Goal: Task Accomplishment & Management: Complete application form

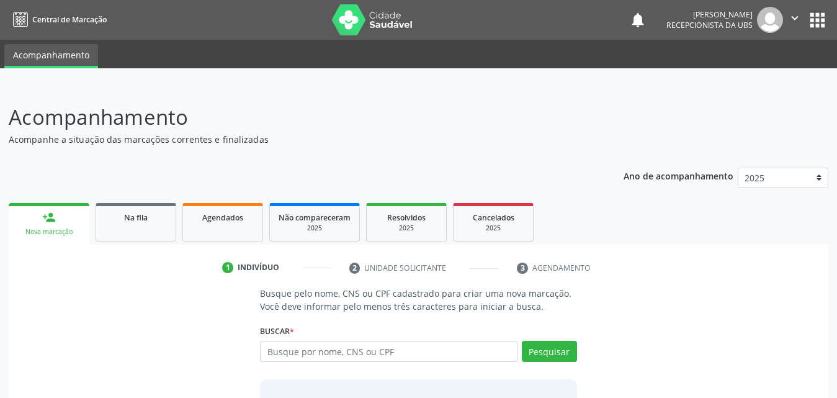
scroll to position [98, 0]
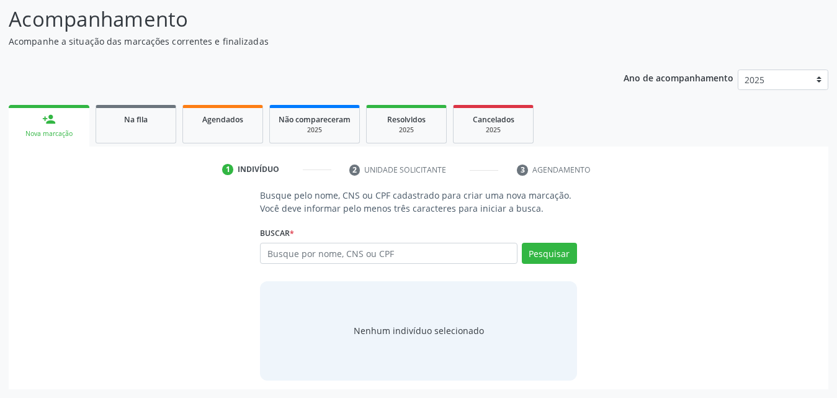
click at [373, 258] on input "text" at bounding box center [389, 253] width 258 height 21
type input "708206634066041"
click at [537, 260] on button "Pesquisar" at bounding box center [549, 253] width 55 height 21
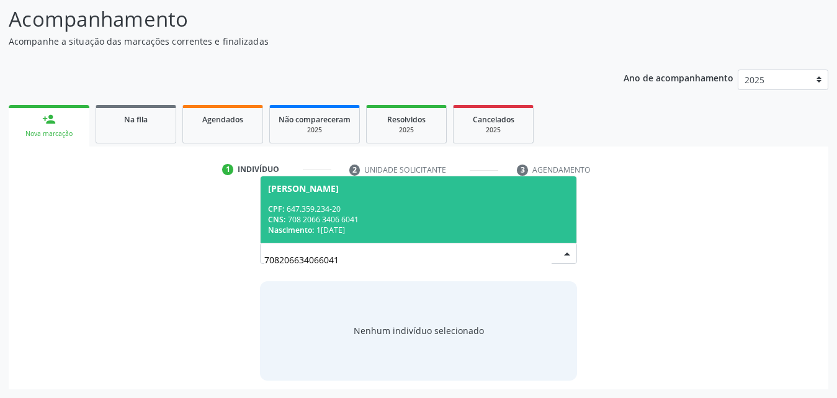
click at [364, 205] on div "CPF: 647.359.234-20" at bounding box center [418, 209] width 301 height 11
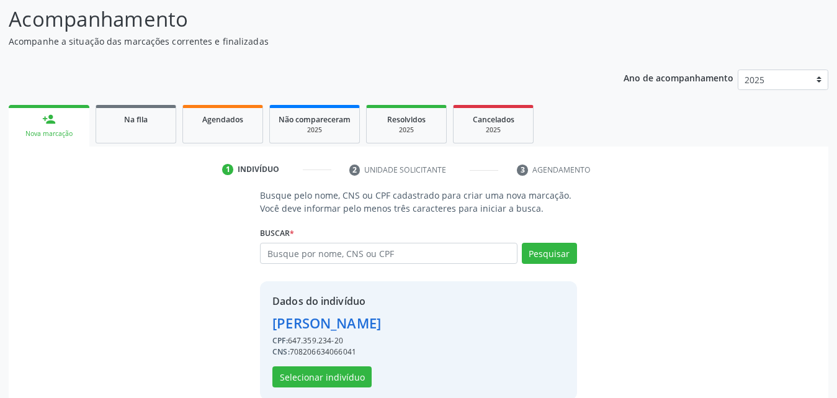
scroll to position [117, 0]
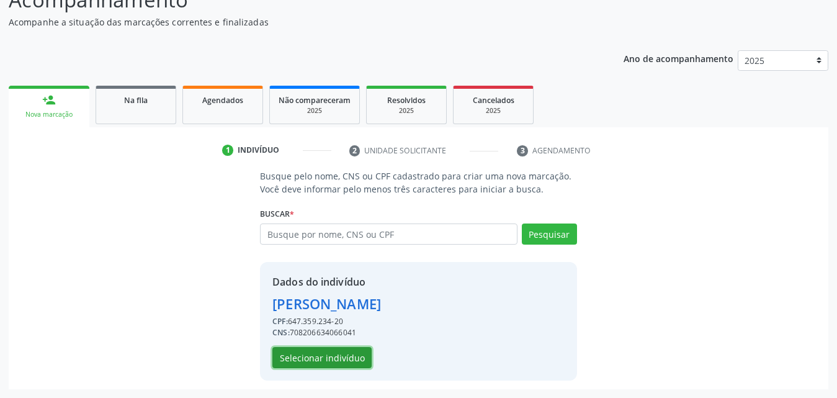
click at [337, 365] on button "Selecionar indivíduo" at bounding box center [321, 357] width 99 height 21
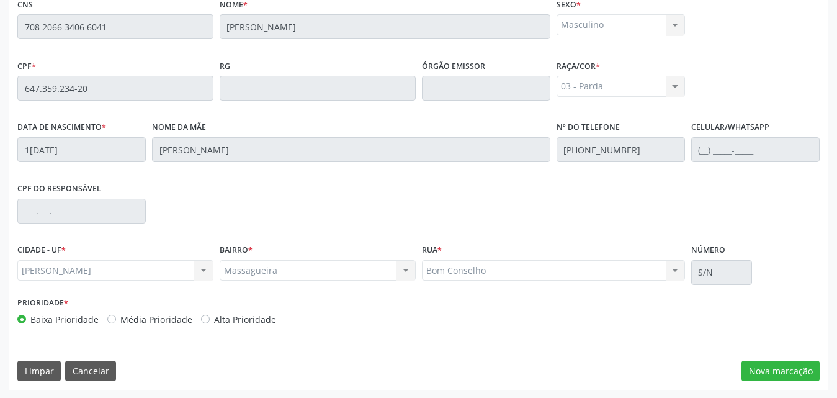
scroll to position [328, 0]
click at [783, 377] on button "Nova marcação" at bounding box center [781, 370] width 78 height 21
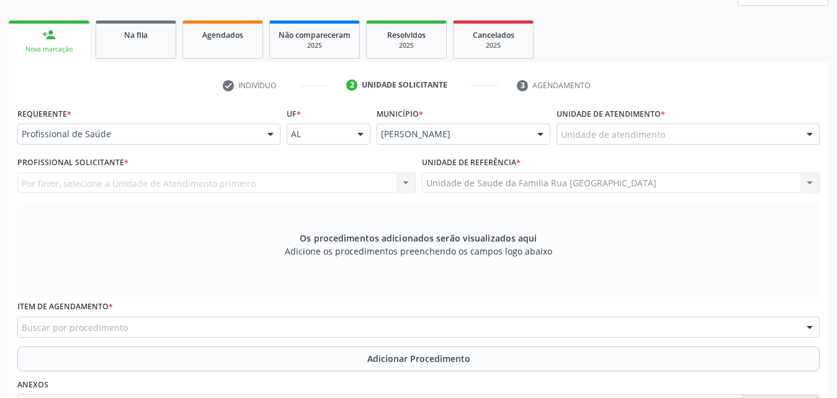
scroll to position [204, 0]
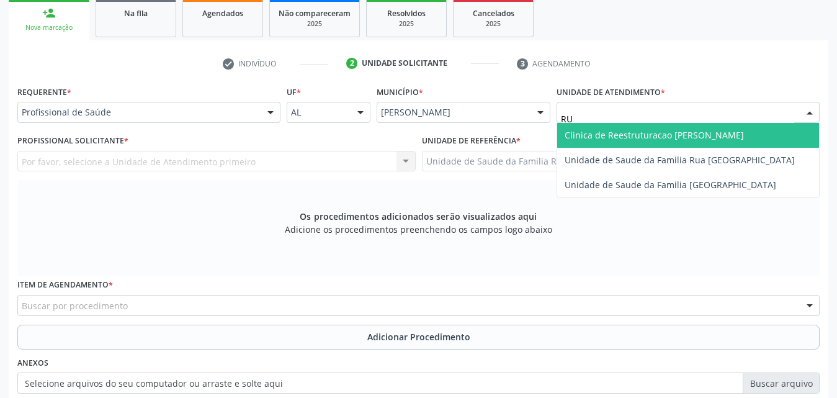
type input "RUA"
click at [669, 130] on span "Unidade de Saude da Familia Rua [GEOGRAPHIC_DATA]" at bounding box center [680, 135] width 230 height 12
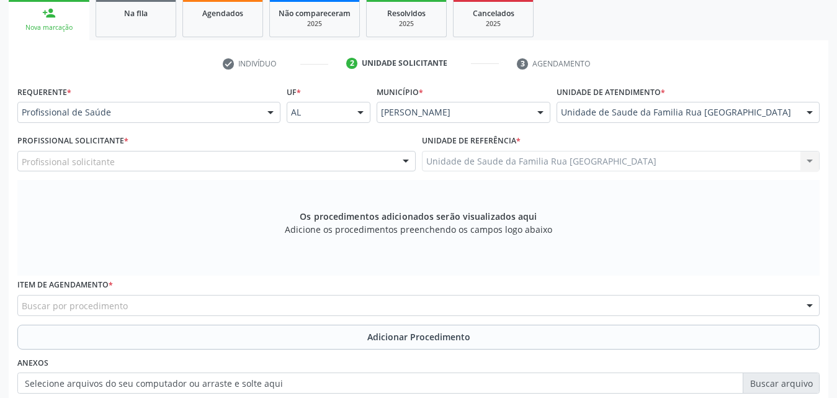
click at [223, 167] on div "Profissional solicitante" at bounding box center [216, 161] width 398 height 21
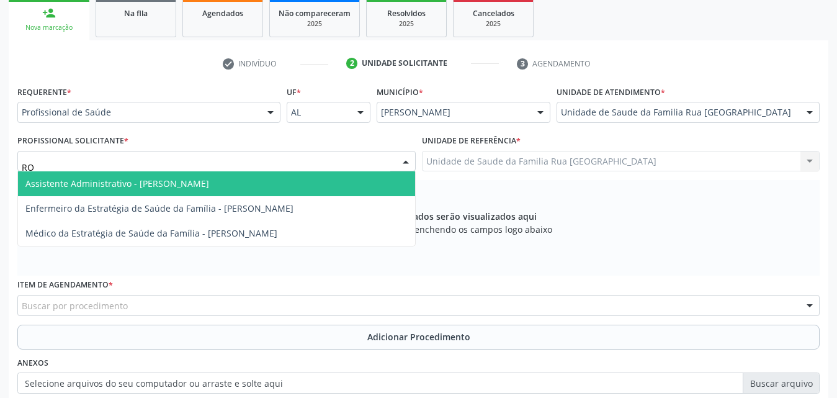
type input "ROD"
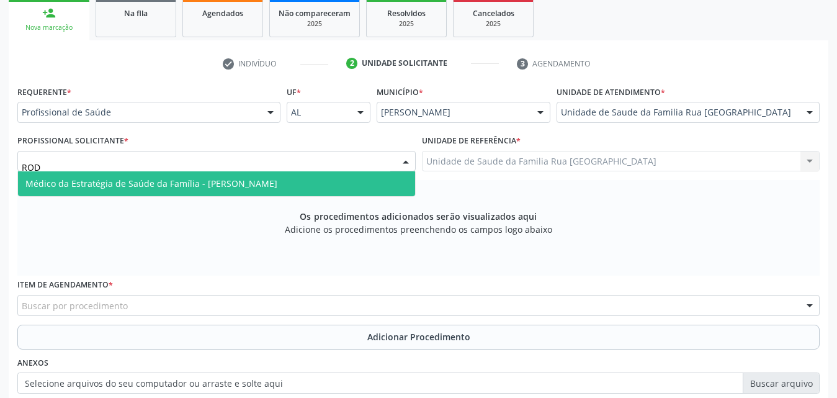
click at [223, 185] on span "Médico da Estratégia de Saúde da Família - [PERSON_NAME]" at bounding box center [151, 183] width 252 height 12
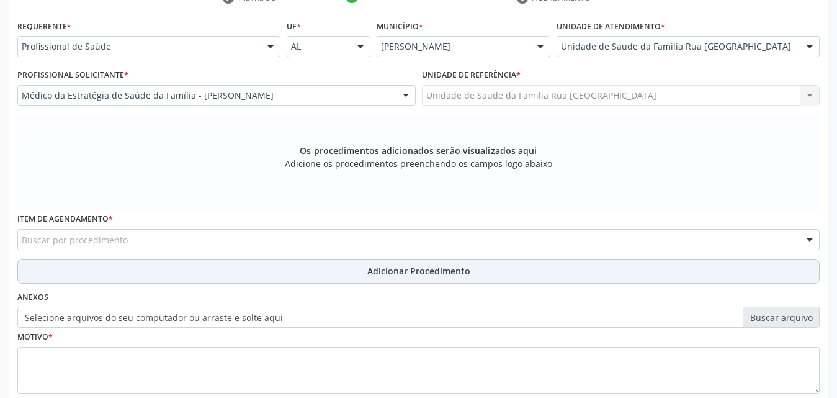
scroll to position [347, 0]
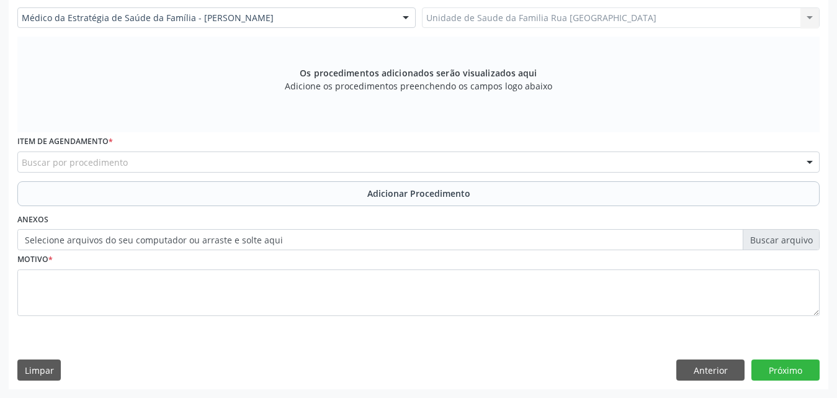
click at [350, 165] on div "Buscar por procedimento" at bounding box center [418, 161] width 802 height 21
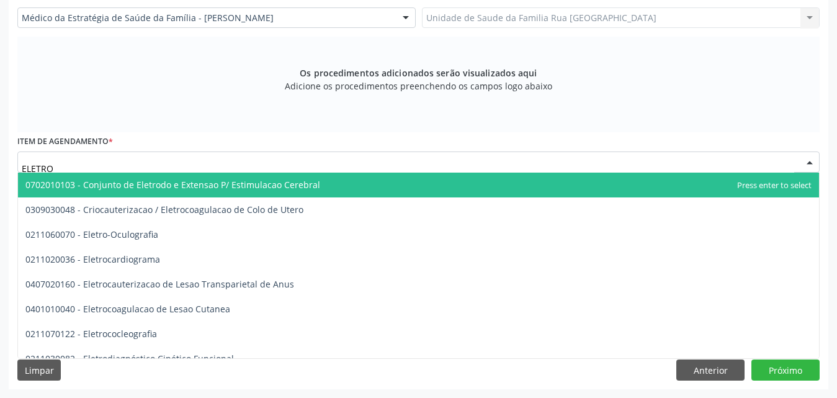
type input "ELETROC"
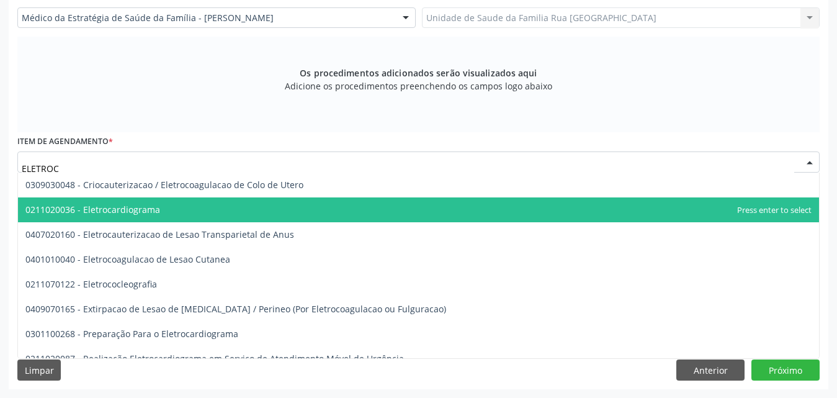
click at [185, 208] on span "0211020036 - Eletrocardiograma" at bounding box center [418, 209] width 801 height 25
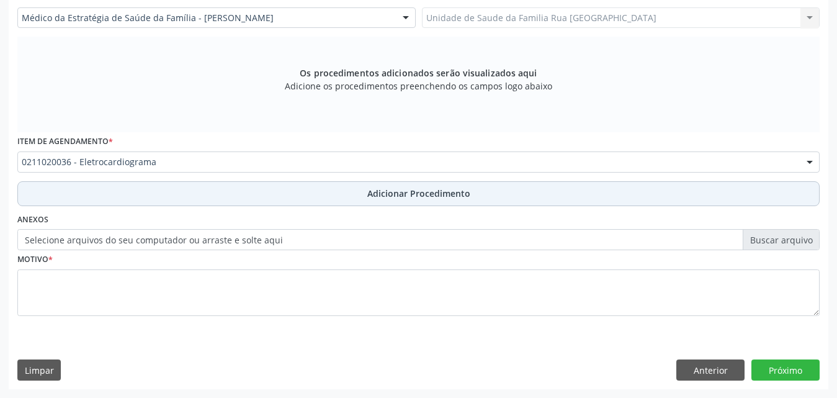
click at [370, 191] on span "Adicionar Procedimento" at bounding box center [418, 193] width 103 height 13
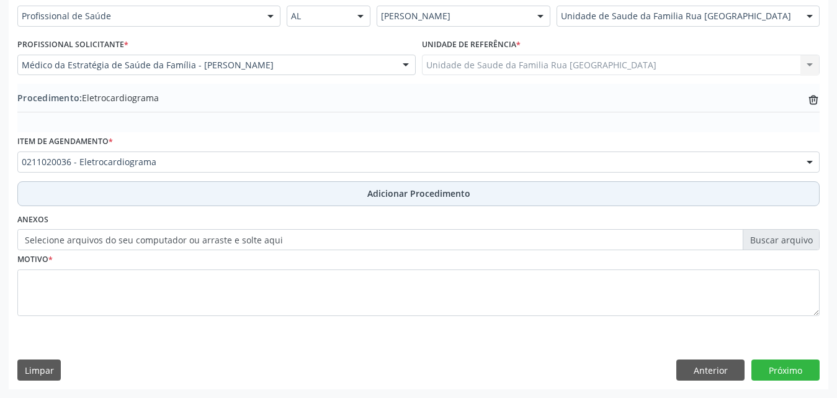
scroll to position [300, 0]
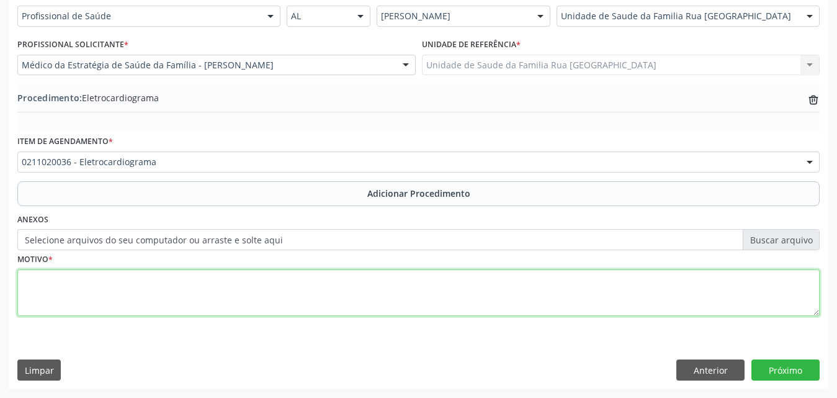
click at [161, 295] on textarea at bounding box center [418, 292] width 802 height 47
type textarea "AVALIACAO"
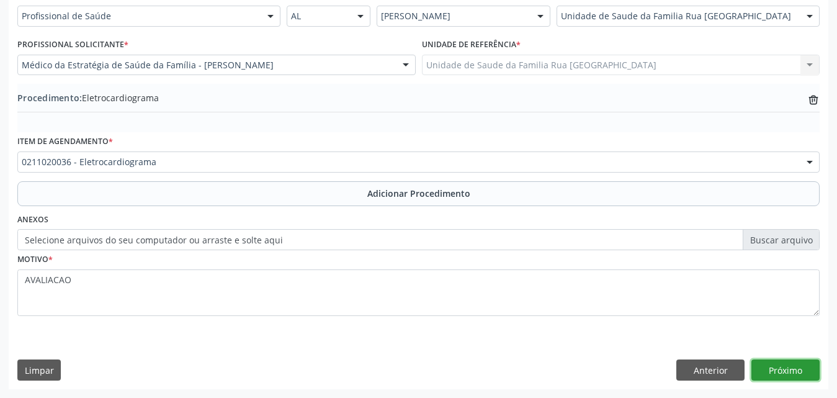
click at [789, 373] on button "Próximo" at bounding box center [785, 369] width 68 height 21
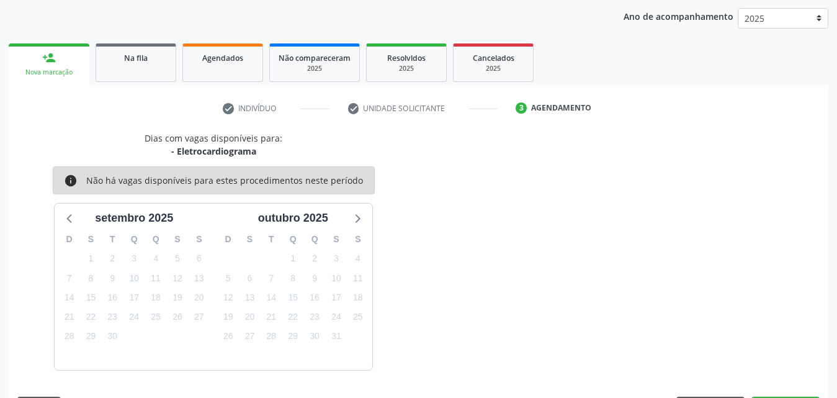
scroll to position [196, 0]
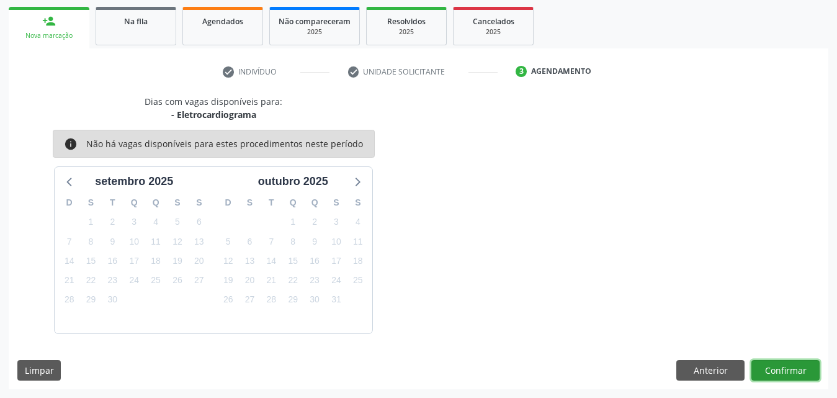
click at [778, 370] on button "Confirmar" at bounding box center [785, 370] width 68 height 21
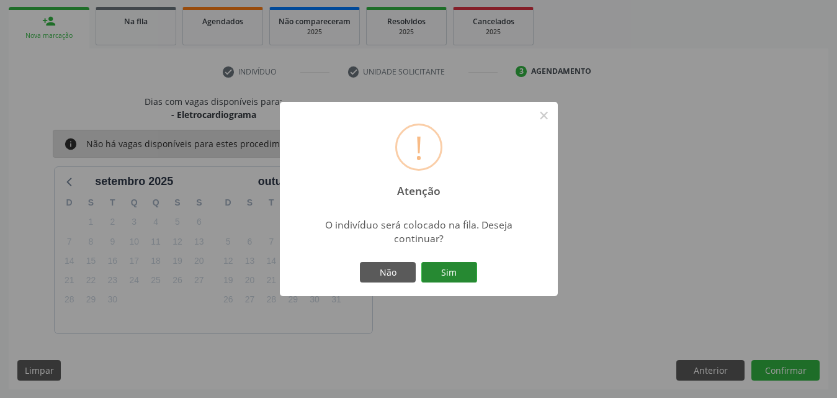
click at [459, 274] on button "Sim" at bounding box center [449, 272] width 56 height 21
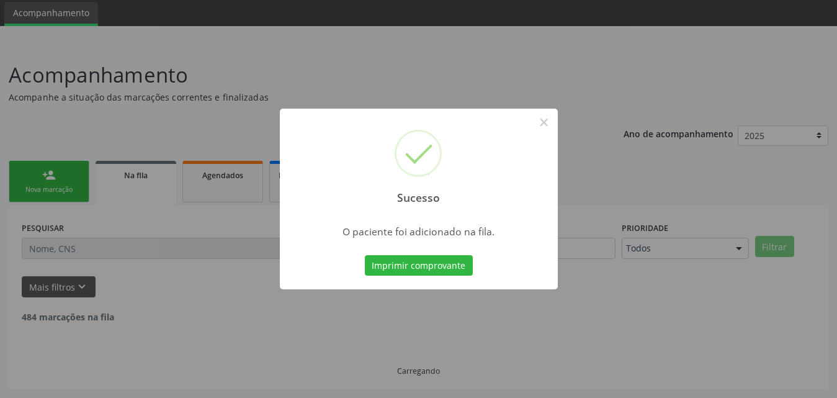
scroll to position [29, 0]
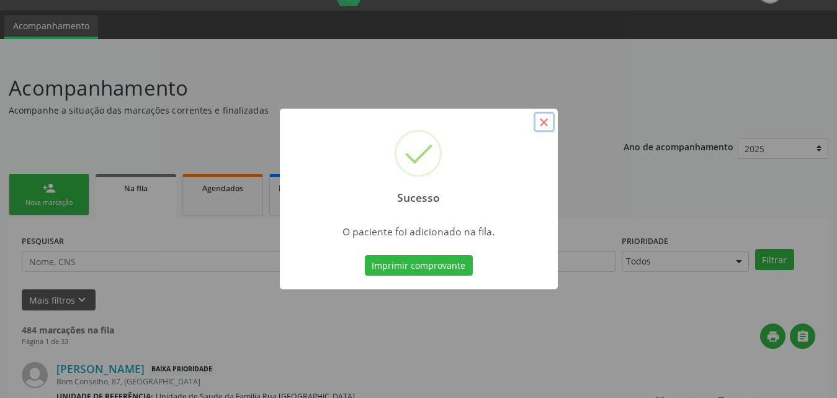
click at [544, 123] on button "×" at bounding box center [544, 122] width 21 height 21
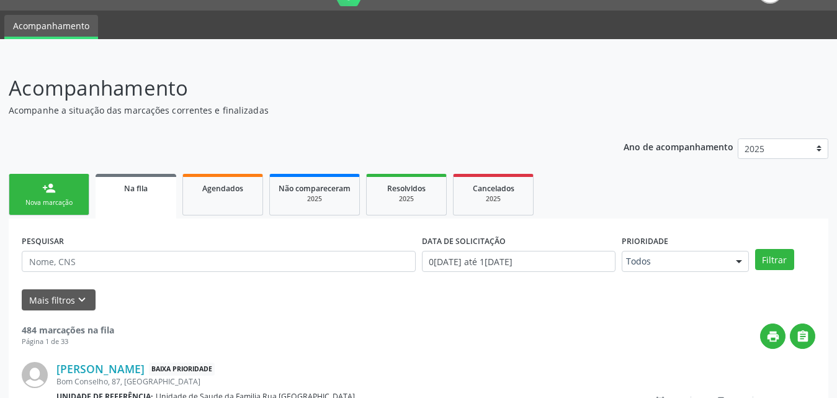
click at [63, 192] on link "person_add Nova marcação" at bounding box center [49, 195] width 81 height 42
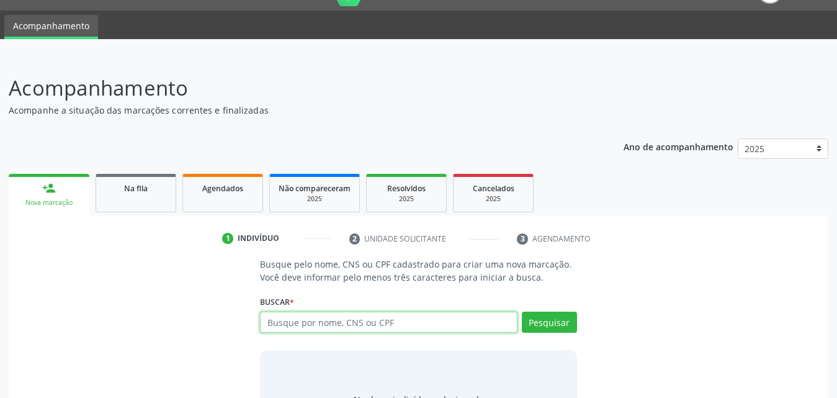
click at [442, 330] on input "text" at bounding box center [389, 322] width 258 height 21
type input "708206634066041"
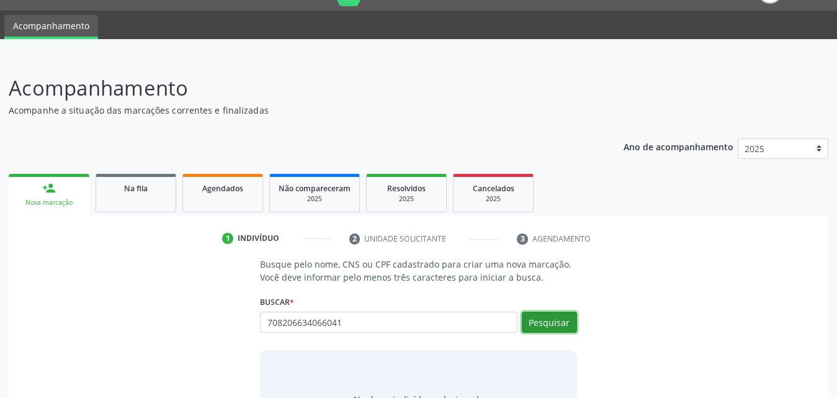
click at [565, 319] on button "Pesquisar" at bounding box center [549, 322] width 55 height 21
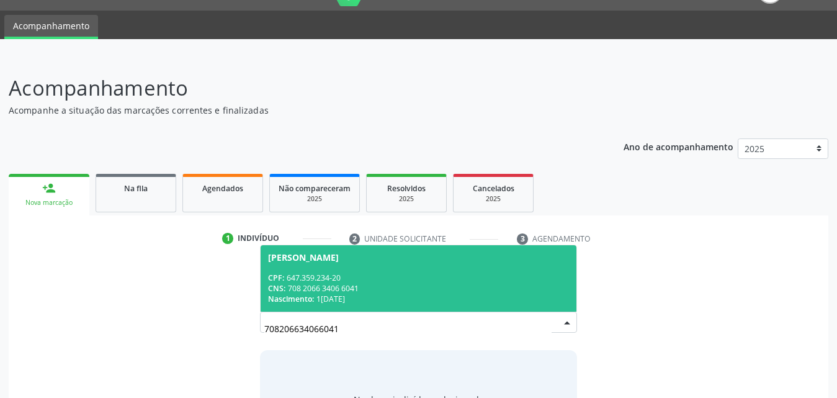
click at [335, 280] on div "CPF: 647.359.234-20" at bounding box center [418, 277] width 301 height 11
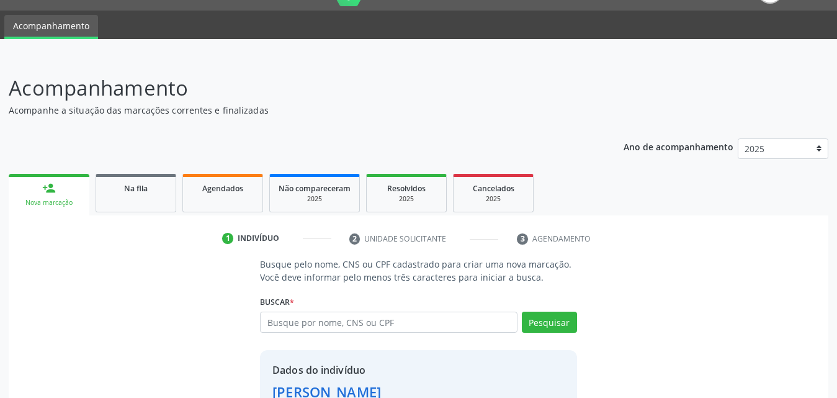
scroll to position [117, 0]
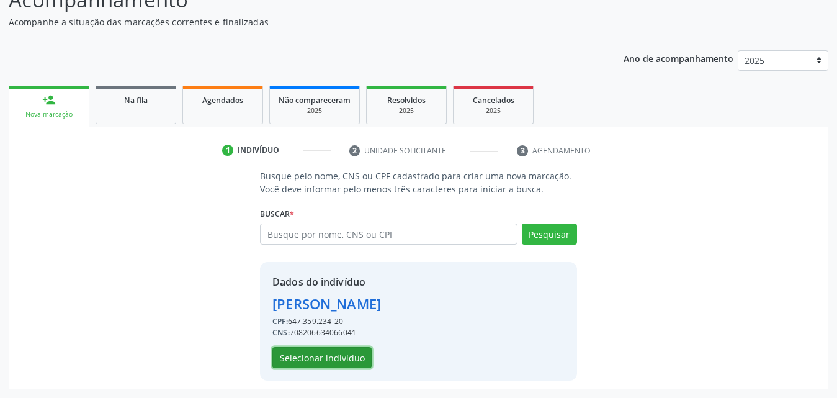
click at [330, 359] on button "Selecionar indivíduo" at bounding box center [321, 357] width 99 height 21
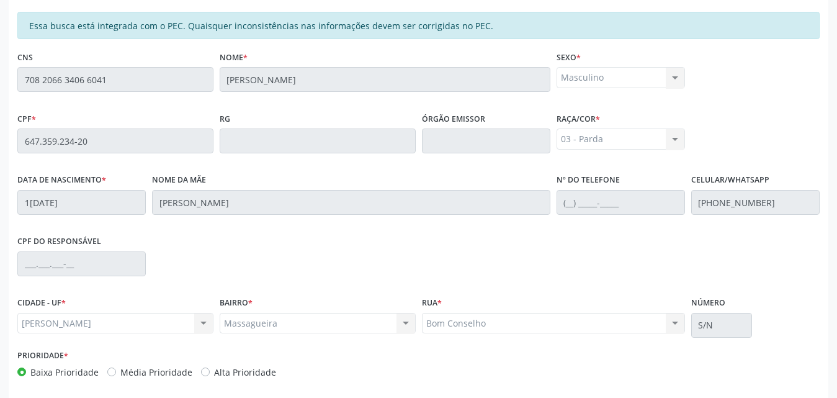
scroll to position [328, 0]
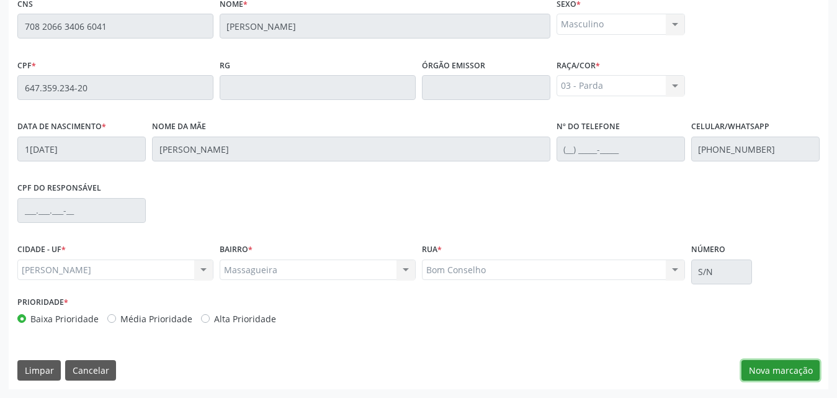
click at [786, 369] on button "Nova marcação" at bounding box center [781, 370] width 78 height 21
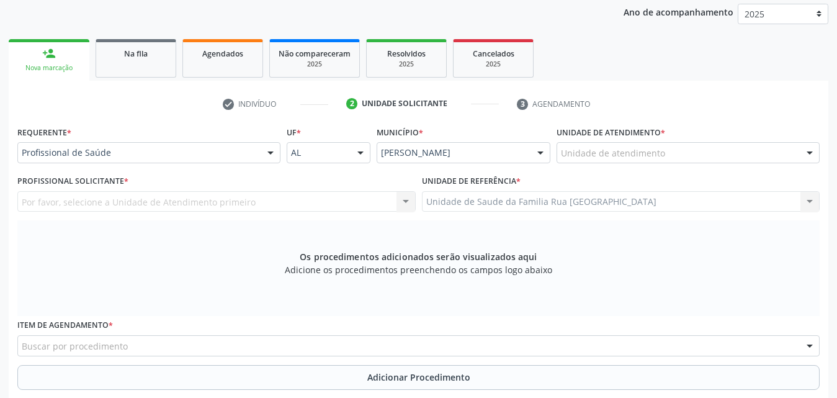
scroll to position [142, 0]
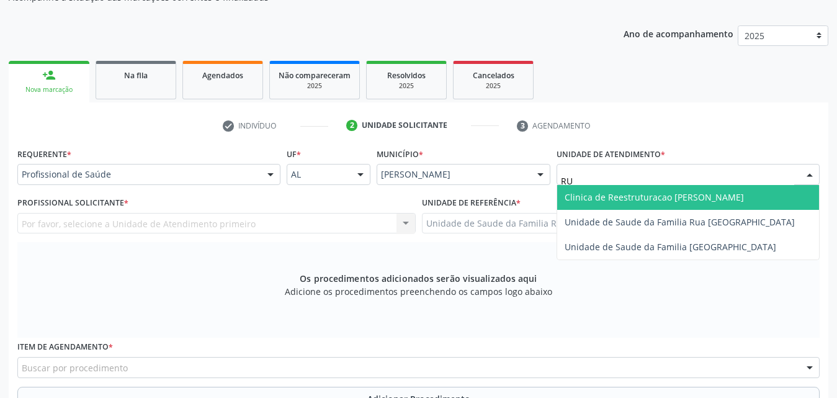
type input "RUA"
click at [669, 199] on span "Unidade de Saude da Familia Rua [GEOGRAPHIC_DATA]" at bounding box center [680, 197] width 230 height 12
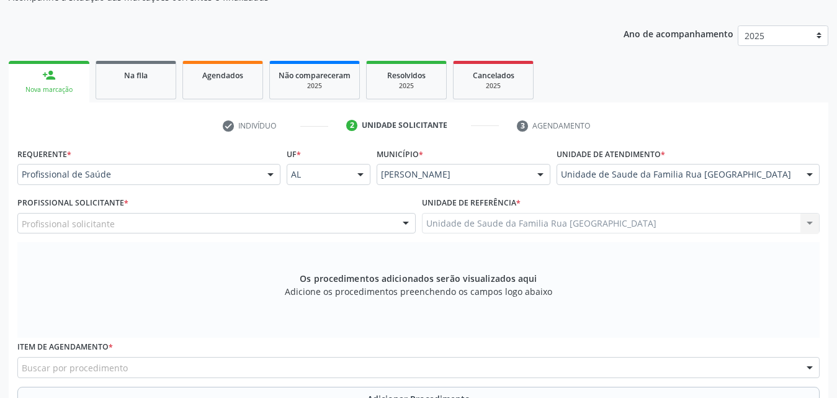
click at [223, 229] on div "Profissional solicitante" at bounding box center [216, 223] width 398 height 21
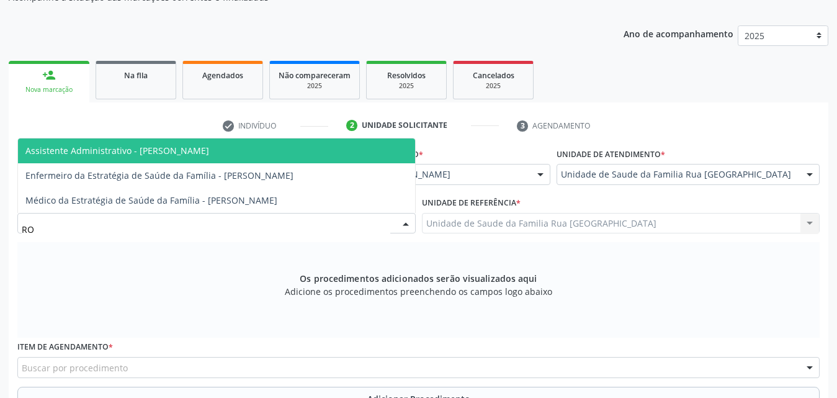
type input "ROD"
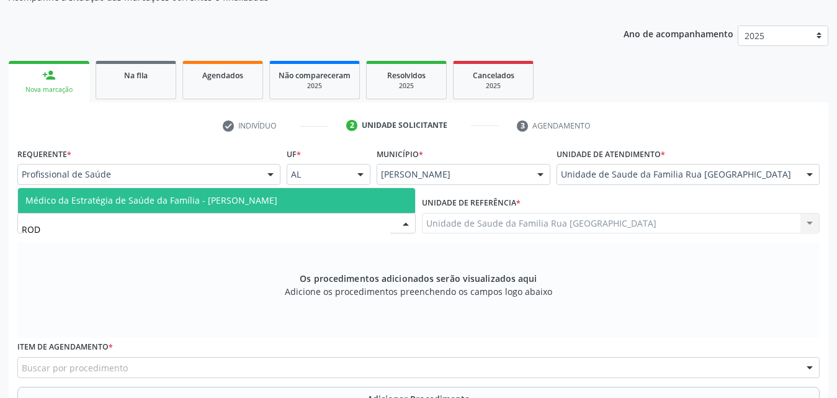
click at [240, 207] on span "Médico da Estratégia de Saúde da Família - [PERSON_NAME]" at bounding box center [216, 200] width 397 height 25
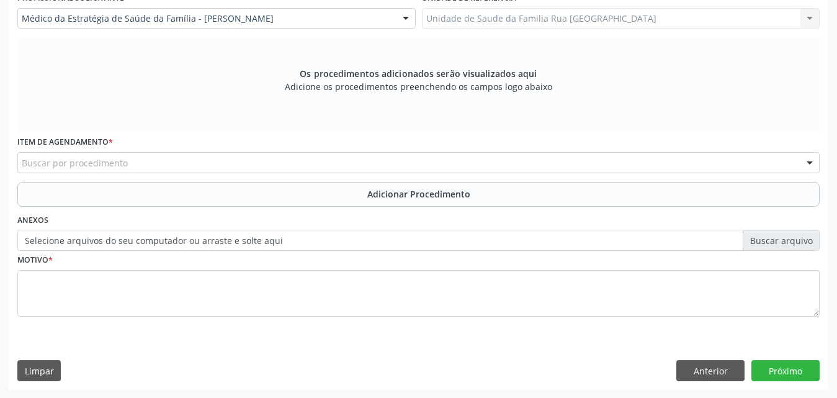
scroll to position [347, 0]
click at [297, 164] on div "Buscar por procedimento" at bounding box center [418, 161] width 802 height 21
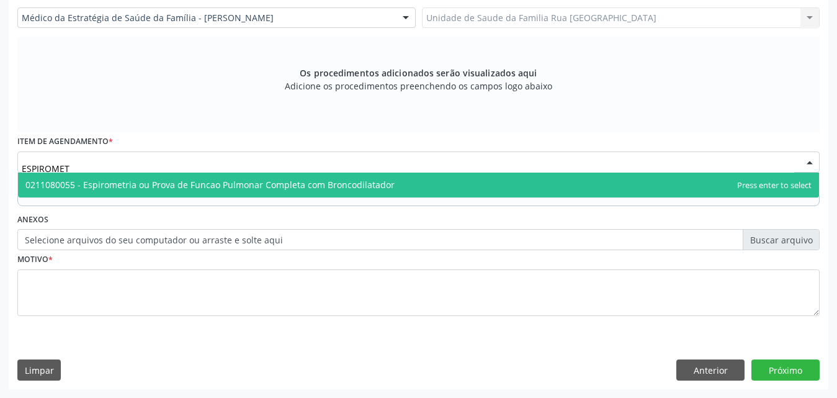
type input "ESPIROMETR"
click at [290, 186] on span "0211080055 - Espirometria ou Prova de Funcao Pulmonar Completa com Broncodilata…" at bounding box center [209, 185] width 369 height 12
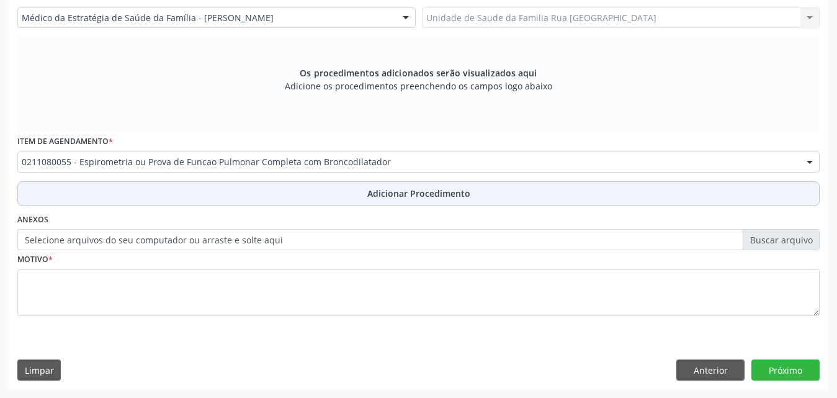
click at [408, 199] on span "Adicionar Procedimento" at bounding box center [418, 193] width 103 height 13
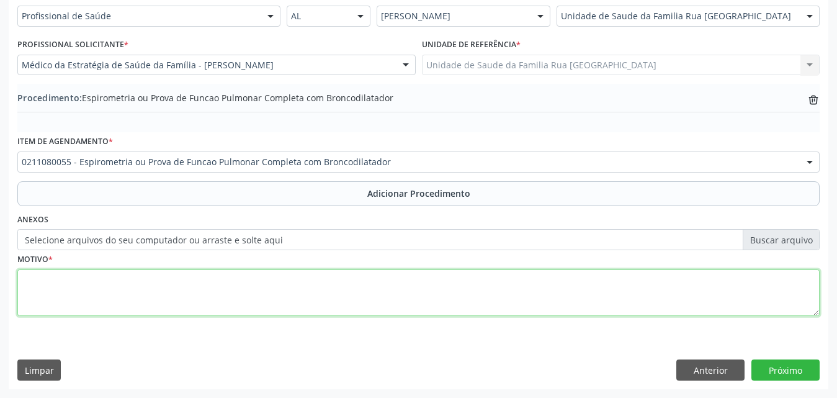
click at [92, 290] on textarea at bounding box center [418, 292] width 802 height 47
type textarea "PACIENTE EX TABAGISTA COM ALTA CARGA TABAGICA ."
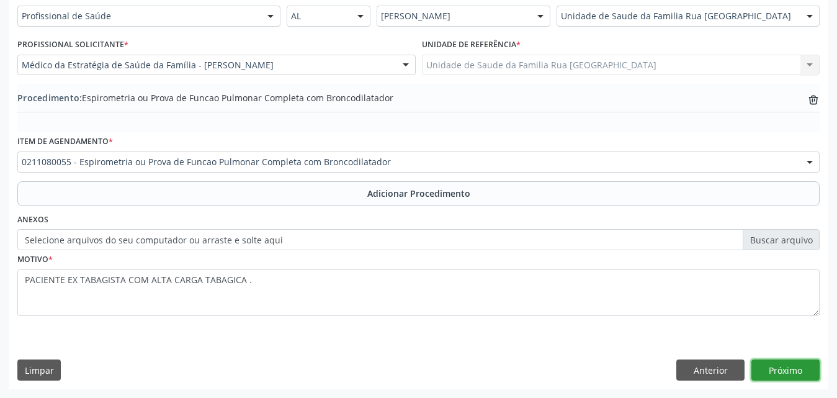
click at [782, 363] on button "Próximo" at bounding box center [785, 369] width 68 height 21
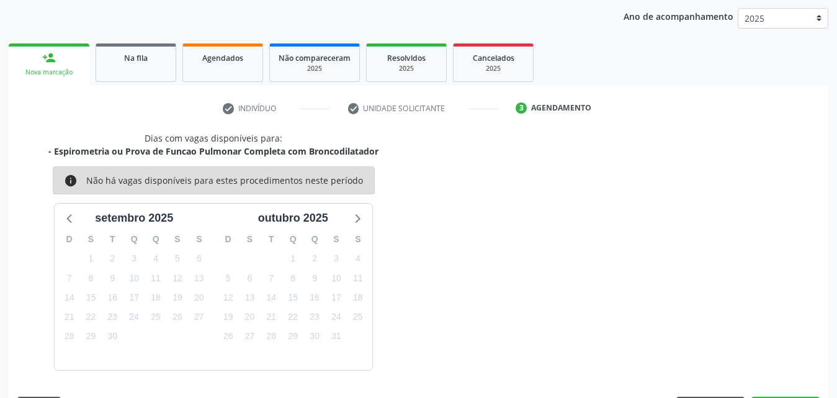
scroll to position [196, 0]
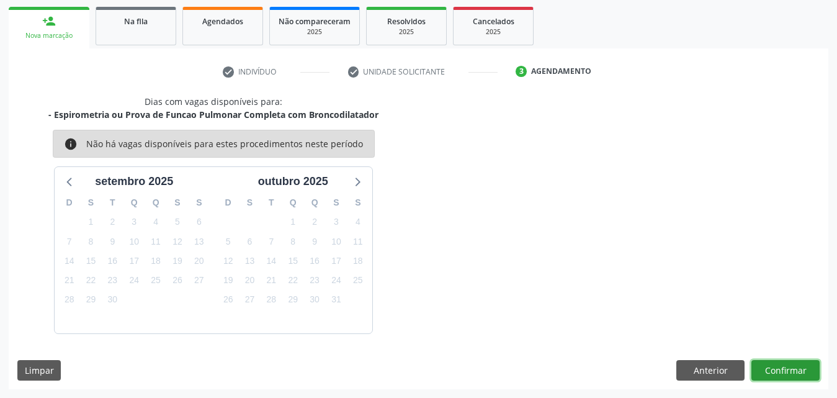
click at [776, 367] on button "Confirmar" at bounding box center [785, 370] width 68 height 21
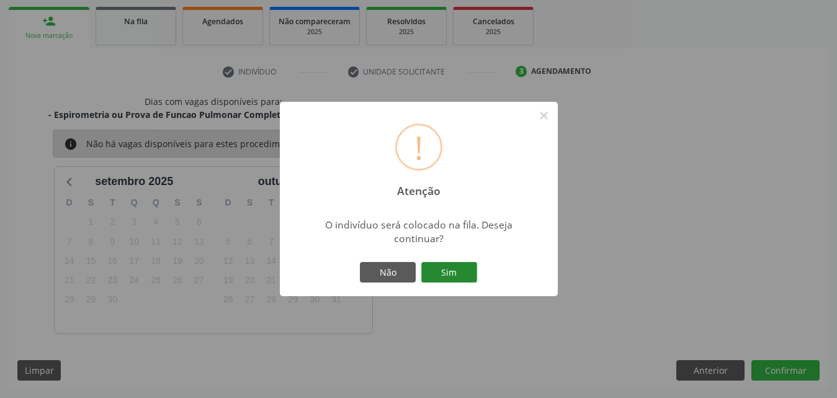
click at [449, 277] on button "Sim" at bounding box center [449, 272] width 56 height 21
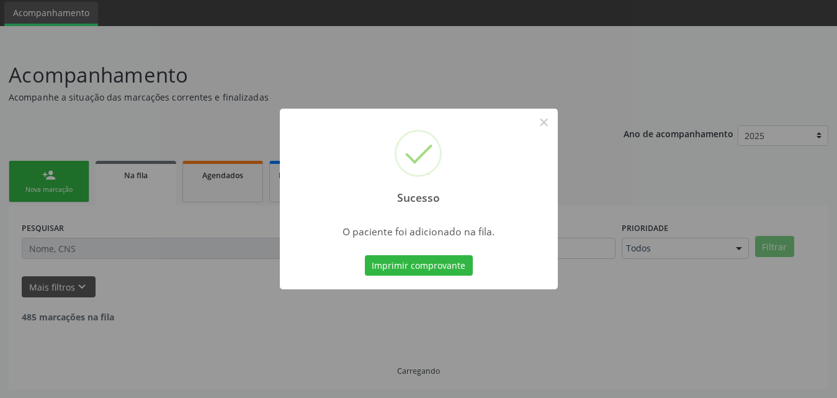
scroll to position [29, 0]
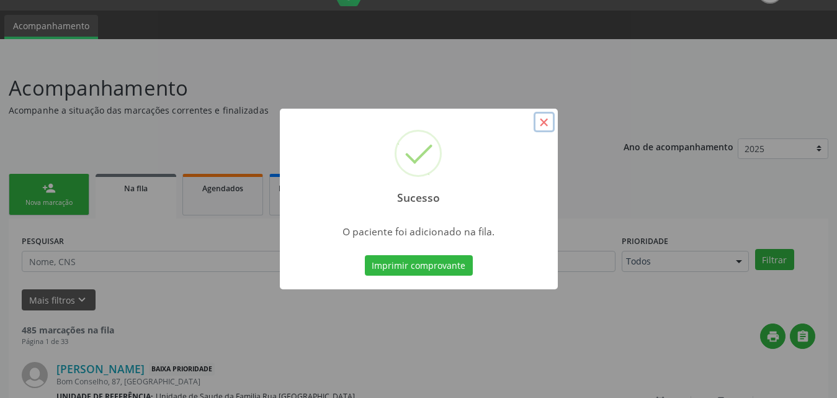
click at [541, 123] on button "×" at bounding box center [544, 122] width 21 height 21
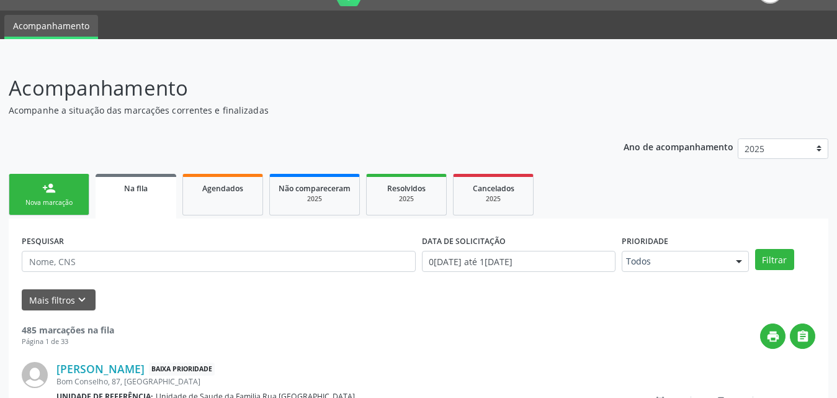
click at [78, 204] on div "Nova marcação" at bounding box center [49, 202] width 62 height 9
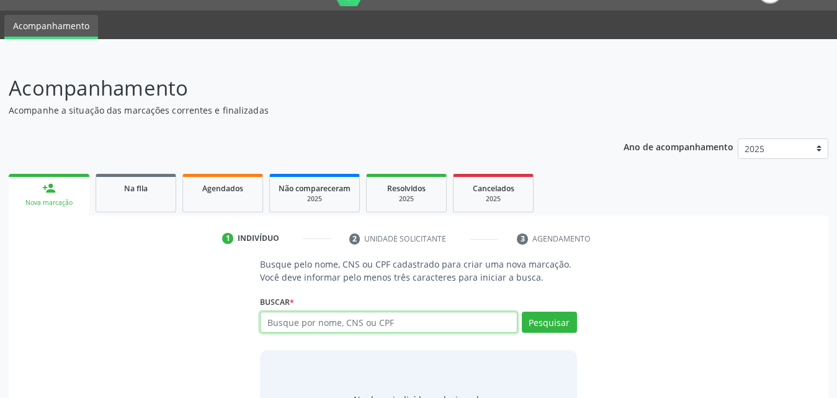
click at [358, 320] on input "text" at bounding box center [389, 322] width 258 height 21
type input "708206634066041"
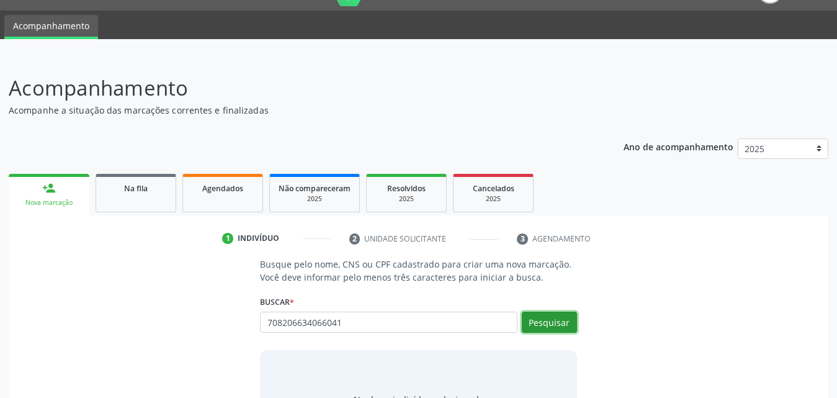
click at [555, 323] on button "Pesquisar" at bounding box center [549, 322] width 55 height 21
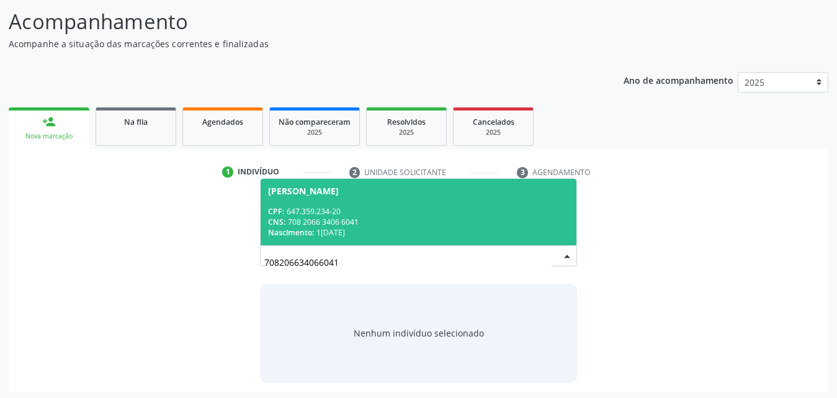
scroll to position [98, 0]
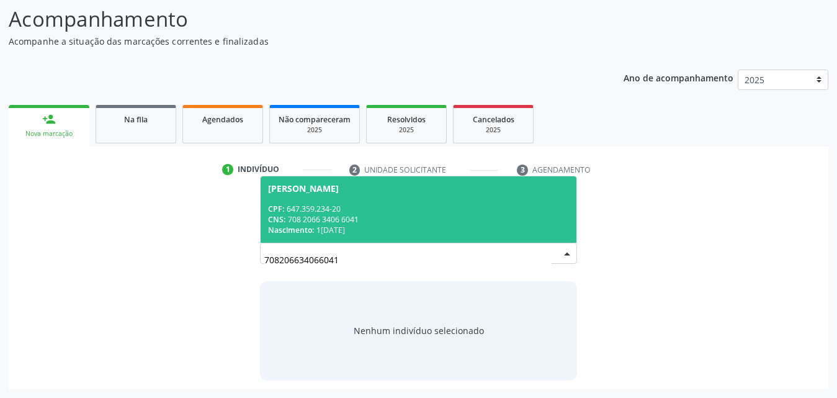
click at [334, 212] on div "CPF: 647.359.234-20" at bounding box center [418, 209] width 301 height 11
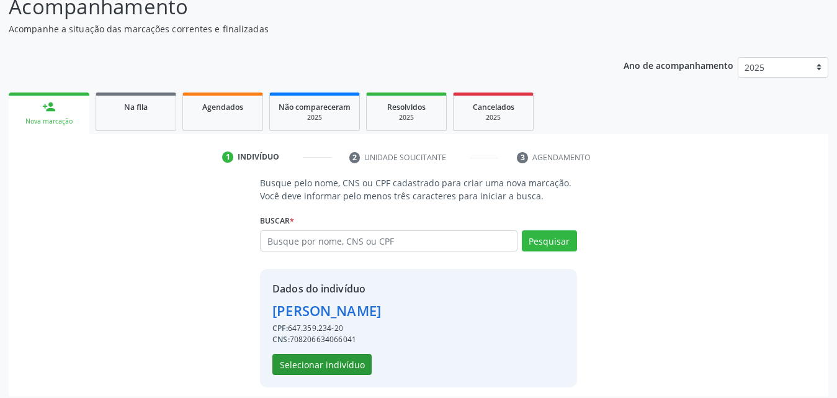
scroll to position [117, 0]
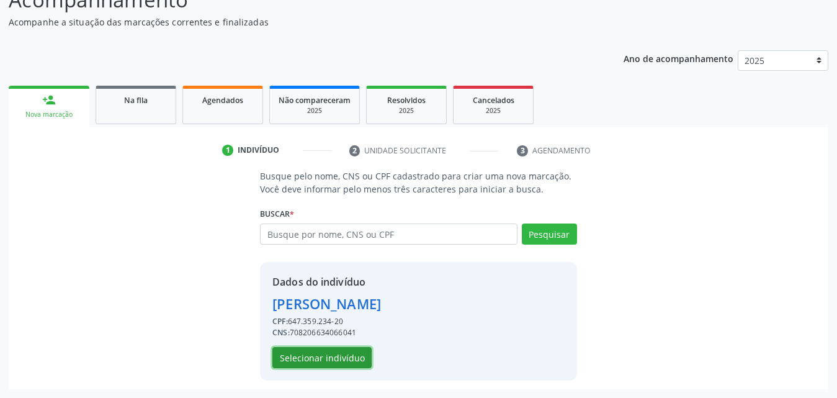
click at [330, 363] on button "Selecionar indivíduo" at bounding box center [321, 357] width 99 height 21
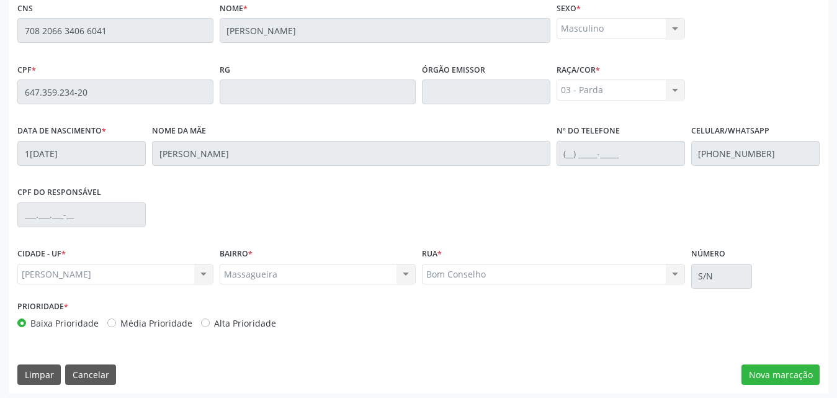
scroll to position [328, 0]
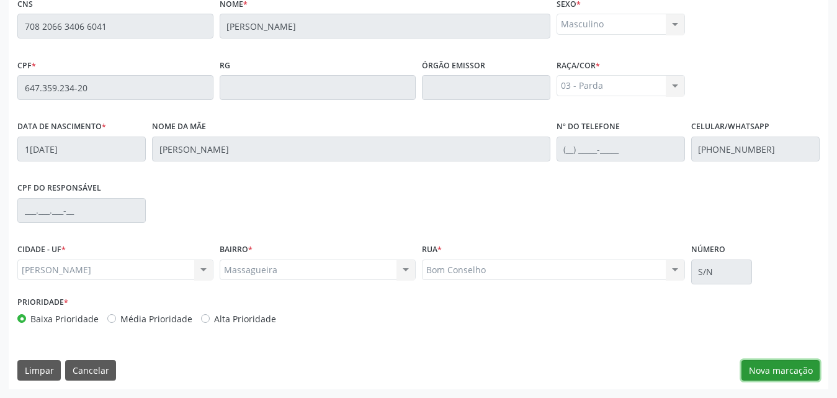
click at [784, 365] on button "Nova marcação" at bounding box center [781, 370] width 78 height 21
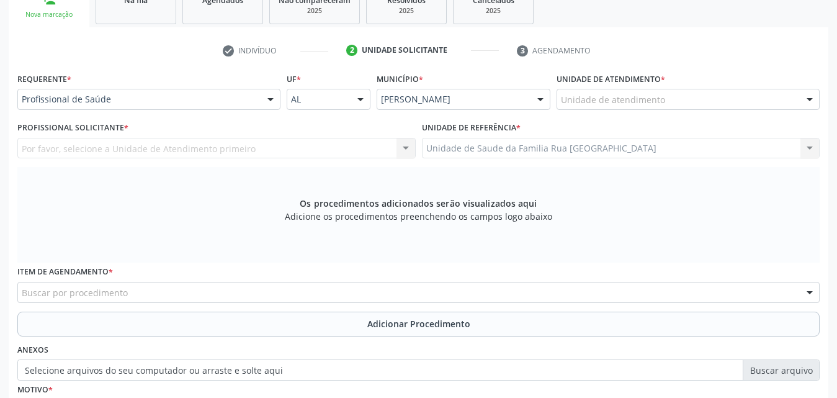
scroll to position [142, 0]
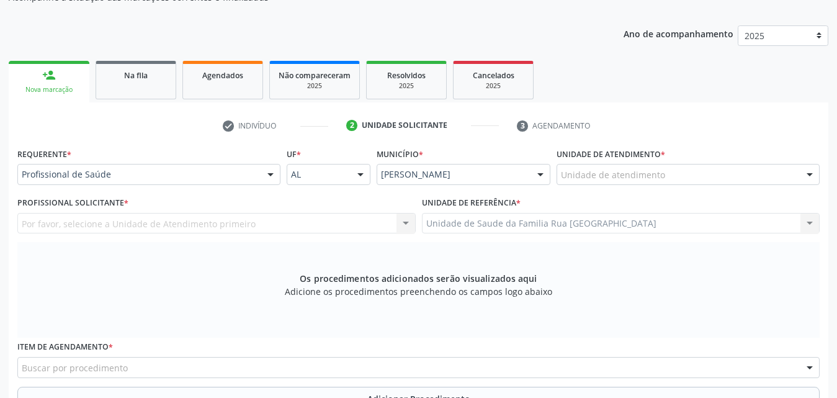
click at [678, 176] on div "Unidade de atendimento" at bounding box center [688, 174] width 263 height 21
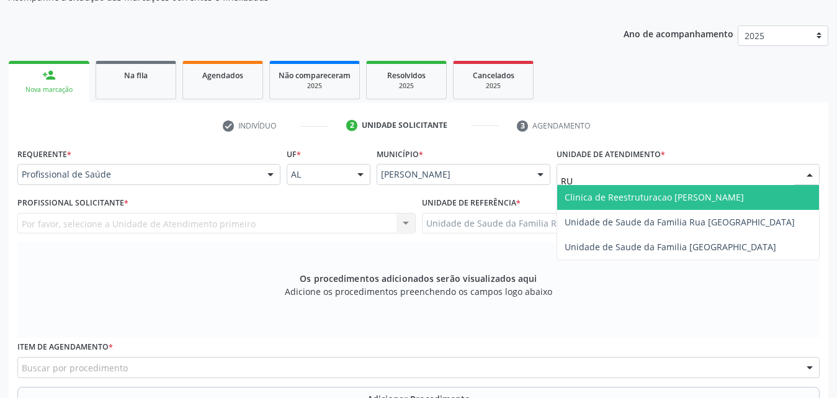
type input "RUA"
click at [747, 195] on span "Unidade de Saude da Familia Rua [GEOGRAPHIC_DATA]" at bounding box center [680, 197] width 230 height 12
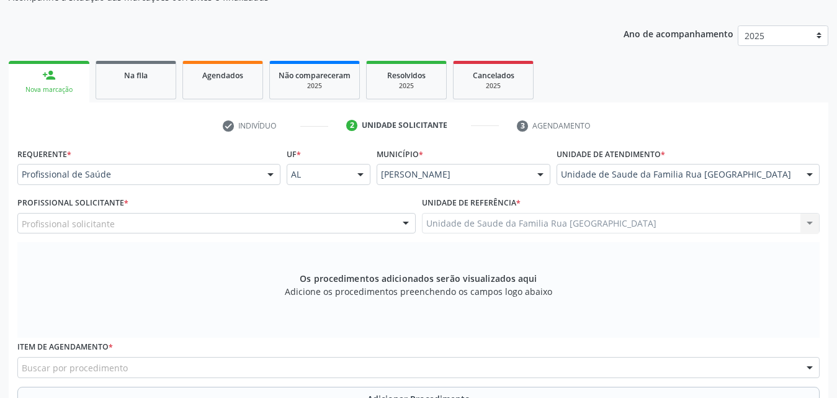
click at [204, 224] on div "Profissional solicitante" at bounding box center [216, 223] width 398 height 21
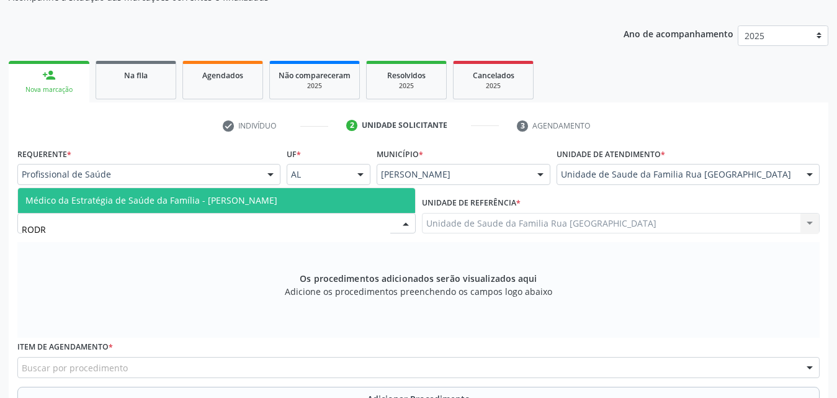
type input "RODRI"
click at [206, 199] on span "Médico da Estratégia de Saúde da Família - [PERSON_NAME]" at bounding box center [151, 200] width 252 height 12
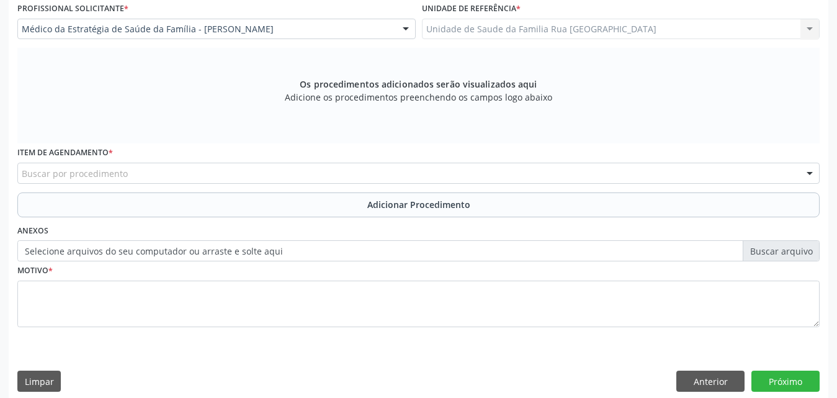
scroll to position [347, 0]
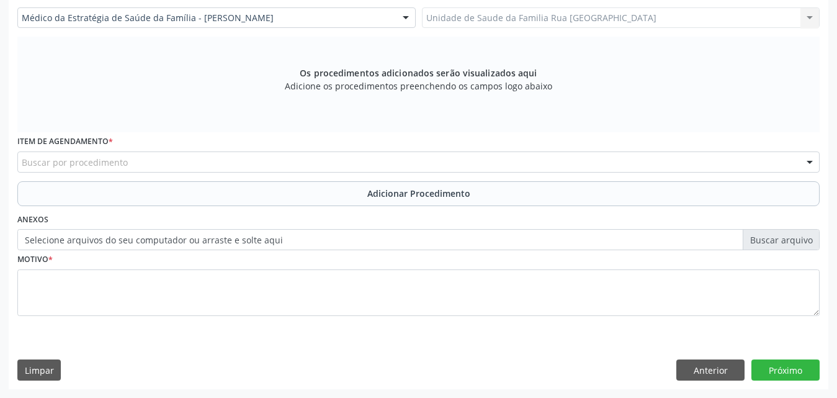
click at [252, 162] on div "Buscar por procedimento" at bounding box center [418, 161] width 802 height 21
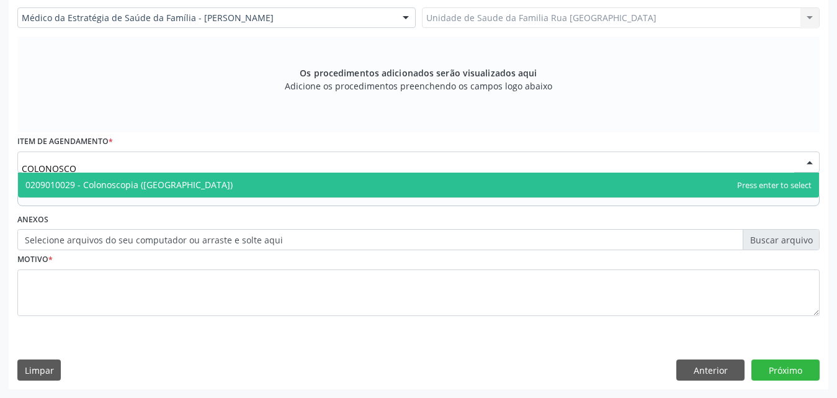
type input "COLONOSCOP"
click at [179, 182] on span "0209010029 - Colonoscopia ([GEOGRAPHIC_DATA])" at bounding box center [128, 185] width 207 height 12
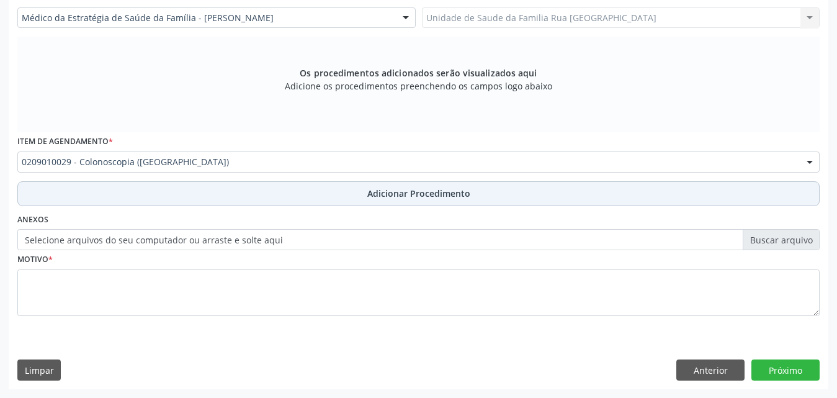
click at [406, 185] on button "Adicionar Procedimento" at bounding box center [418, 193] width 802 height 25
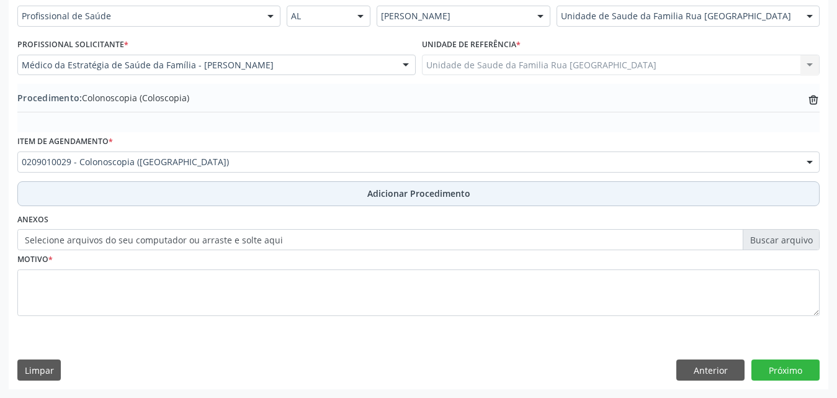
scroll to position [300, 0]
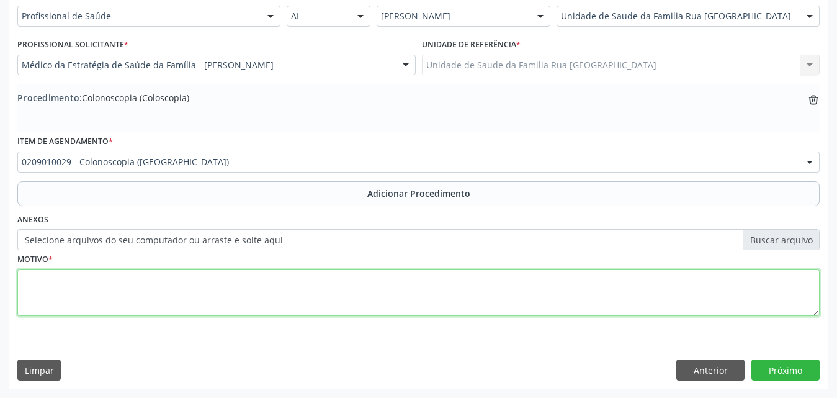
click at [177, 280] on textarea at bounding box center [418, 292] width 802 height 47
type textarea "DOR ABDOMINAL EM FIE A/E"
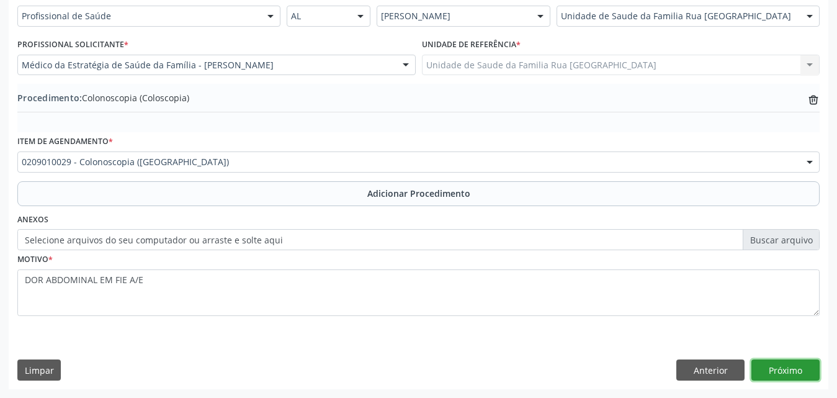
click at [780, 376] on button "Próximo" at bounding box center [785, 369] width 68 height 21
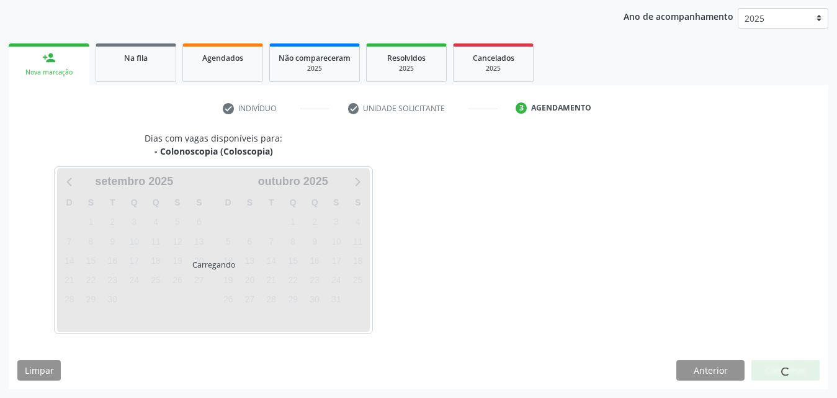
scroll to position [196, 0]
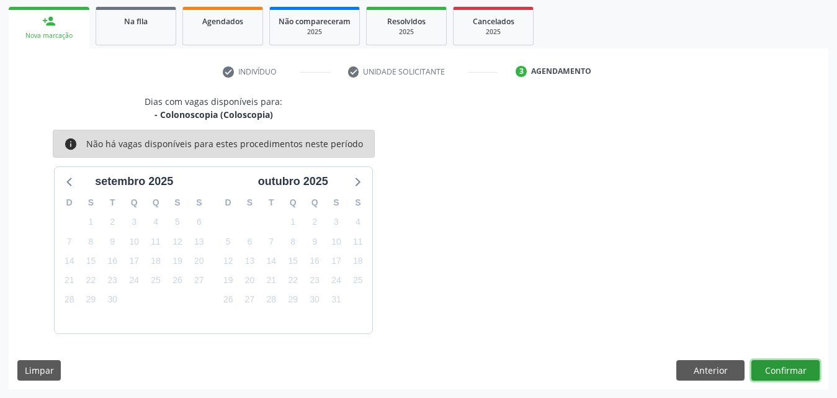
click at [784, 372] on button "Confirmar" at bounding box center [785, 370] width 68 height 21
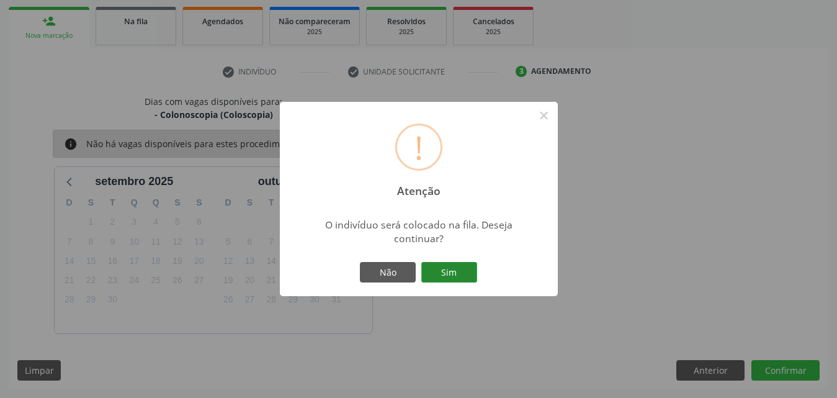
click at [449, 271] on button "Sim" at bounding box center [449, 272] width 56 height 21
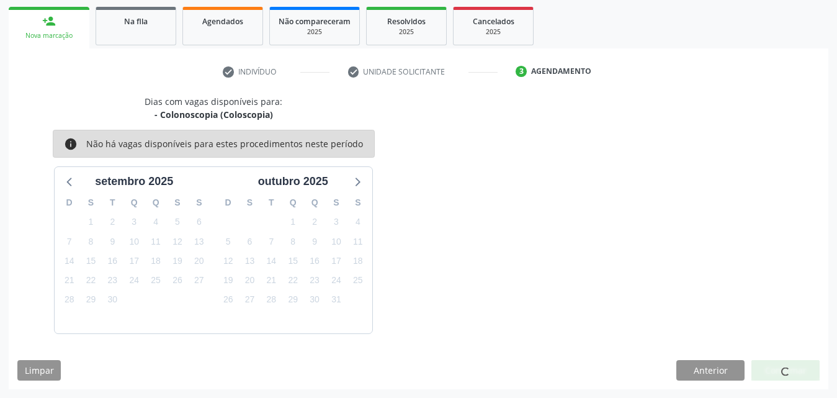
scroll to position [29, 0]
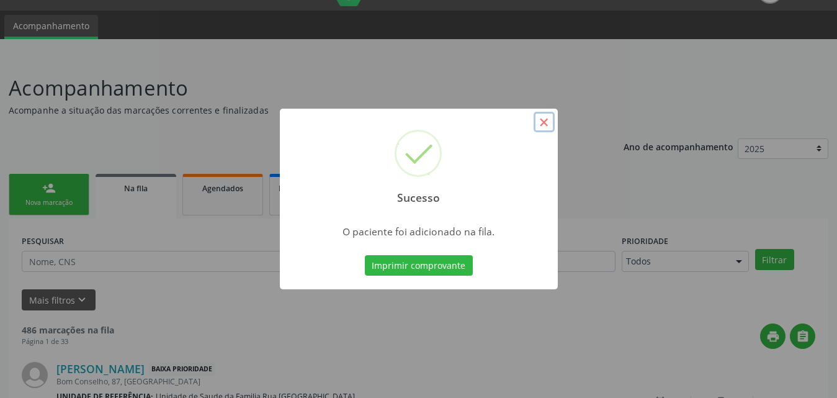
click at [544, 126] on button "×" at bounding box center [544, 122] width 21 height 21
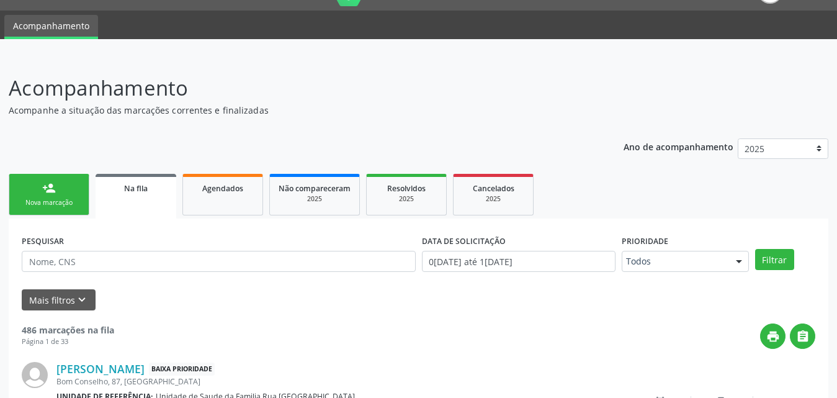
click at [68, 191] on link "person_add Nova marcação" at bounding box center [49, 195] width 81 height 42
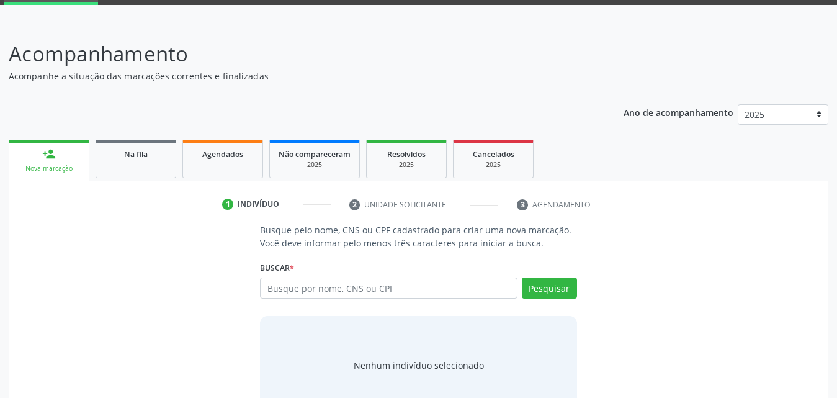
scroll to position [98, 0]
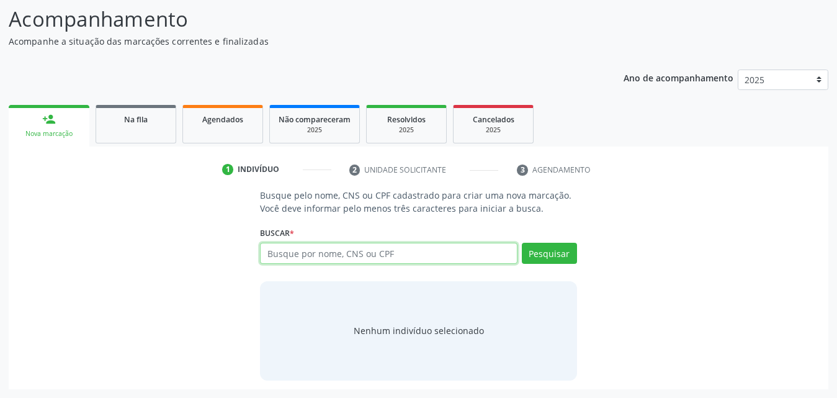
click at [332, 257] on input "text" at bounding box center [389, 253] width 258 height 21
type input "706006323791947"
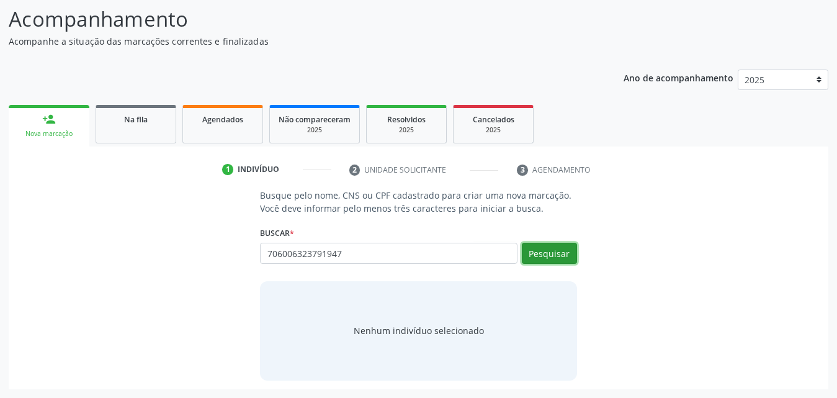
click at [559, 259] on button "Pesquisar" at bounding box center [549, 253] width 55 height 21
type input "706006323791947"
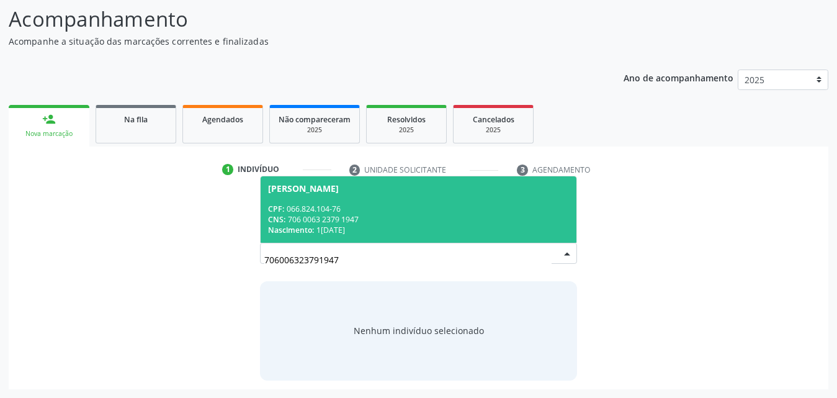
click at [390, 221] on div "CNS: 706 0063 2379 1947" at bounding box center [418, 219] width 301 height 11
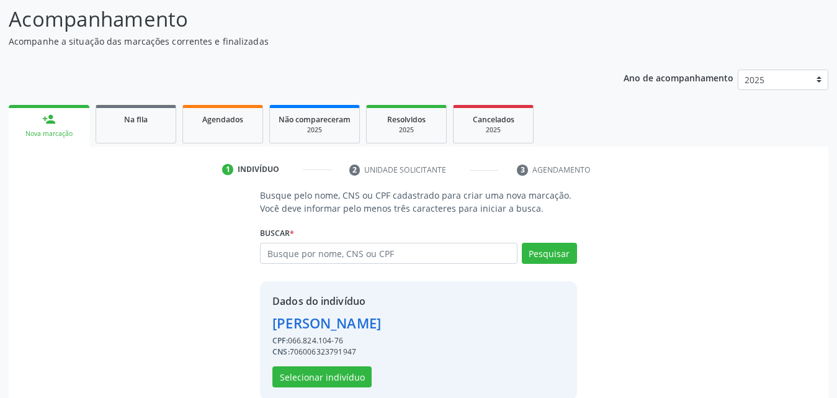
scroll to position [117, 0]
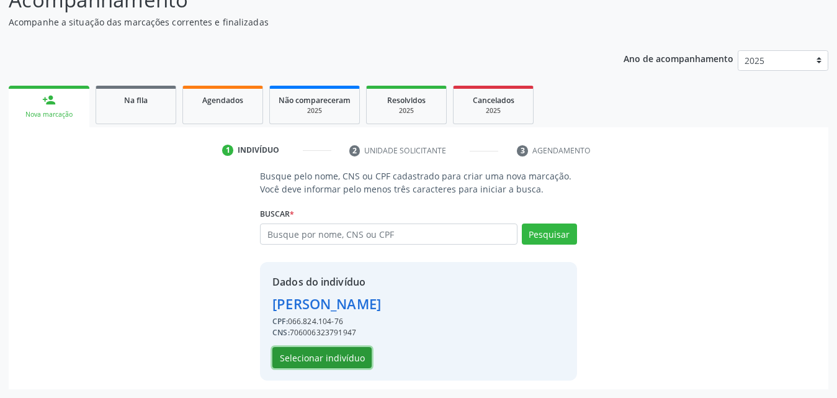
click at [337, 364] on button "Selecionar indivíduo" at bounding box center [321, 357] width 99 height 21
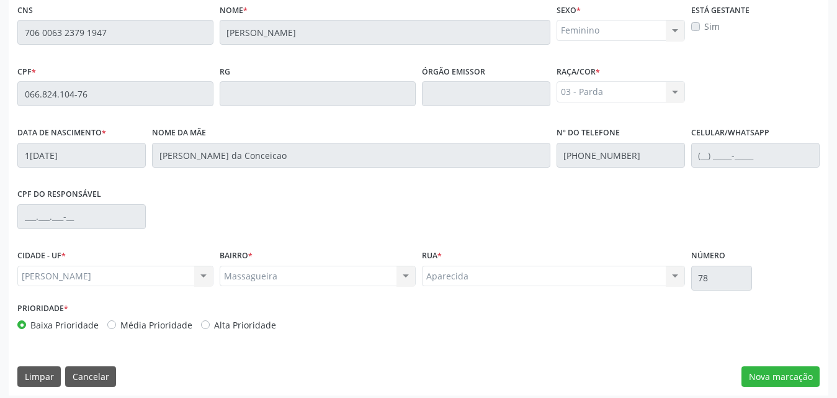
scroll to position [328, 0]
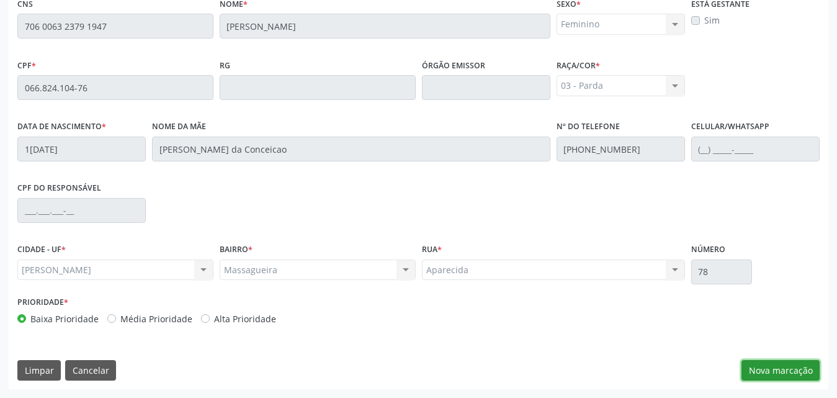
click at [772, 372] on button "Nova marcação" at bounding box center [781, 370] width 78 height 21
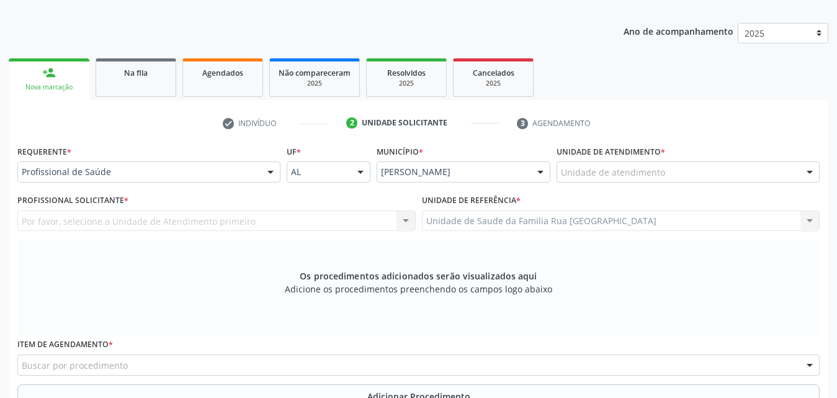
scroll to position [142, 0]
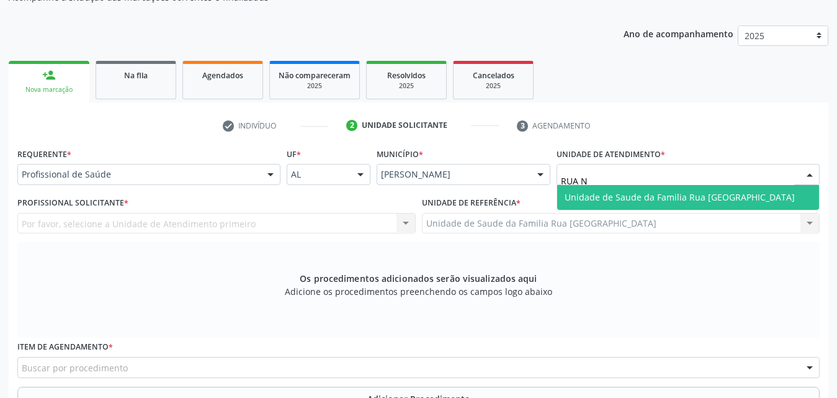
type input "RUA NO"
click at [643, 200] on span "Unidade de Saude da Familia Rua [GEOGRAPHIC_DATA]" at bounding box center [680, 197] width 230 height 12
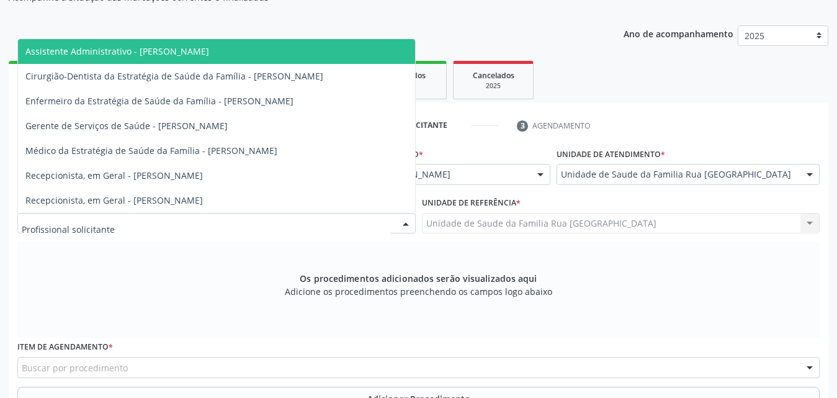
click at [208, 220] on div at bounding box center [216, 223] width 398 height 21
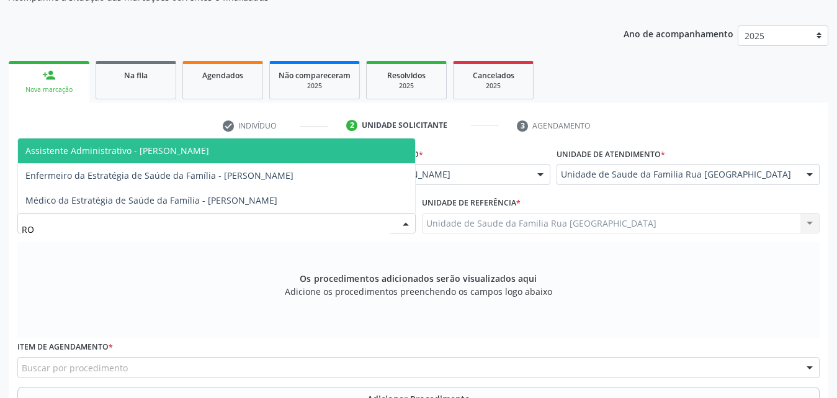
type input "ROD"
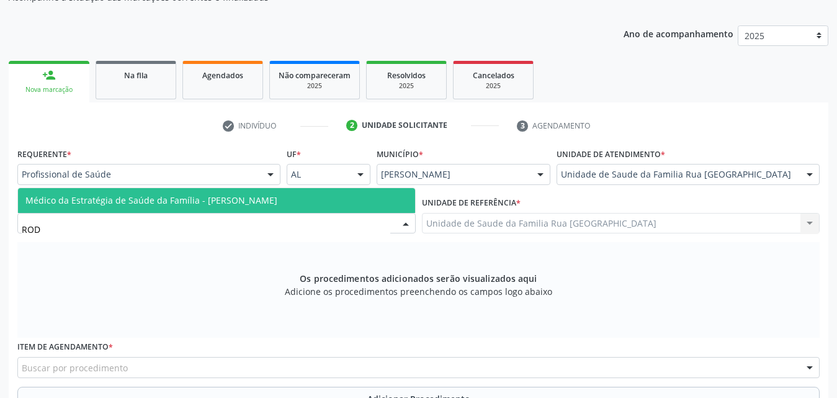
click at [210, 201] on span "Médico da Estratégia de Saúde da Família - [PERSON_NAME]" at bounding box center [151, 200] width 252 height 12
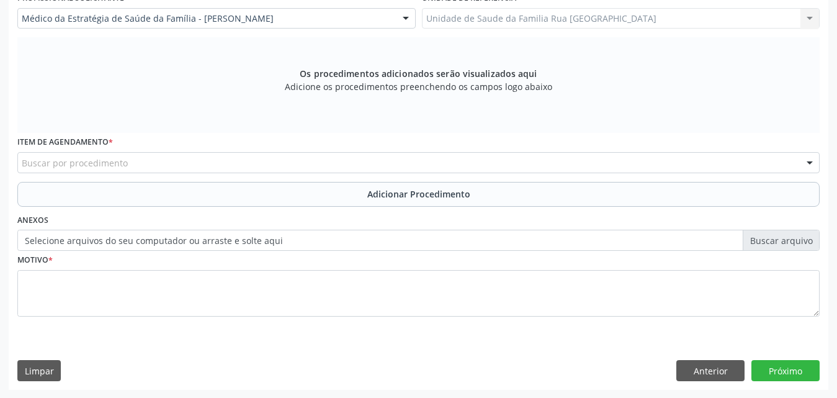
scroll to position [347, 0]
click at [276, 164] on div "Buscar por procedimento" at bounding box center [418, 161] width 802 height 21
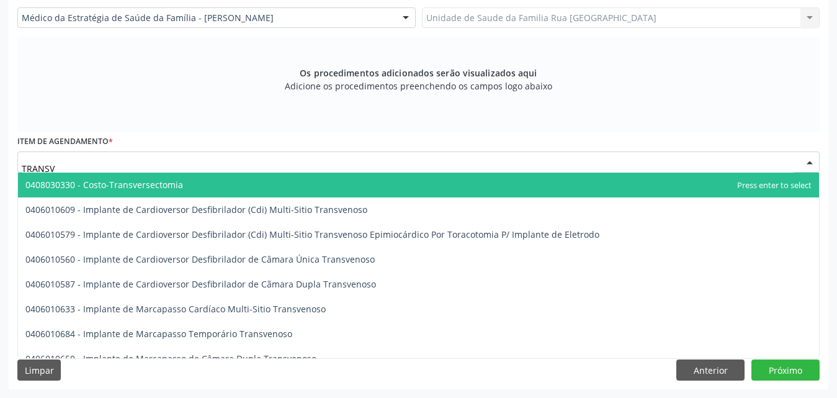
type input "TRANSVA"
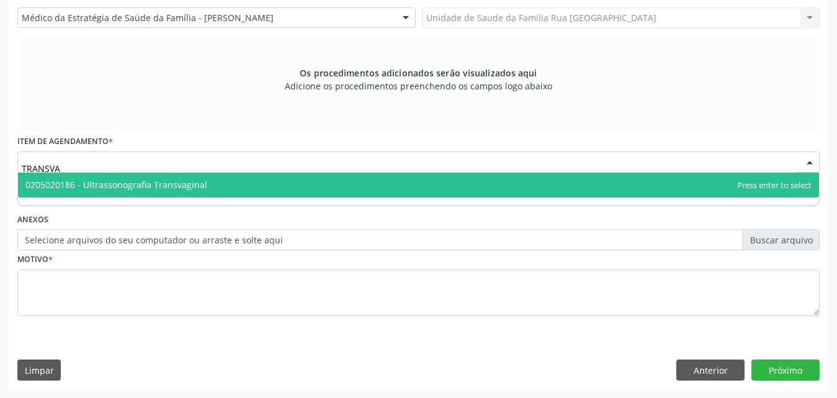
click at [171, 189] on span "0205020186 - Ultrassonografia Transvaginal" at bounding box center [116, 185] width 182 height 12
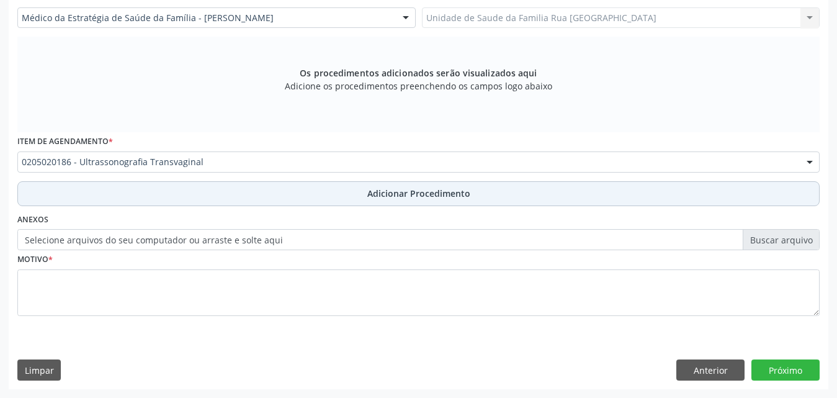
click at [449, 194] on span "Adicionar Procedimento" at bounding box center [418, 193] width 103 height 13
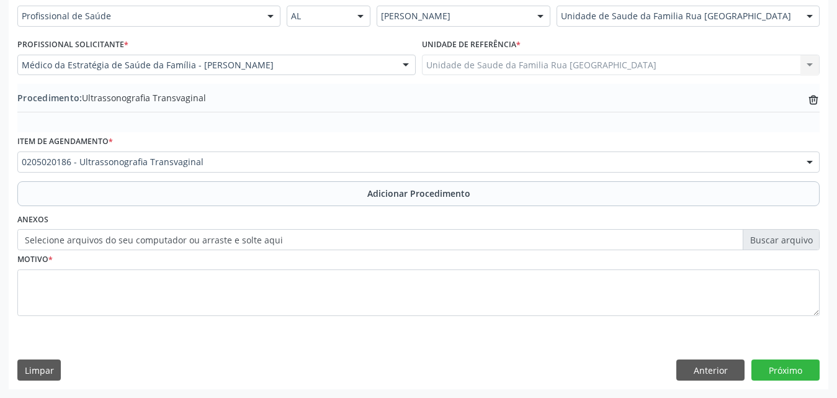
scroll to position [300, 0]
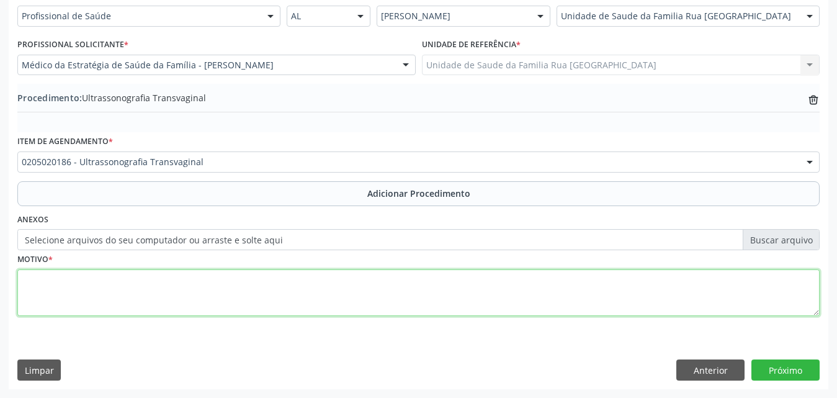
click at [104, 292] on textarea at bounding box center [418, 292] width 802 height 47
type textarea "AVALIACAO"
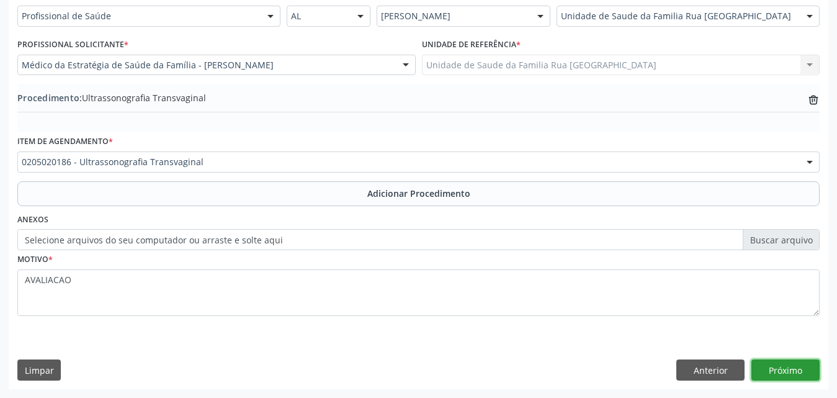
click at [769, 367] on button "Próximo" at bounding box center [785, 369] width 68 height 21
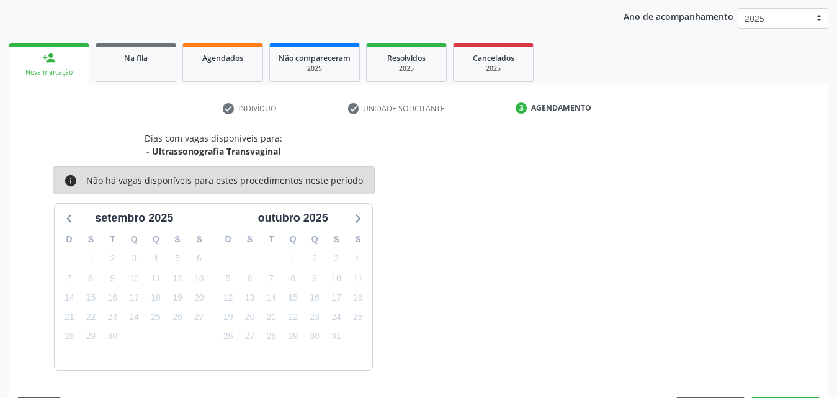
scroll to position [196, 0]
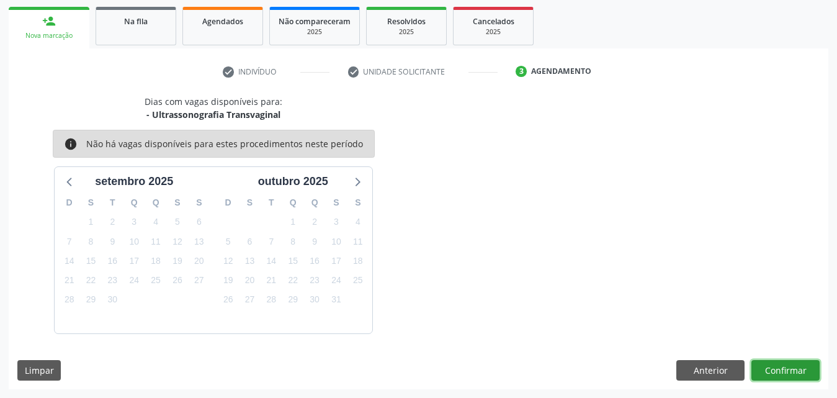
click at [764, 372] on button "Confirmar" at bounding box center [785, 370] width 68 height 21
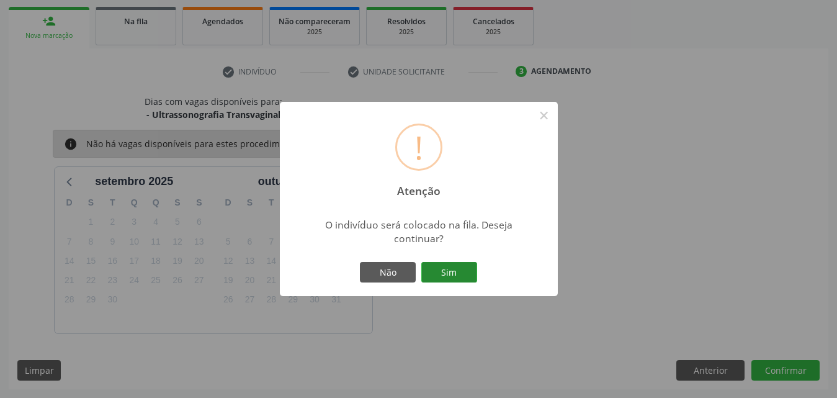
click at [447, 270] on button "Sim" at bounding box center [449, 272] width 56 height 21
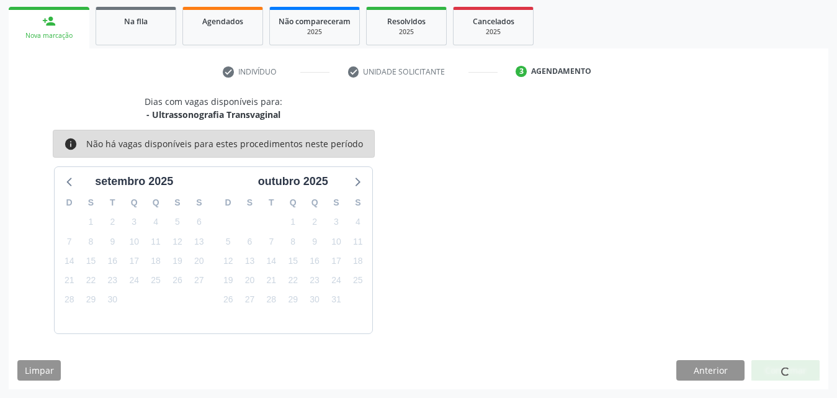
scroll to position [29, 0]
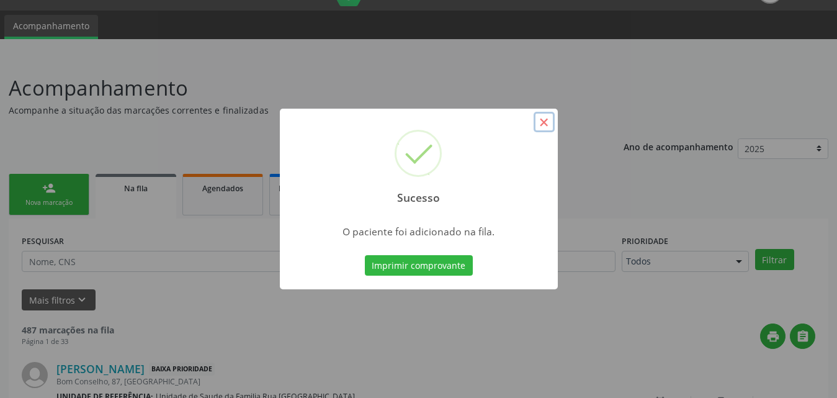
click at [541, 121] on button "×" at bounding box center [544, 122] width 21 height 21
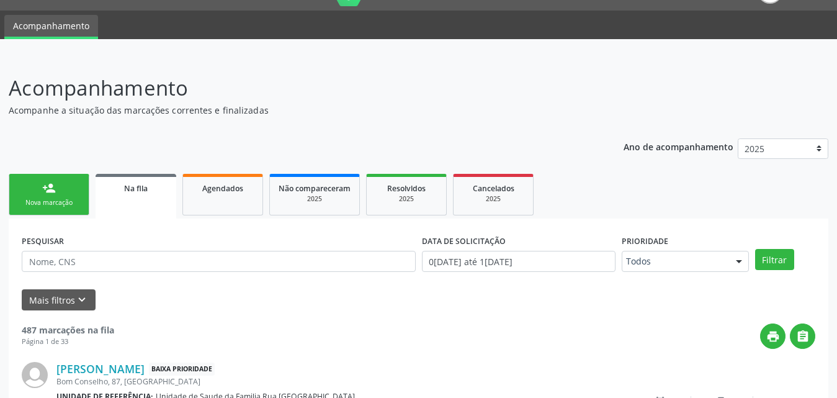
click at [35, 199] on div "Nova marcação" at bounding box center [49, 202] width 62 height 9
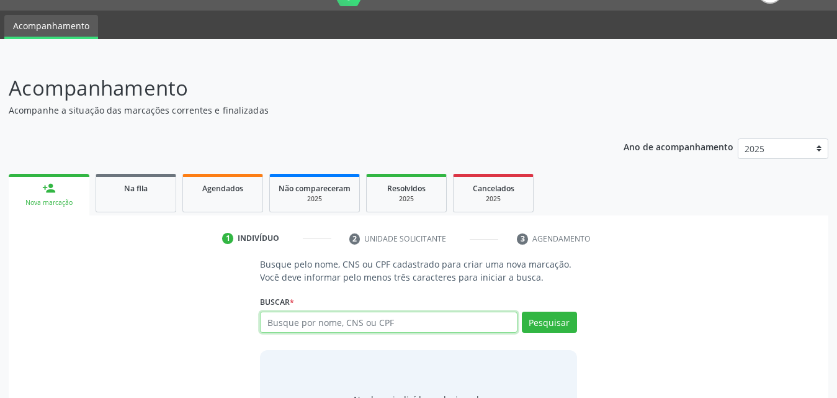
click at [446, 332] on input "text" at bounding box center [389, 322] width 258 height 21
type input "700303991974136"
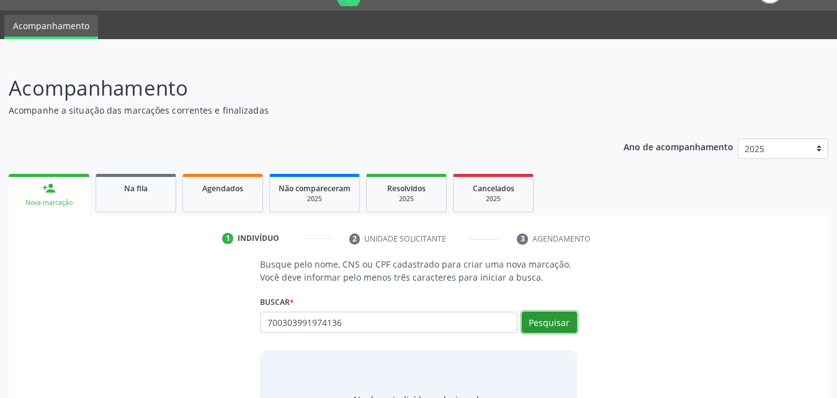
click at [562, 313] on button "Pesquisar" at bounding box center [549, 322] width 55 height 21
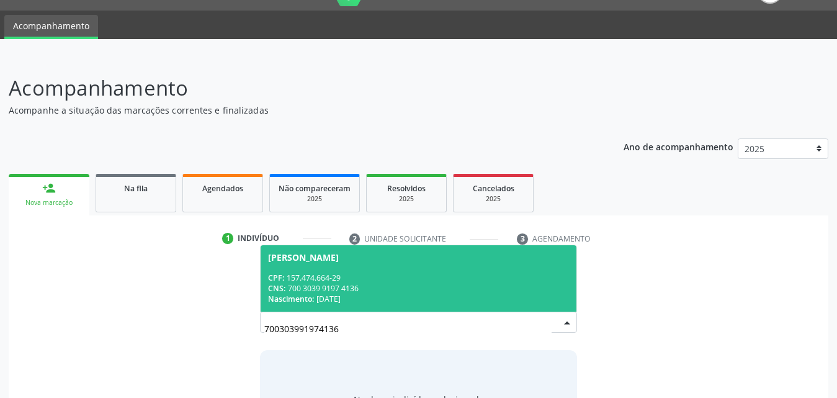
click at [405, 281] on div "CPF: 157.474.664-29" at bounding box center [418, 277] width 301 height 11
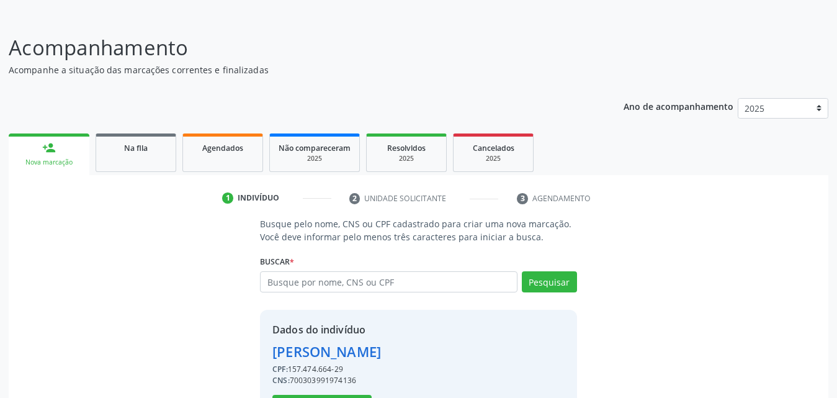
scroll to position [117, 0]
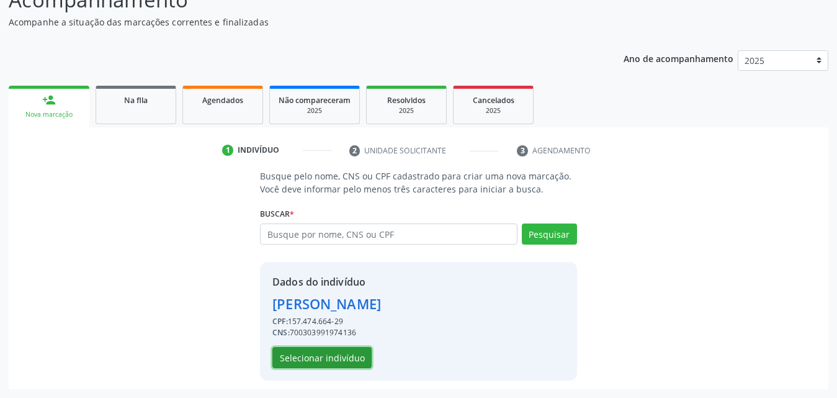
click at [331, 357] on button "Selecionar indivíduo" at bounding box center [321, 357] width 99 height 21
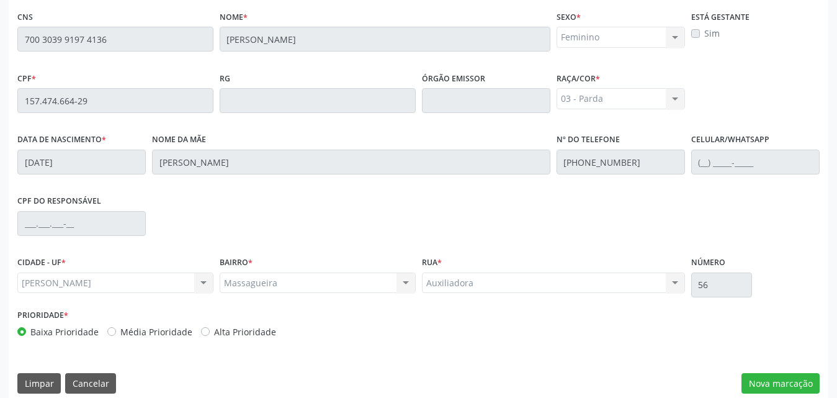
scroll to position [328, 0]
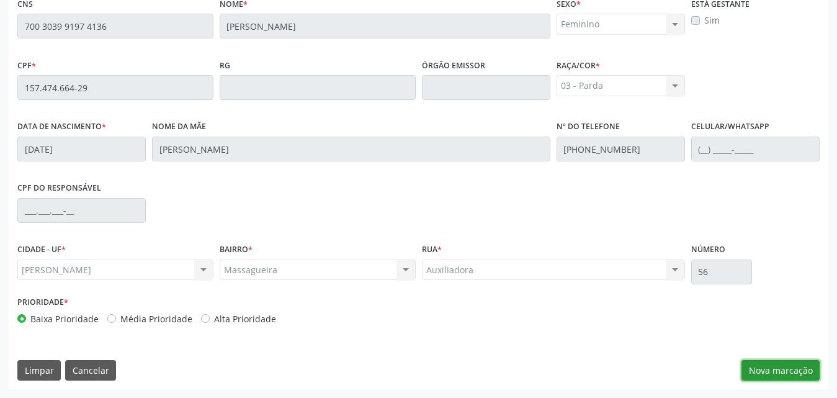
click at [794, 367] on button "Nova marcação" at bounding box center [781, 370] width 78 height 21
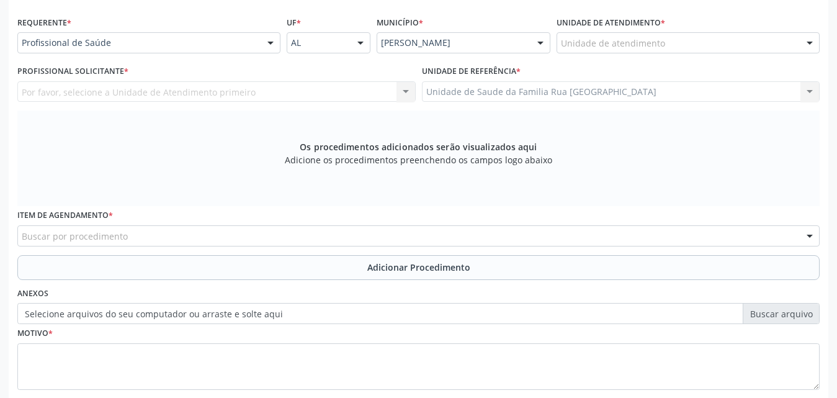
scroll to position [204, 0]
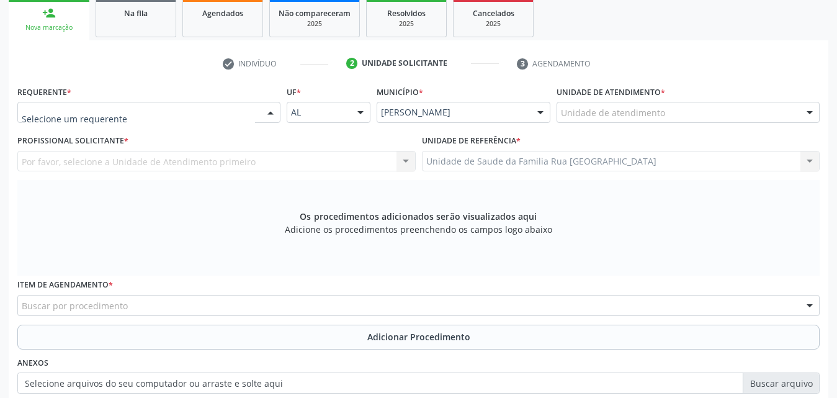
click at [268, 108] on div at bounding box center [270, 112] width 19 height 21
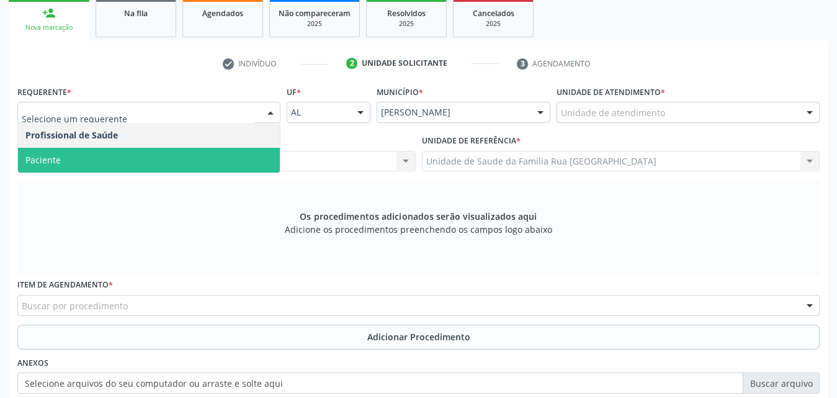
click at [121, 155] on span "Paciente" at bounding box center [149, 160] width 262 height 25
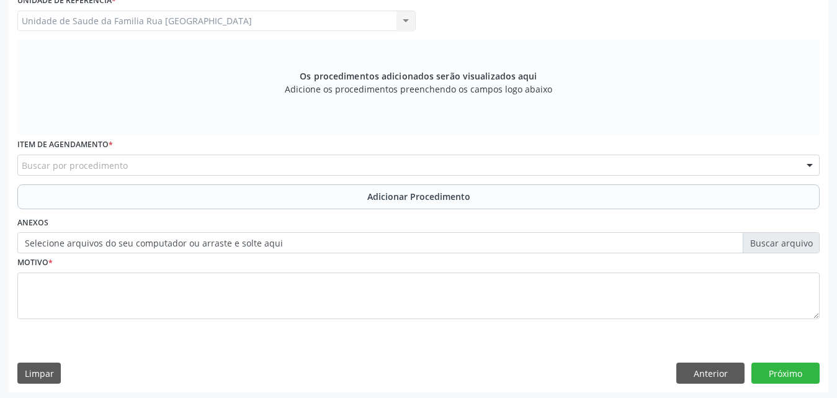
scroll to position [347, 0]
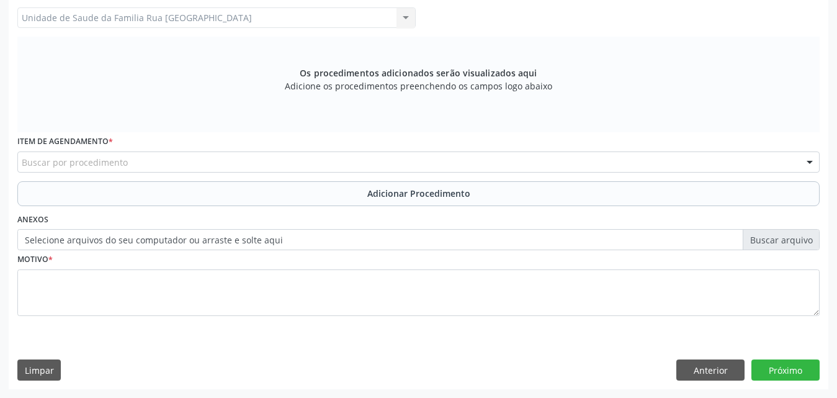
click at [210, 165] on div "Buscar por procedimento" at bounding box center [418, 161] width 802 height 21
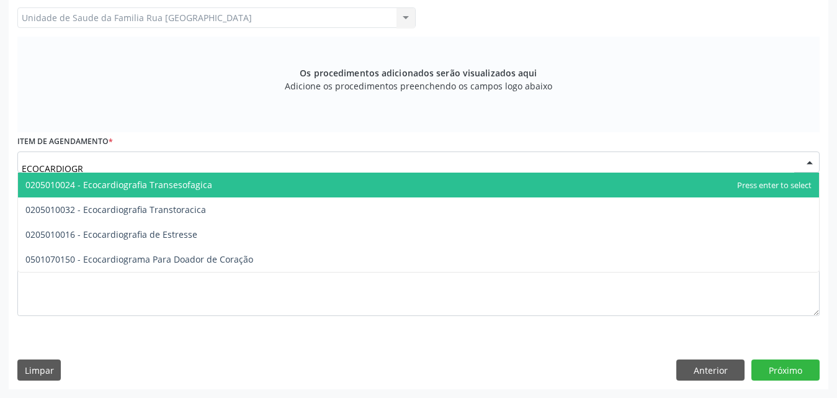
type input "ECOCARDIOGRA"
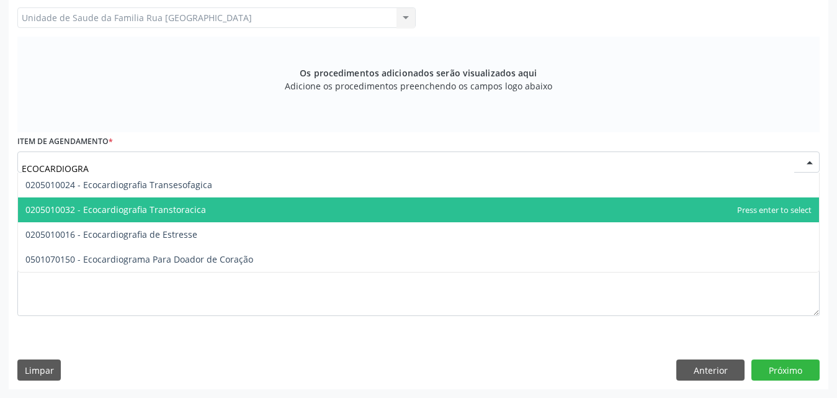
click at [171, 212] on span "0205010032 - Ecocardiografia Transtoracica" at bounding box center [115, 210] width 181 height 12
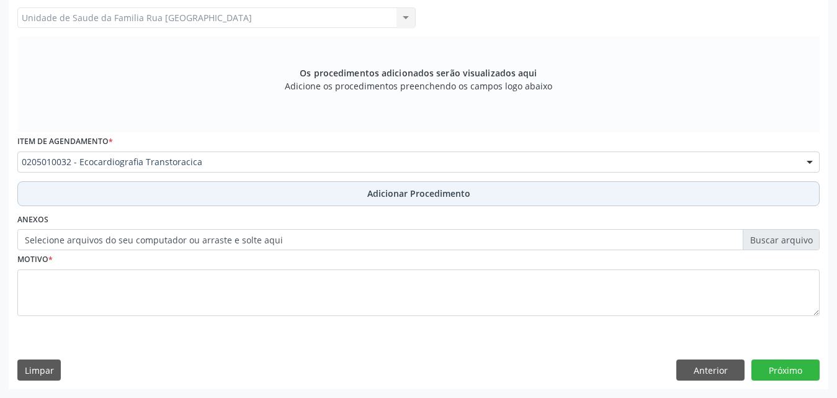
click at [415, 200] on button "Adicionar Procedimento" at bounding box center [418, 193] width 802 height 25
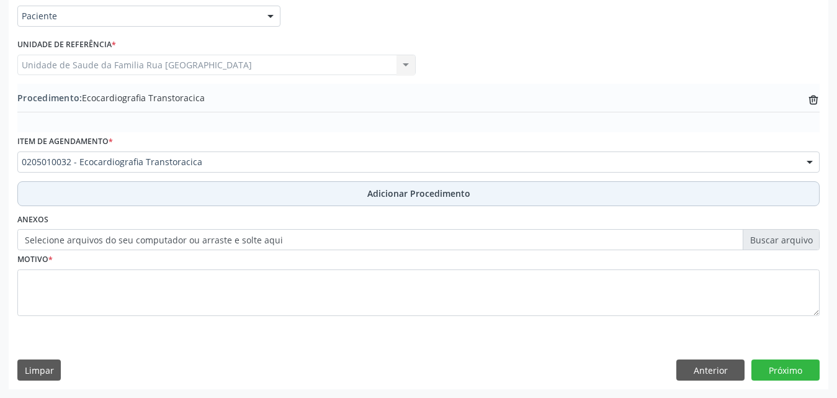
scroll to position [300, 0]
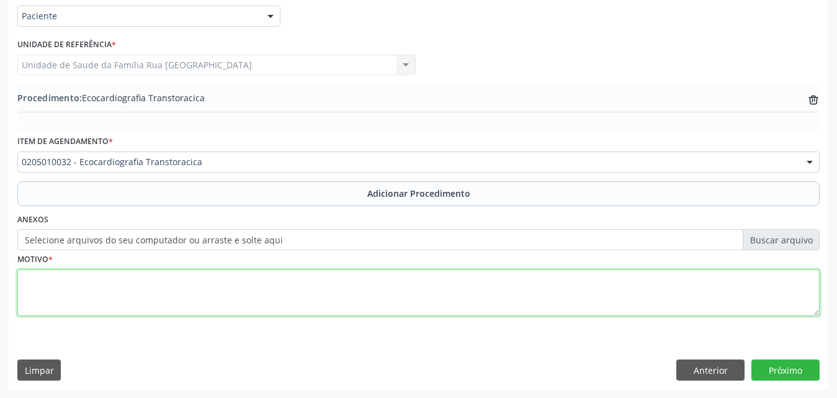
click at [114, 279] on textarea at bounding box center [418, 292] width 802 height 47
type textarea "TAQUICARDIA."
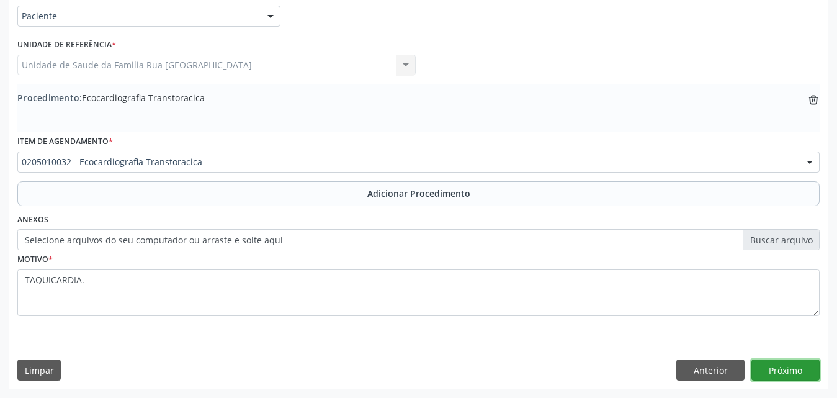
click at [778, 372] on button "Próximo" at bounding box center [785, 369] width 68 height 21
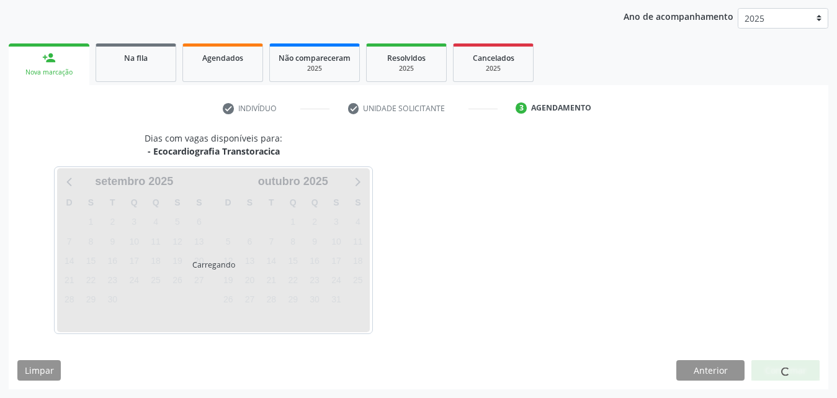
scroll to position [196, 0]
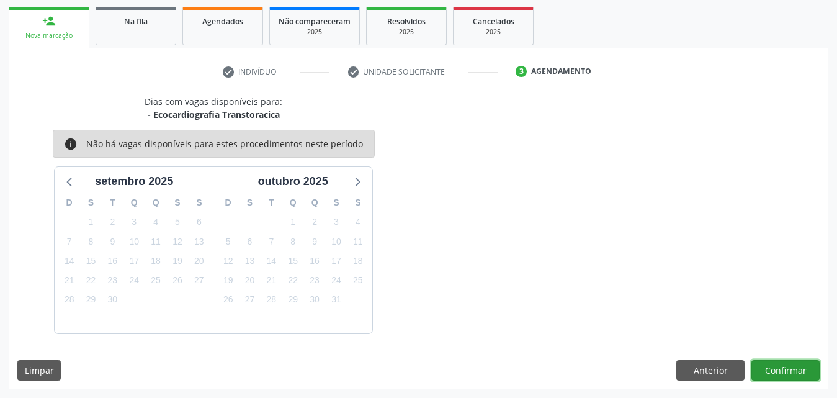
click at [776, 372] on button "Confirmar" at bounding box center [785, 370] width 68 height 21
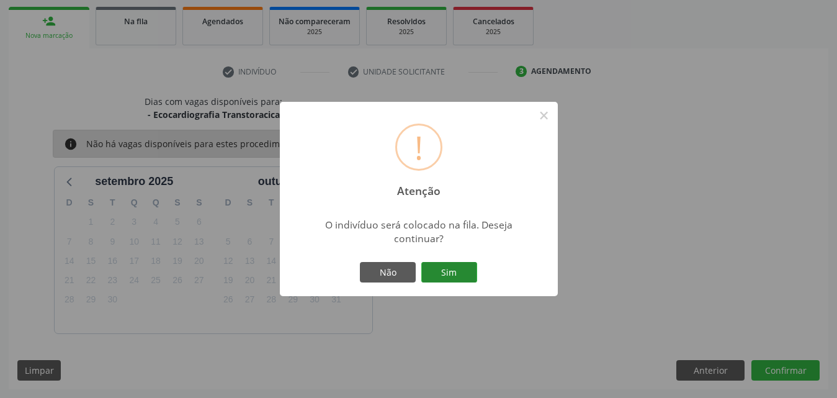
click at [446, 269] on button "Sim" at bounding box center [449, 272] width 56 height 21
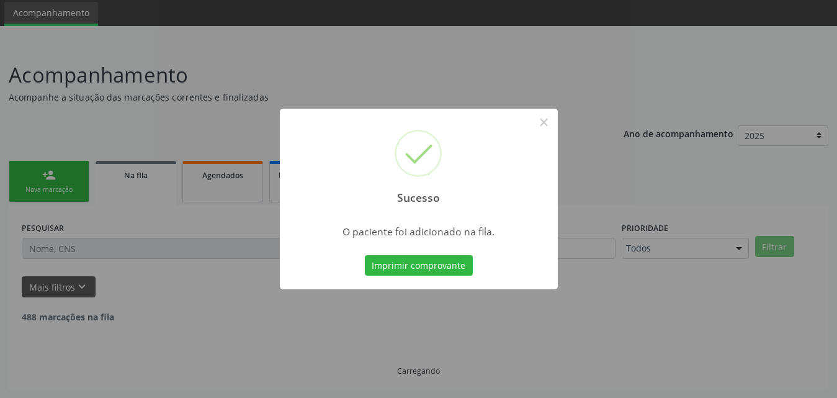
scroll to position [29, 0]
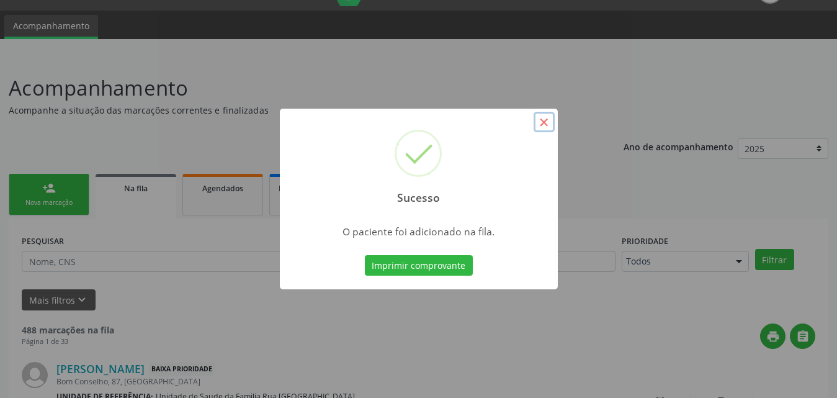
click at [542, 128] on button "×" at bounding box center [544, 122] width 21 height 21
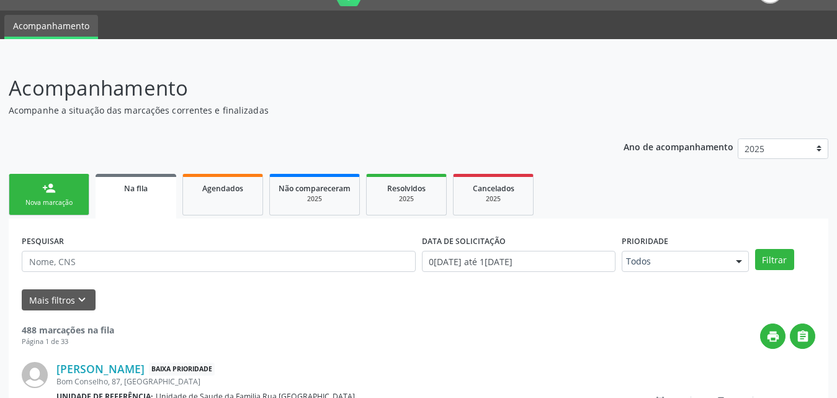
click at [53, 204] on div "Nova marcação" at bounding box center [49, 202] width 62 height 9
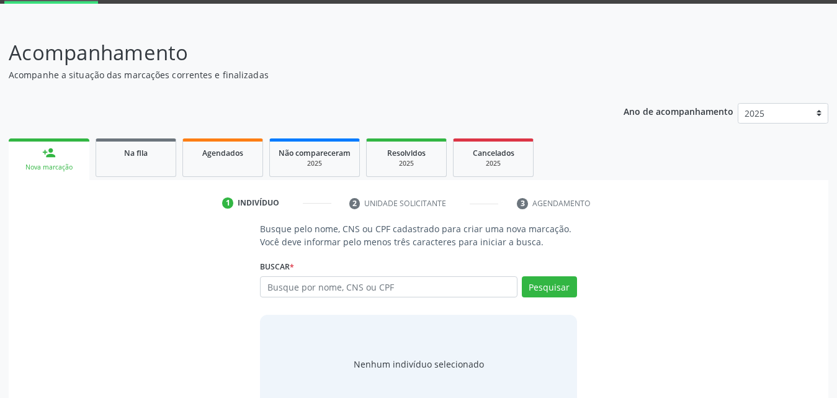
scroll to position [98, 0]
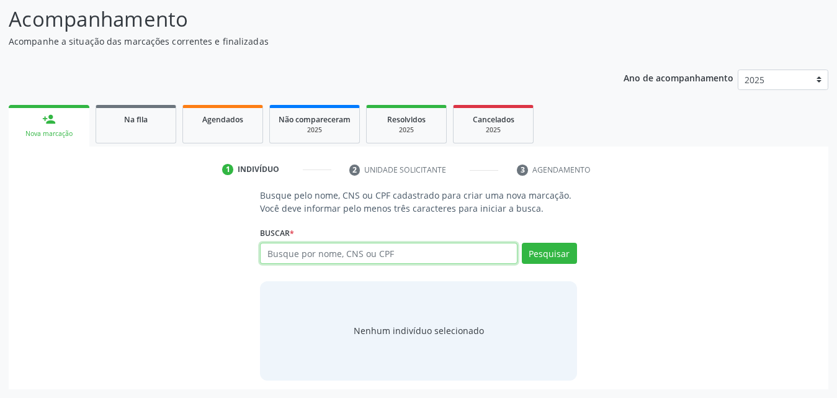
click at [423, 251] on input "text" at bounding box center [389, 253] width 258 height 21
type input "704608650068725"
click at [576, 267] on div "Pesquisar" at bounding box center [548, 258] width 60 height 30
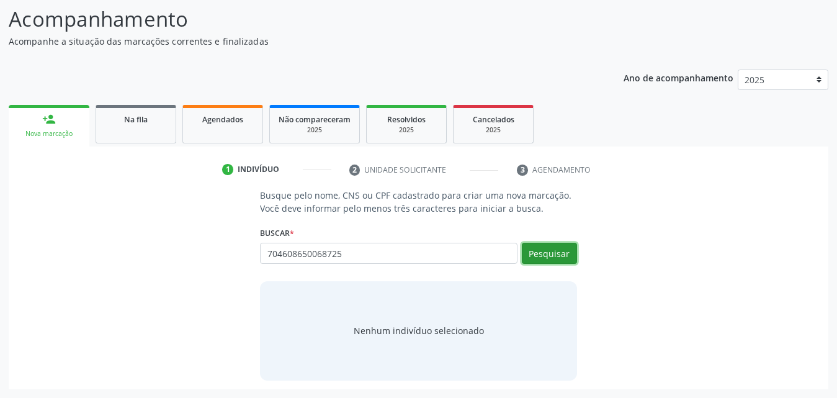
click at [568, 259] on button "Pesquisar" at bounding box center [549, 253] width 55 height 21
type input "704608650068725"
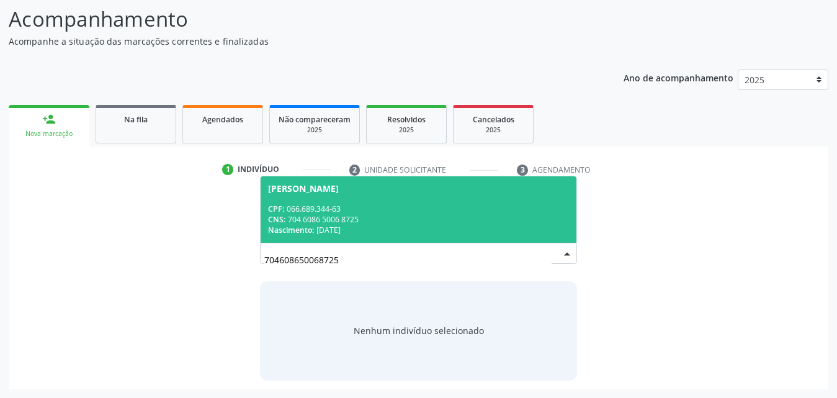
click at [354, 216] on div "CNS: 704 6086 5006 8725" at bounding box center [418, 219] width 301 height 11
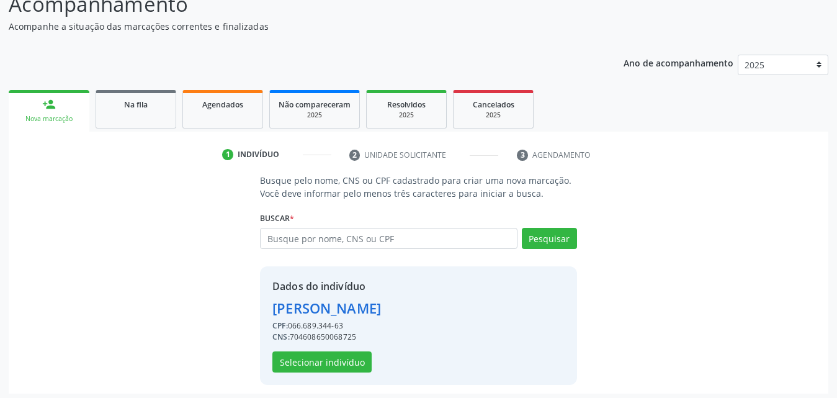
scroll to position [117, 0]
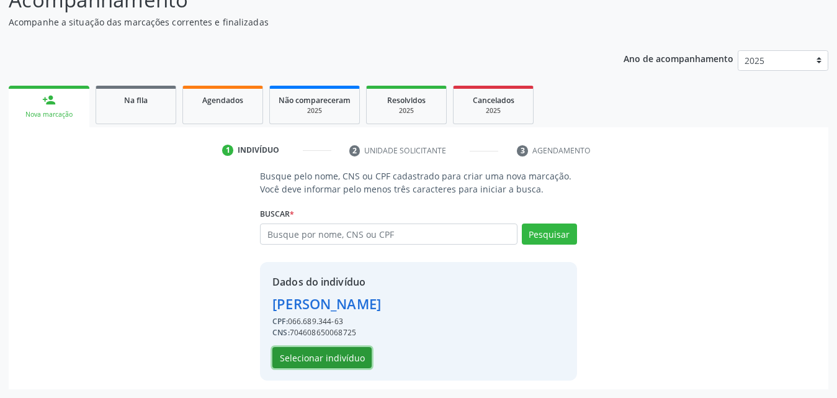
click at [331, 361] on button "Selecionar indivíduo" at bounding box center [321, 357] width 99 height 21
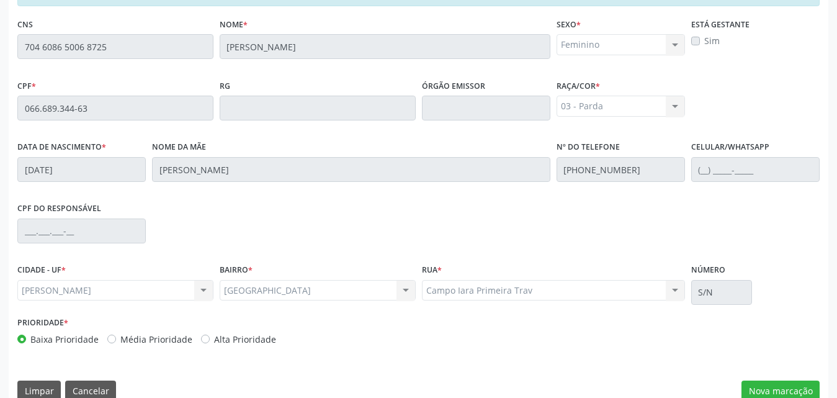
scroll to position [328, 0]
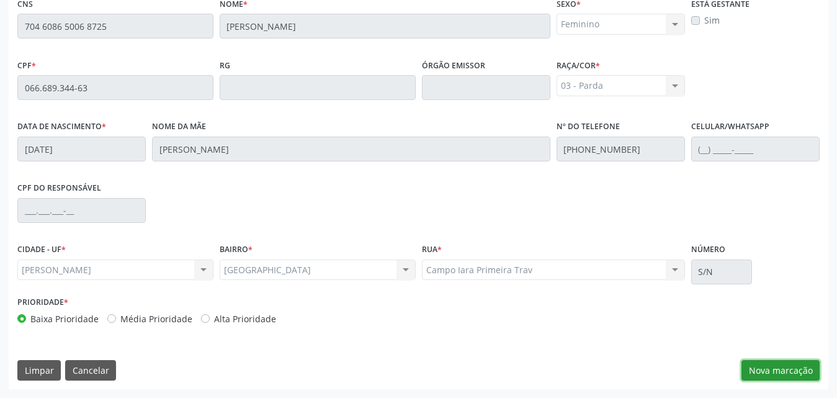
click at [781, 366] on button "Nova marcação" at bounding box center [781, 370] width 78 height 21
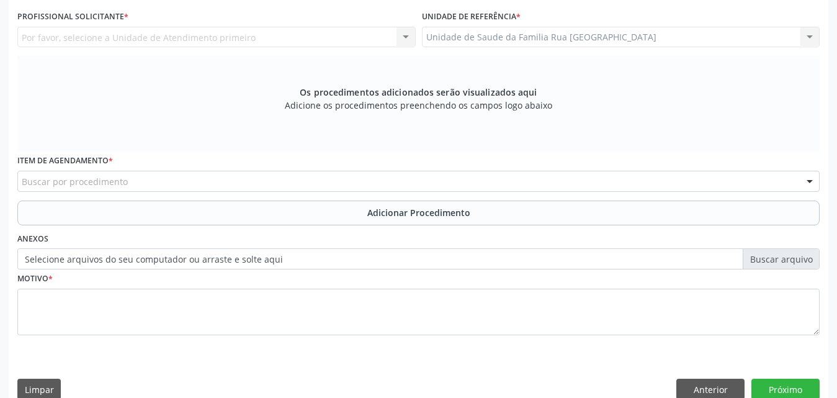
scroll to position [142, 0]
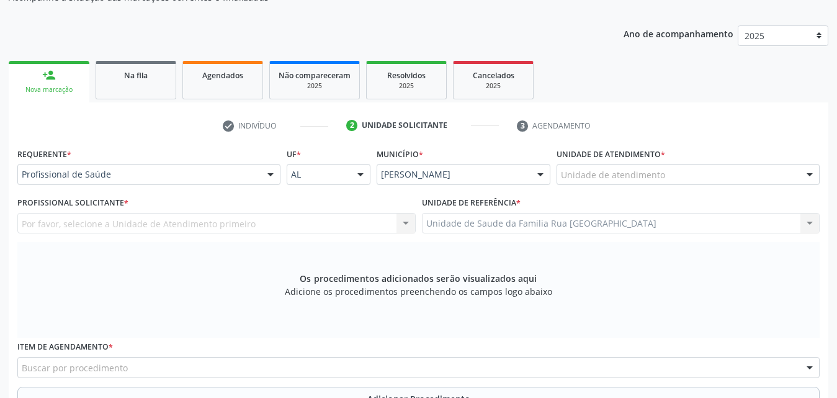
click at [732, 178] on div "Unidade de atendimento" at bounding box center [688, 174] width 263 height 21
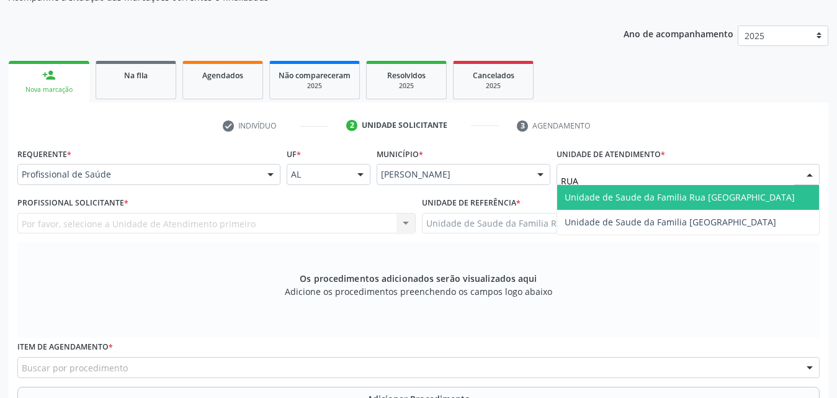
type input "RUA N"
click at [745, 197] on span "Unidade de Saude da Familia Rua [GEOGRAPHIC_DATA]" at bounding box center [680, 197] width 230 height 12
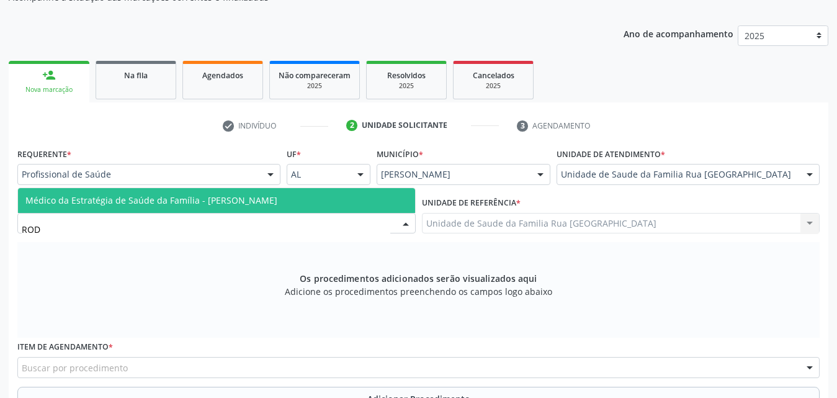
type input "RODR"
click at [127, 202] on span "Médico da Estratégia de Saúde da Família - [PERSON_NAME]" at bounding box center [151, 200] width 252 height 12
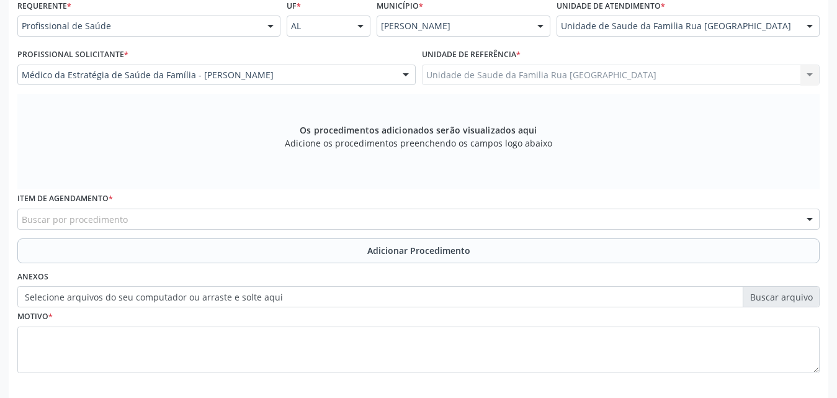
scroll to position [328, 0]
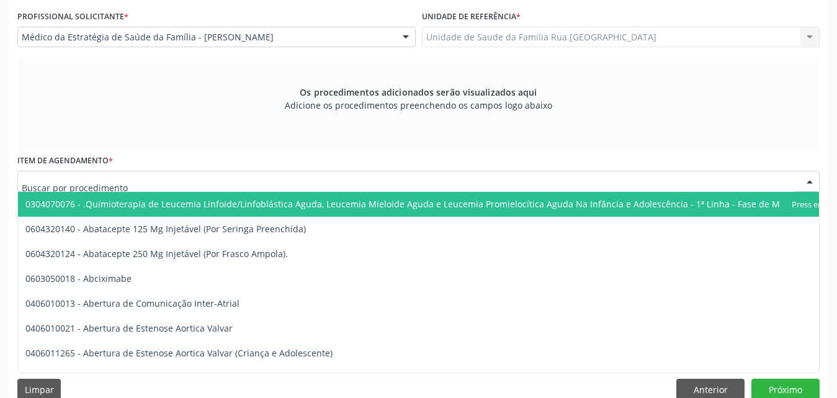
click at [229, 182] on div at bounding box center [418, 181] width 802 height 21
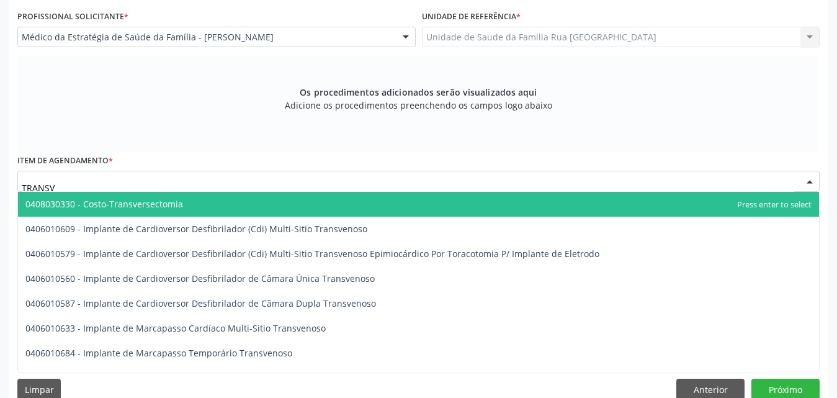
type input "TRANSVA"
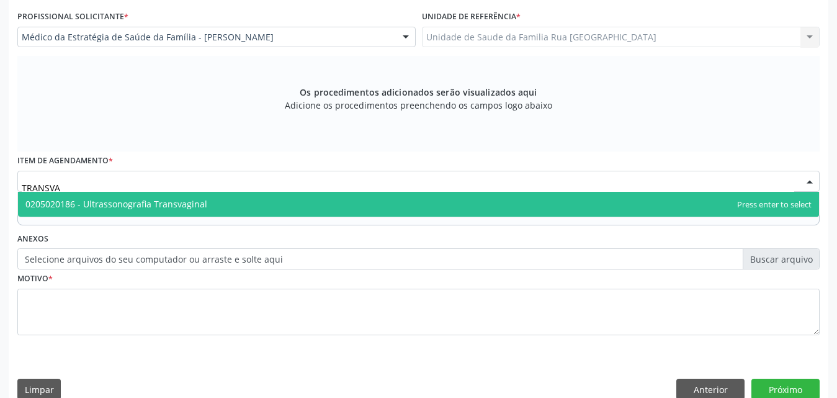
click at [209, 197] on span "0205020186 - Ultrassonografia Transvaginal" at bounding box center [418, 204] width 801 height 25
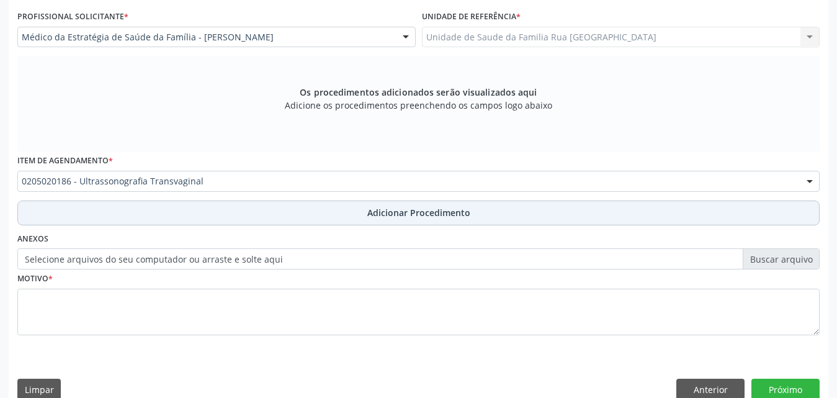
click at [429, 208] on span "Adicionar Procedimento" at bounding box center [418, 212] width 103 height 13
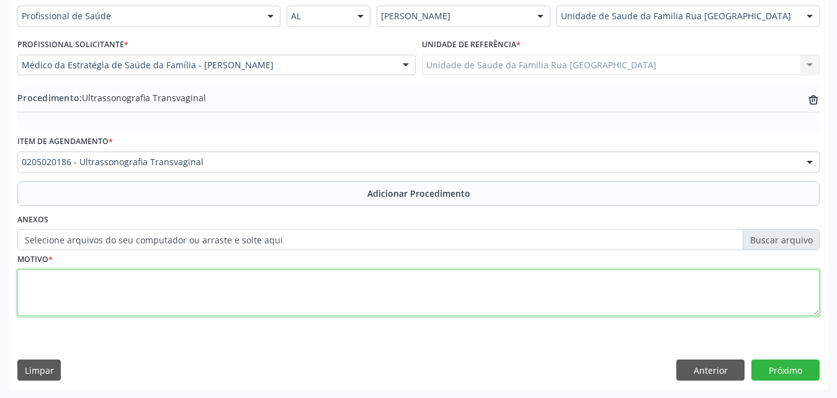
click at [179, 289] on textarea at bounding box center [418, 292] width 802 height 47
type textarea "AVALIACAO."
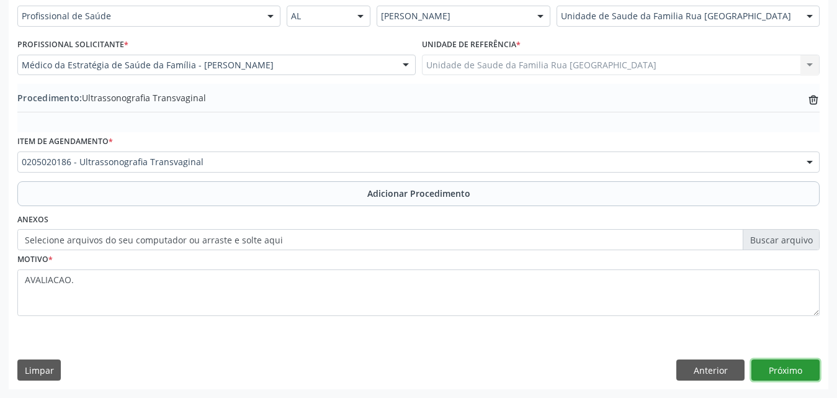
click at [777, 368] on button "Próximo" at bounding box center [785, 369] width 68 height 21
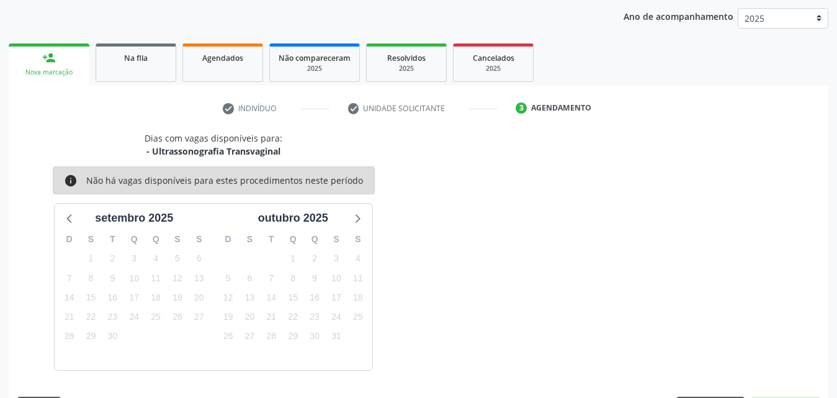
scroll to position [196, 0]
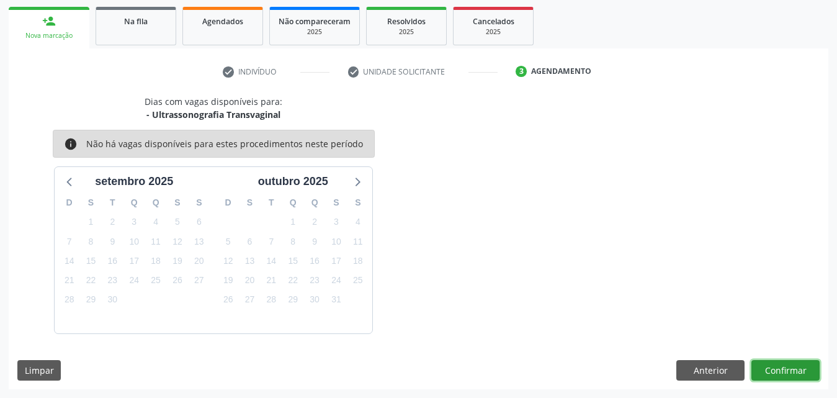
click at [792, 379] on button "Confirmar" at bounding box center [785, 370] width 68 height 21
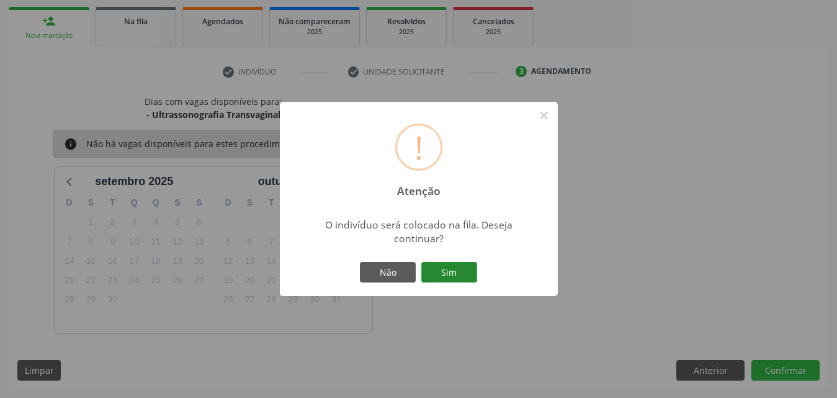
click at [455, 272] on button "Sim" at bounding box center [449, 272] width 56 height 21
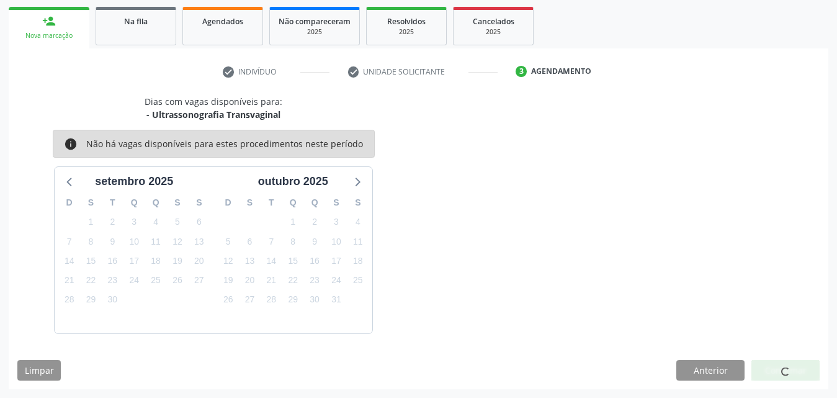
scroll to position [29, 0]
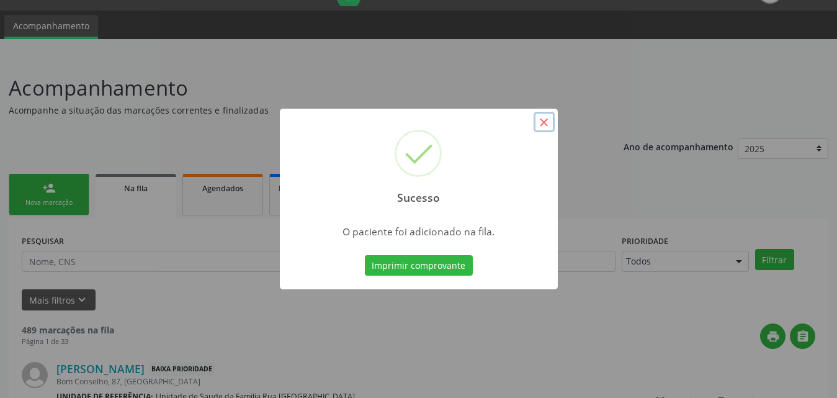
click at [548, 123] on button "×" at bounding box center [544, 122] width 21 height 21
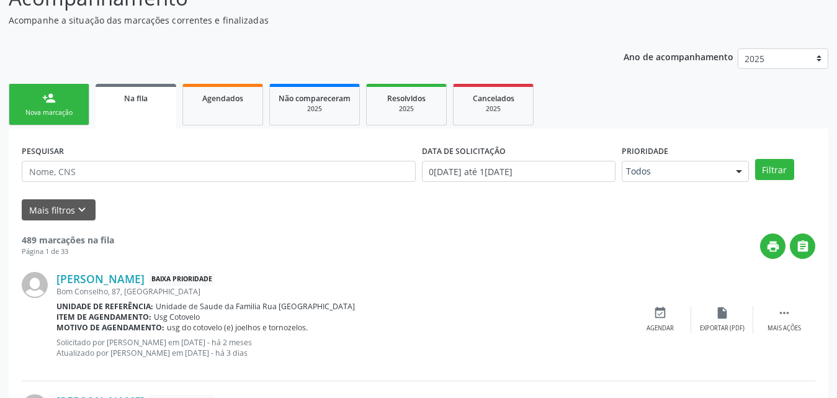
scroll to position [0, 0]
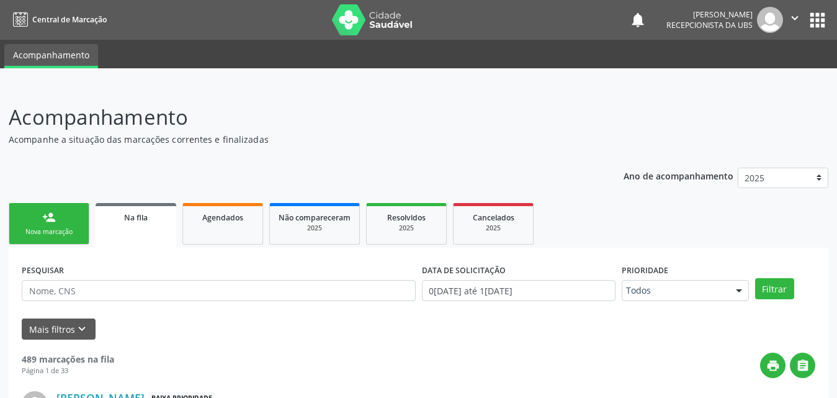
click at [42, 234] on div "Nova marcação" at bounding box center [49, 231] width 62 height 9
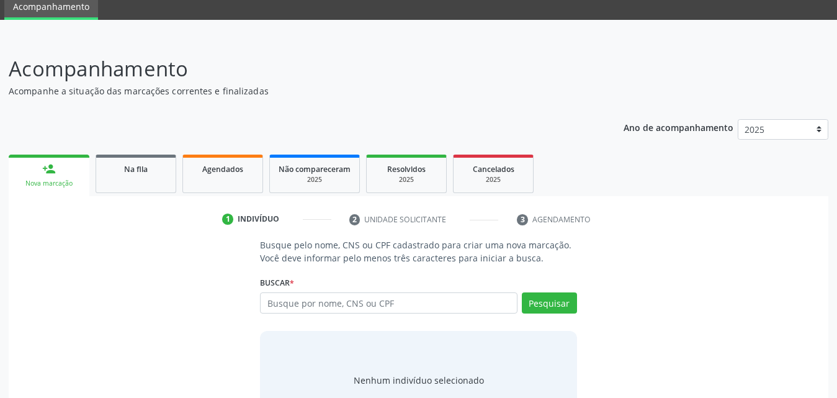
scroll to position [98, 0]
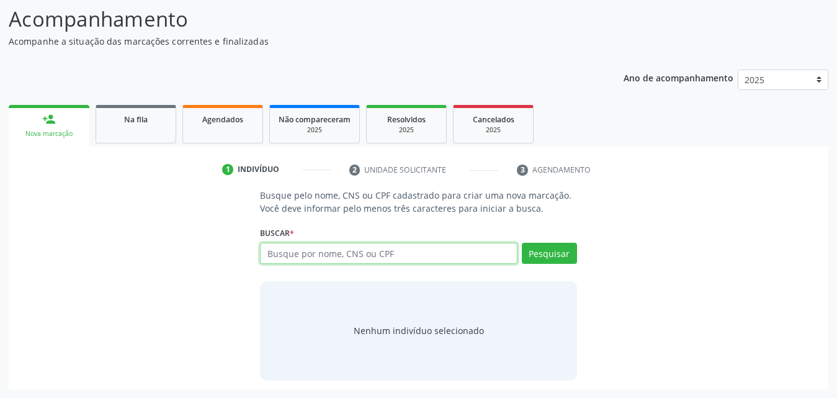
click at [411, 256] on input "text" at bounding box center [389, 253] width 258 height 21
type input "707802688358418"
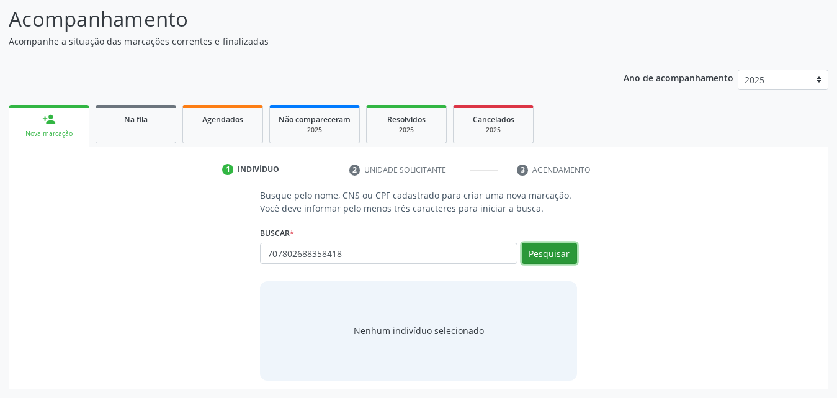
click at [542, 261] on button "Pesquisar" at bounding box center [549, 253] width 55 height 21
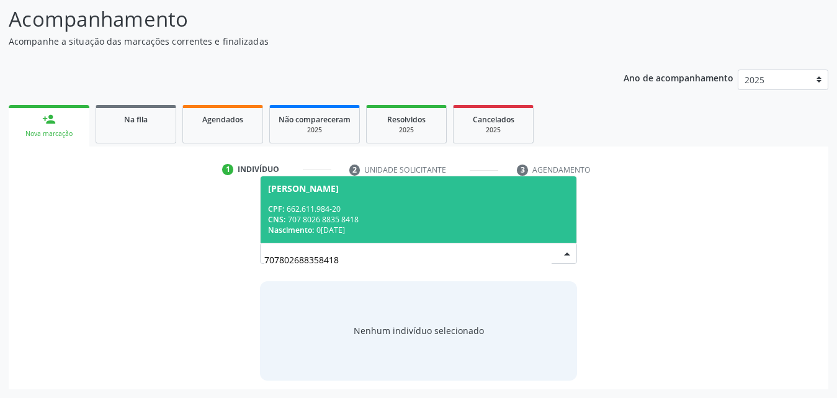
click at [365, 228] on div "Nascimento: 0[DATE]" at bounding box center [418, 230] width 301 height 11
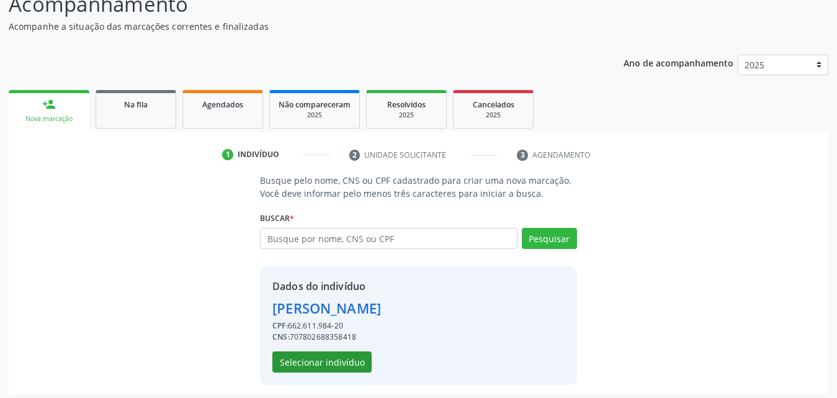
scroll to position [117, 0]
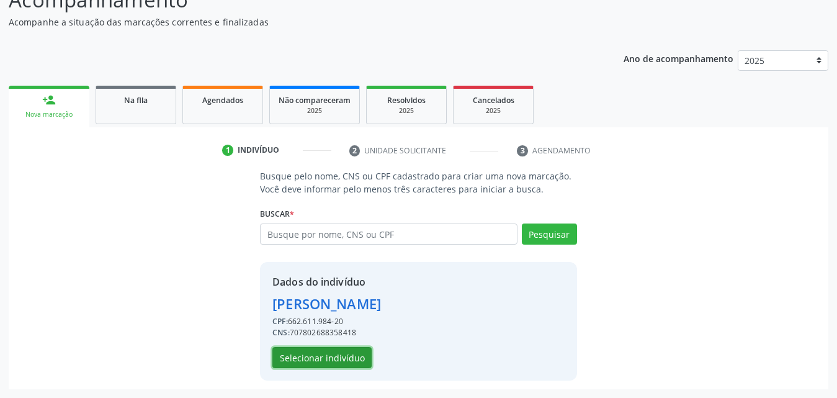
click at [305, 359] on button "Selecionar indivíduo" at bounding box center [321, 357] width 99 height 21
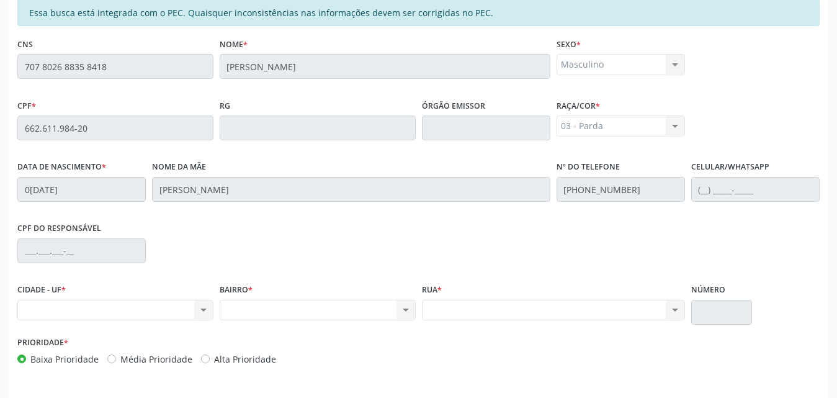
scroll to position [266, 0]
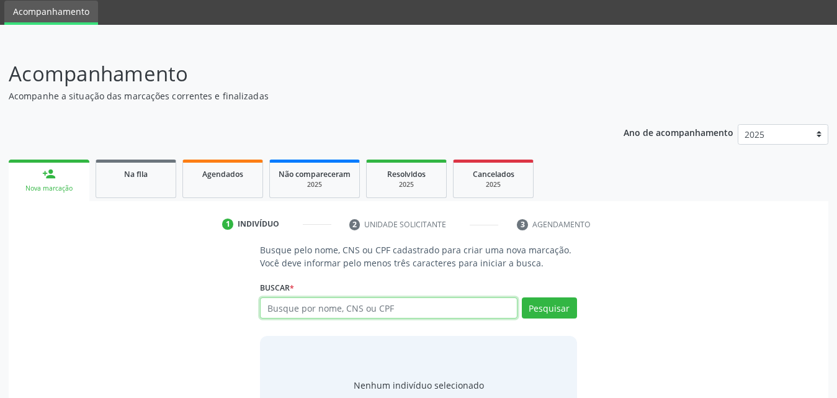
scroll to position [98, 0]
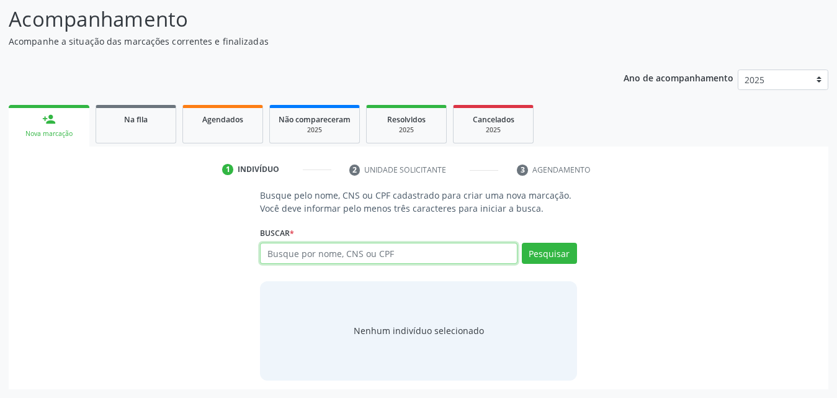
click at [397, 251] on input "text" at bounding box center [389, 253] width 258 height 21
type input "707802688358418"
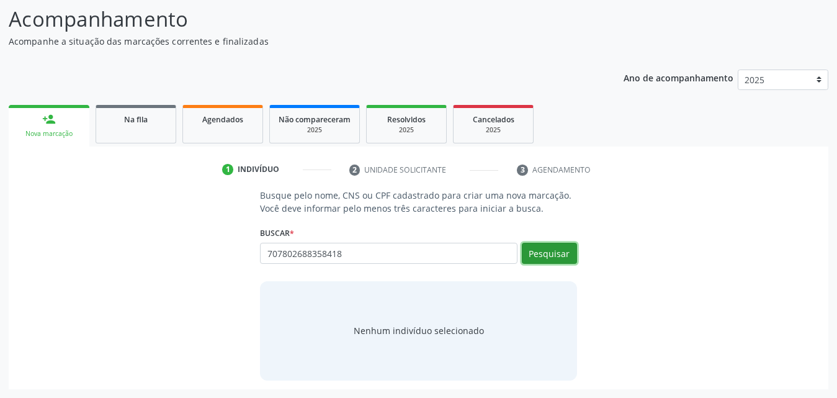
click at [542, 247] on button "Pesquisar" at bounding box center [549, 253] width 55 height 21
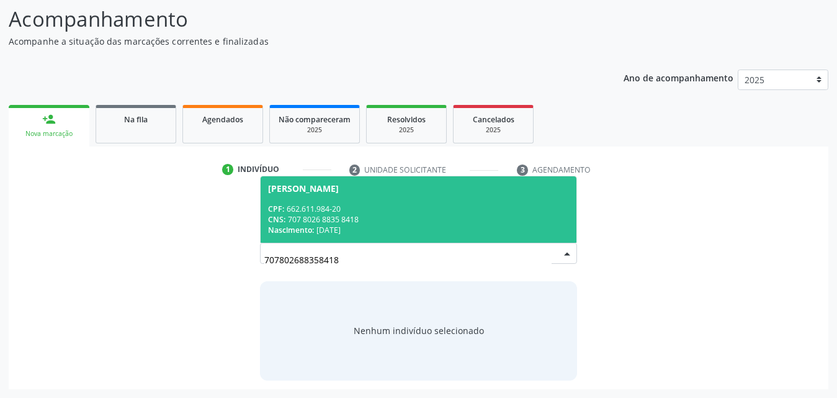
click at [304, 213] on div "CPF: 662.611.984-20" at bounding box center [418, 209] width 301 height 11
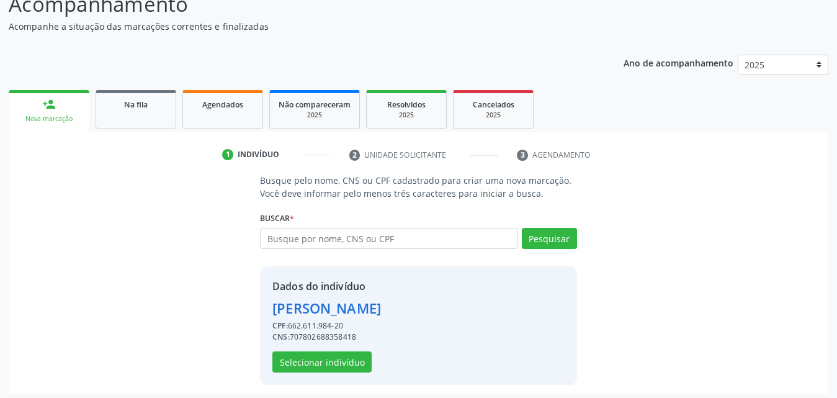
scroll to position [117, 0]
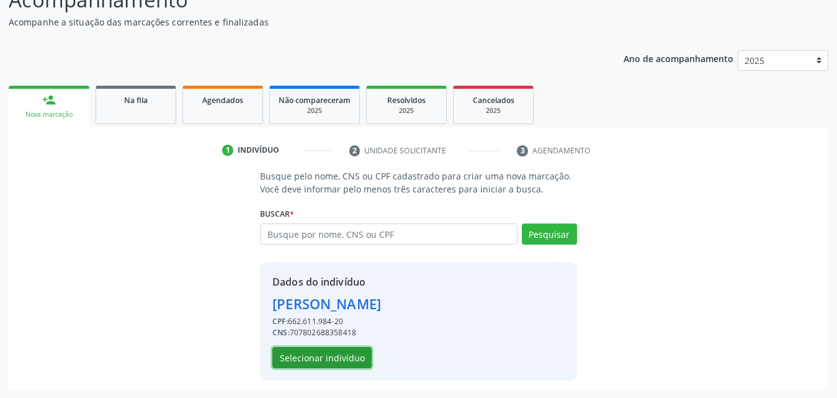
click at [328, 363] on button "Selecionar indivíduo" at bounding box center [321, 357] width 99 height 21
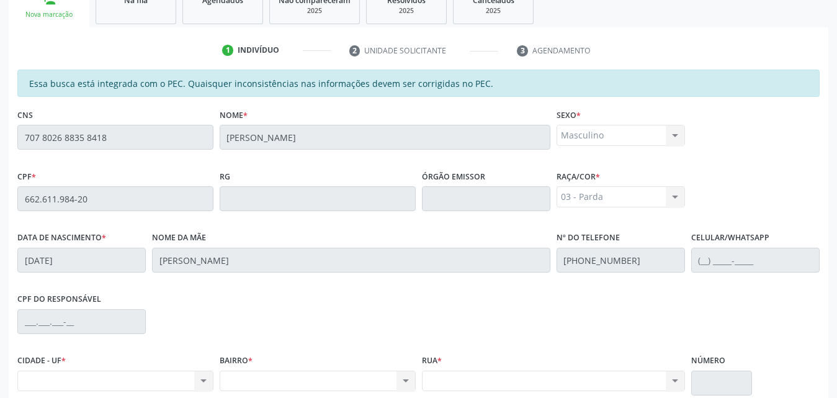
scroll to position [328, 0]
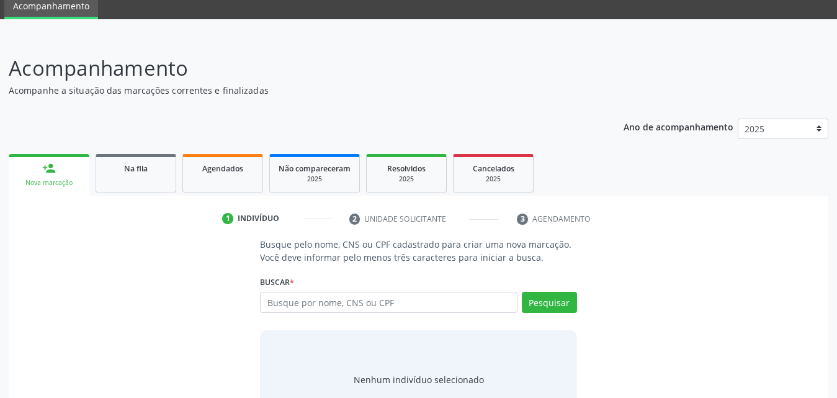
scroll to position [98, 0]
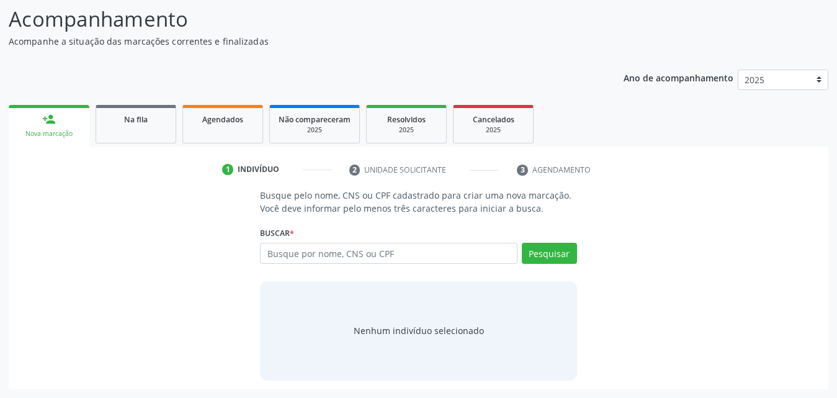
click at [441, 262] on input "text" at bounding box center [389, 253] width 258 height 21
type input "707802688358418"
click at [539, 256] on button "Pesquisar" at bounding box center [549, 253] width 55 height 21
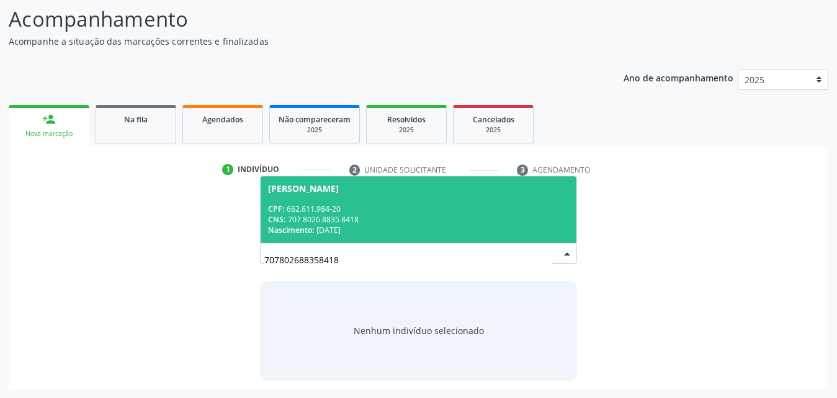
click at [392, 208] on div "CPF: 662.611.984-20" at bounding box center [418, 209] width 301 height 11
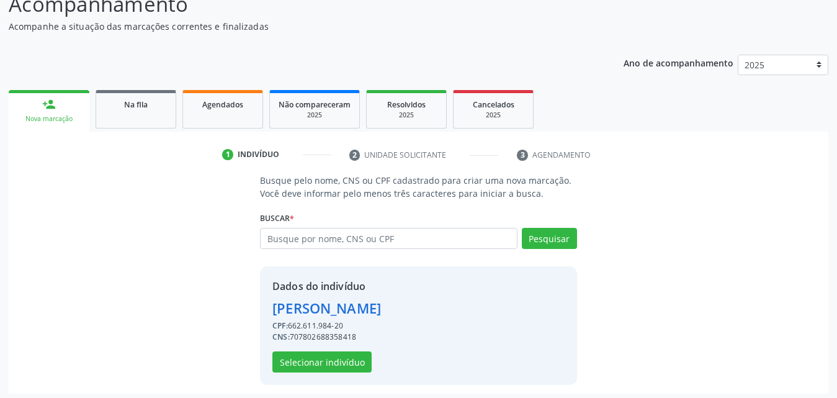
scroll to position [117, 0]
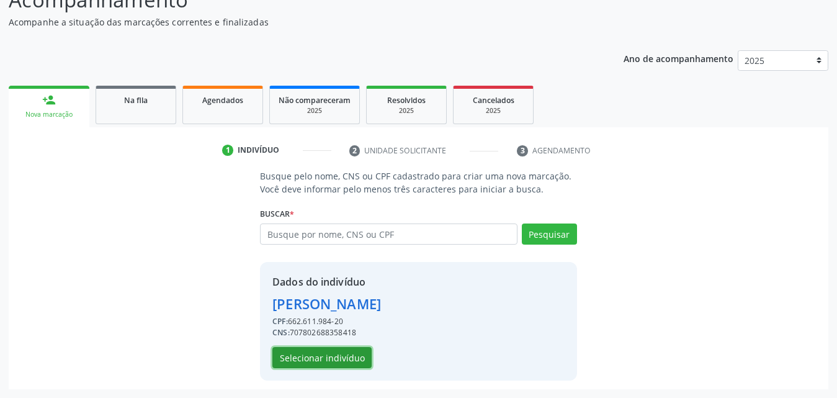
click at [341, 351] on button "Selecionar indivíduo" at bounding box center [321, 357] width 99 height 21
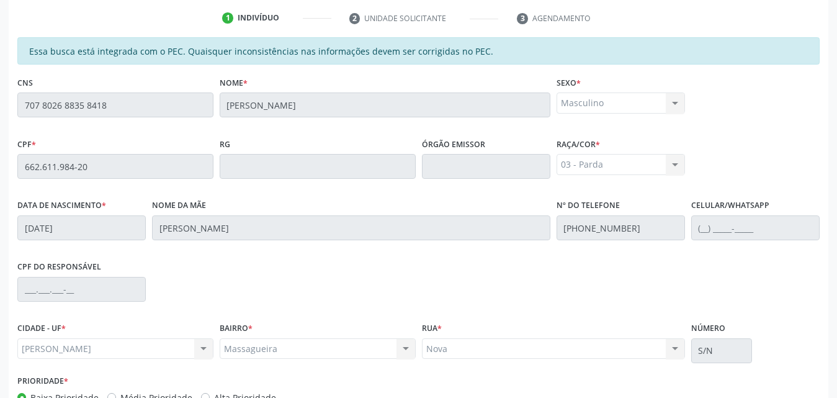
scroll to position [328, 0]
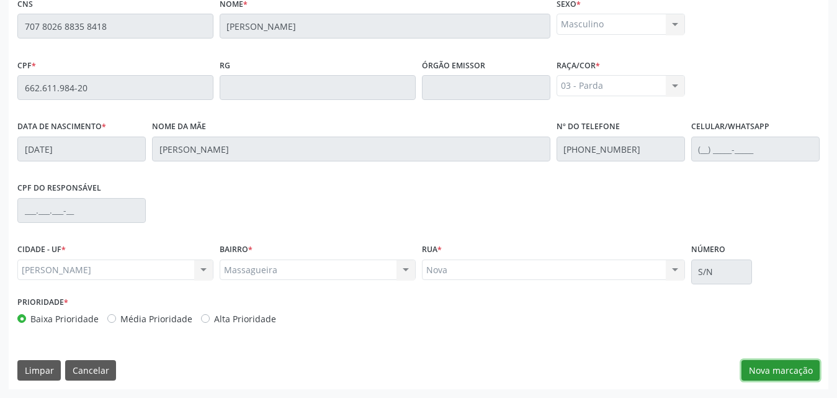
click at [773, 373] on button "Nova marcação" at bounding box center [781, 370] width 78 height 21
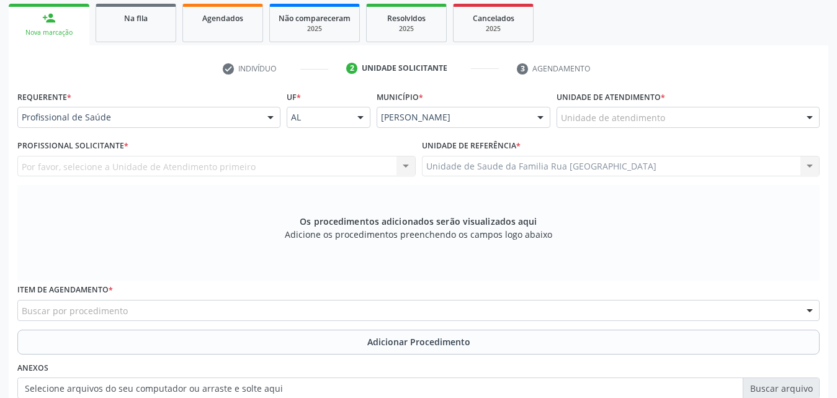
scroll to position [204, 0]
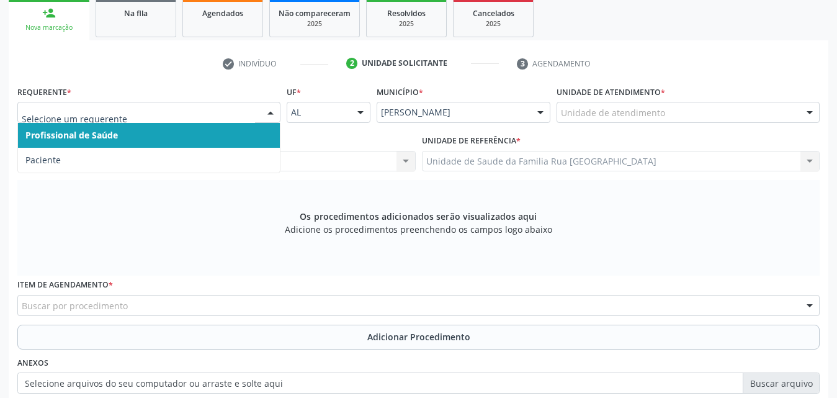
click at [181, 114] on input "text" at bounding box center [138, 118] width 233 height 25
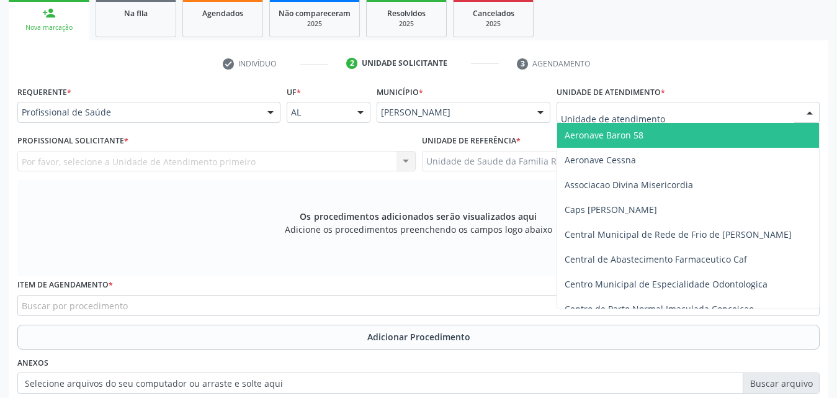
click at [683, 112] on div at bounding box center [688, 112] width 263 height 21
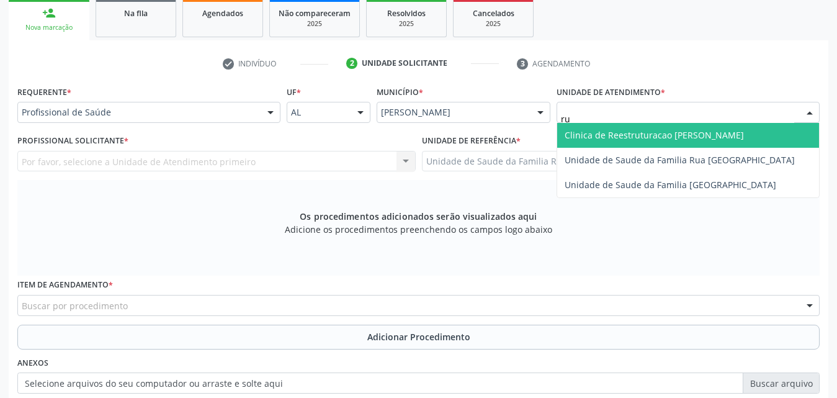
type input "rua"
click at [671, 130] on span "Unidade de Saude da Familia Rua [GEOGRAPHIC_DATA]" at bounding box center [680, 135] width 230 height 12
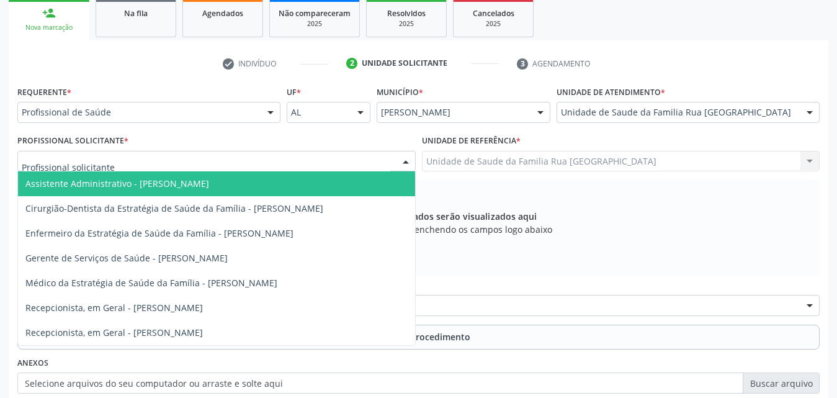
click at [202, 163] on div at bounding box center [216, 161] width 398 height 21
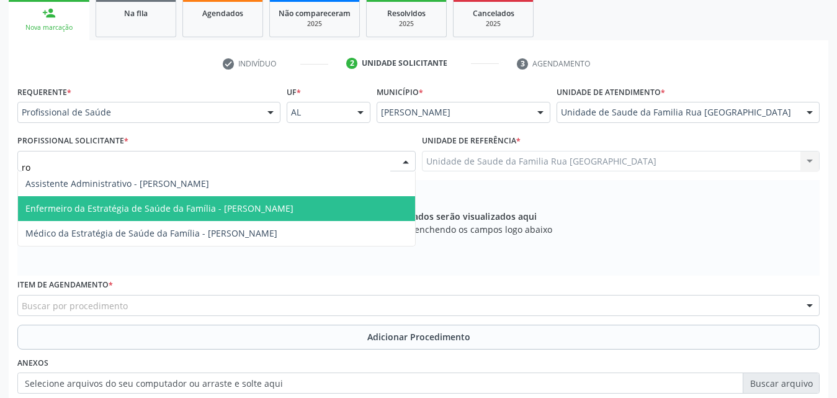
type input "rod"
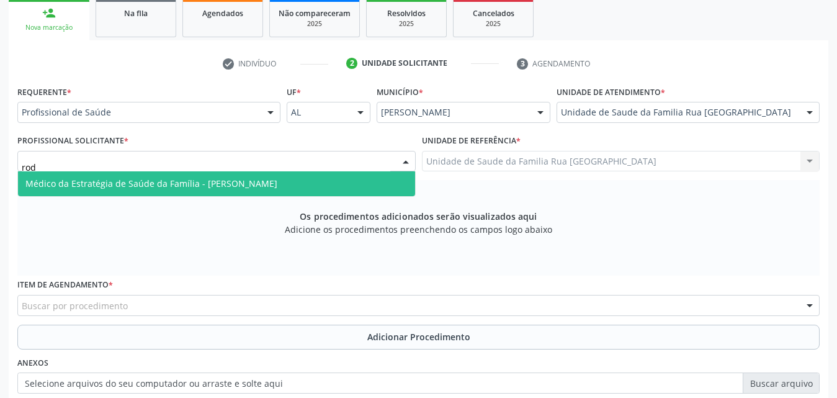
click at [208, 186] on span "Médico da Estratégia de Saúde da Família - [PERSON_NAME]" at bounding box center [151, 183] width 252 height 12
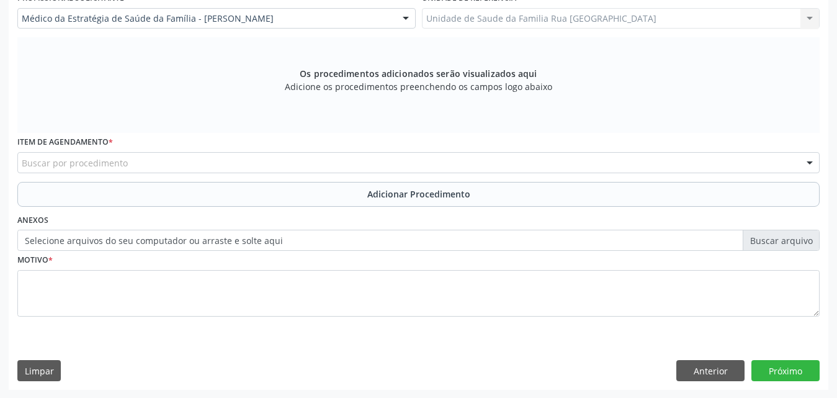
scroll to position [347, 0]
click at [181, 164] on div "Buscar por procedimento" at bounding box center [418, 161] width 802 height 21
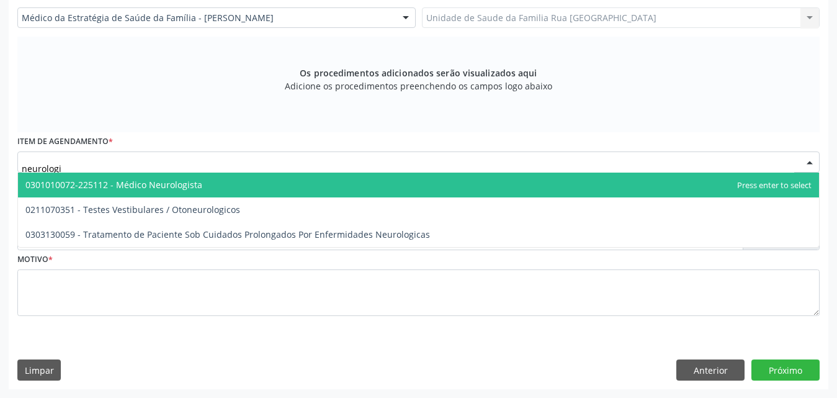
type input "neurologis"
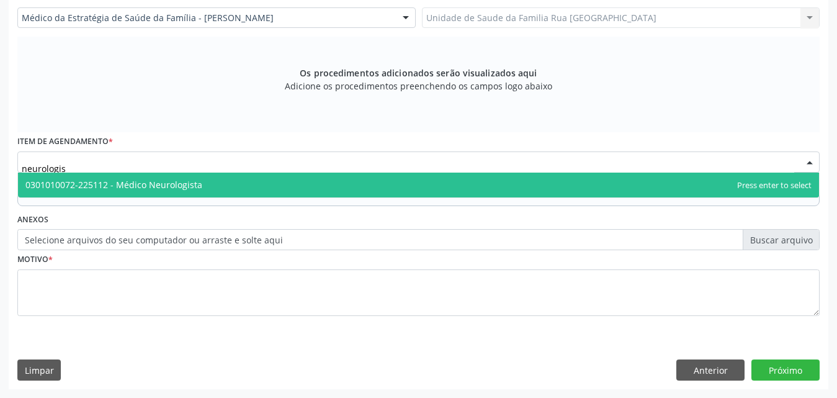
click at [181, 184] on span "0301010072-225112 - Médico Neurologista" at bounding box center [113, 185] width 177 height 12
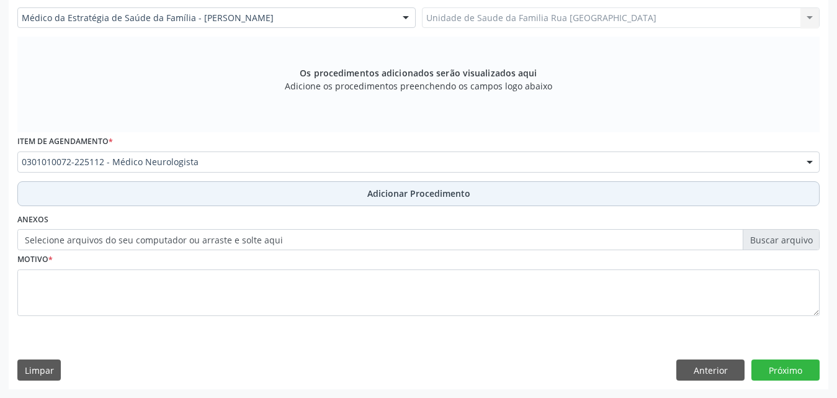
click at [454, 189] on span "Adicionar Procedimento" at bounding box center [418, 193] width 103 height 13
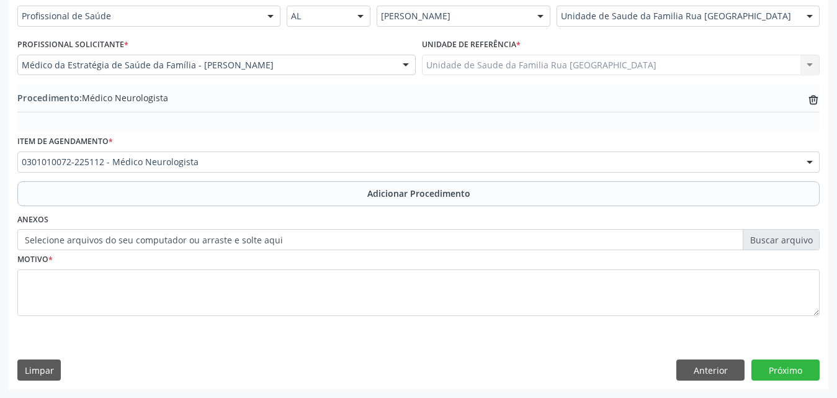
scroll to position [300, 0]
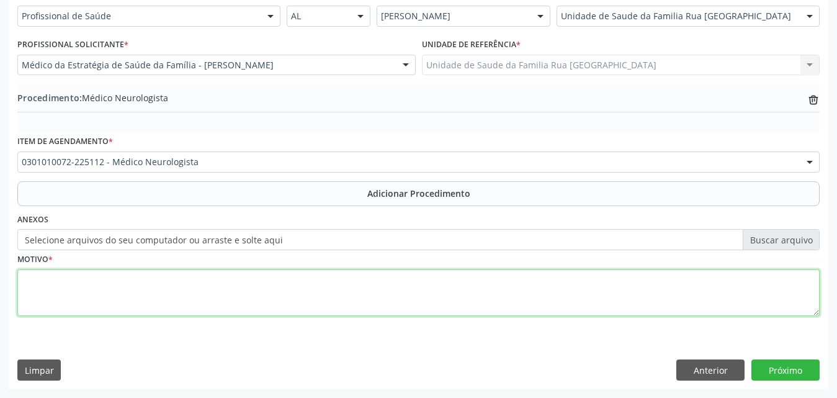
click at [204, 293] on textarea at bounding box center [418, 292] width 802 height 47
type textarea "p"
type textarea "PACIENTE COM DIAGNOSTICO DE EPILEPSIA DESDE A INFANCIA, EM USO DE MEDICACAO."
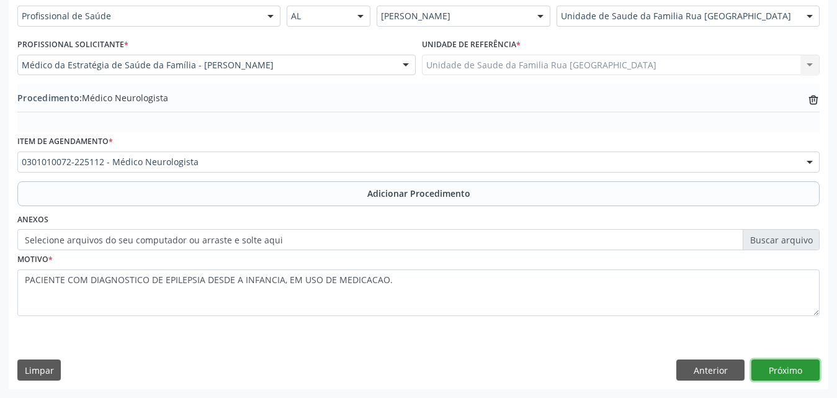
click at [789, 371] on button "Próximo" at bounding box center [785, 369] width 68 height 21
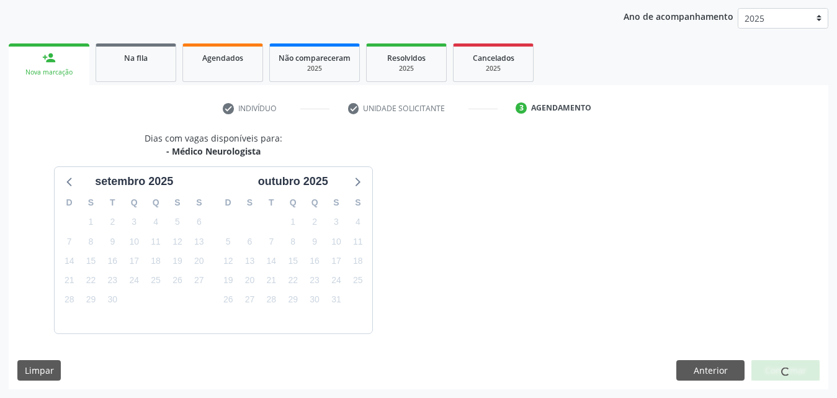
scroll to position [196, 0]
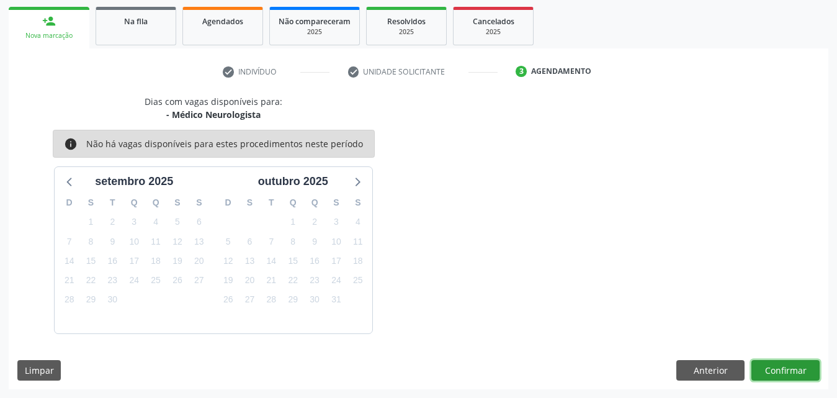
click at [779, 370] on button "Confirmar" at bounding box center [785, 370] width 68 height 21
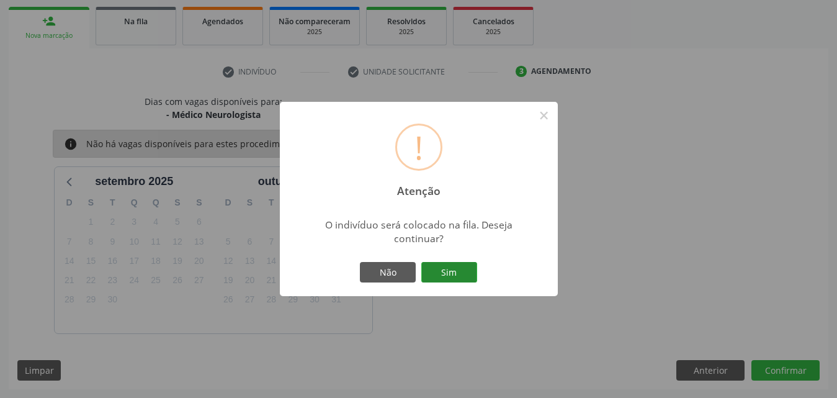
click at [476, 276] on button "Sim" at bounding box center [449, 272] width 56 height 21
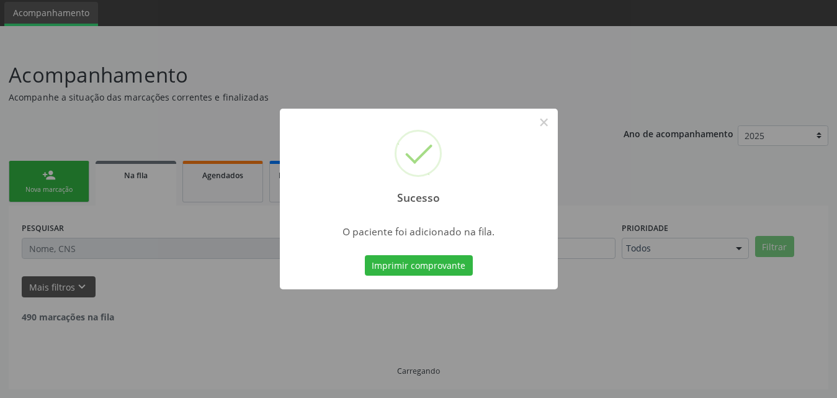
scroll to position [29, 0]
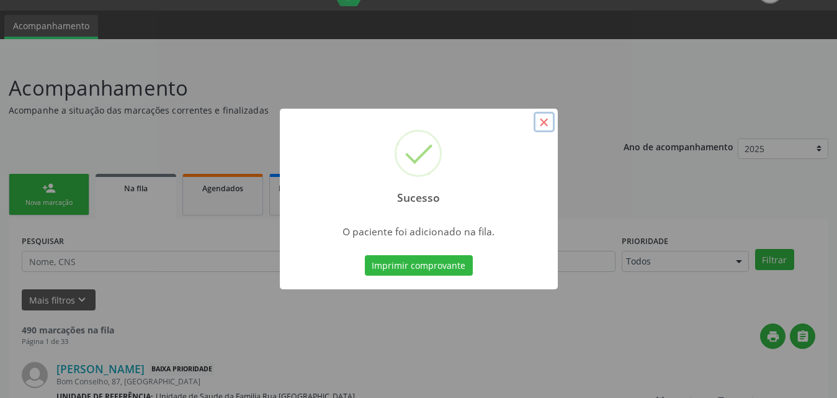
click at [546, 127] on button "×" at bounding box center [544, 122] width 21 height 21
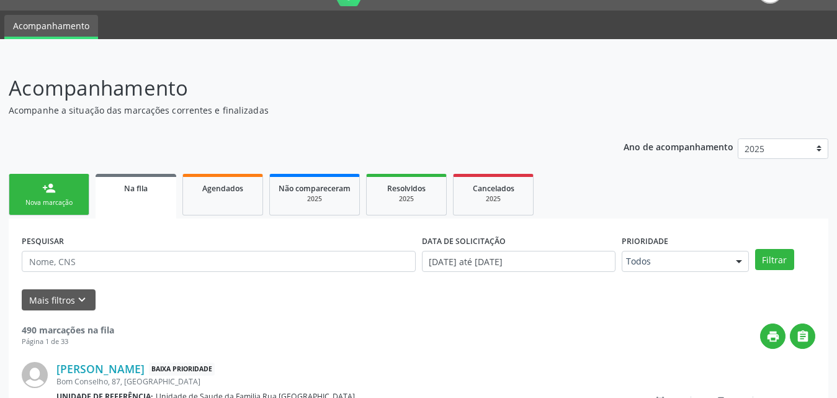
click at [59, 203] on div "Nova marcação" at bounding box center [49, 202] width 62 height 9
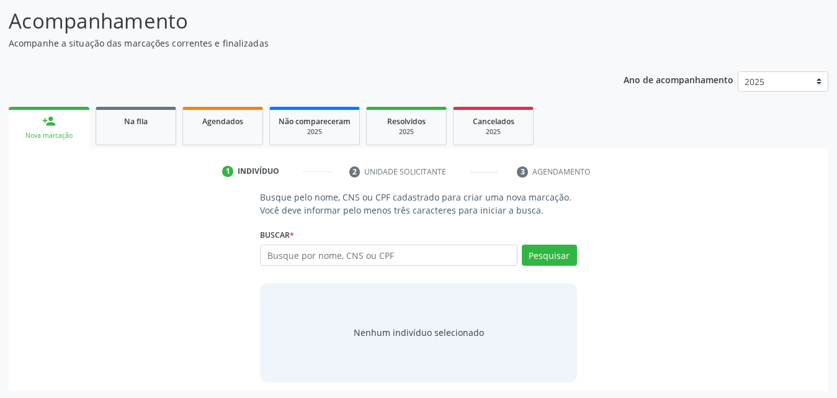
scroll to position [98, 0]
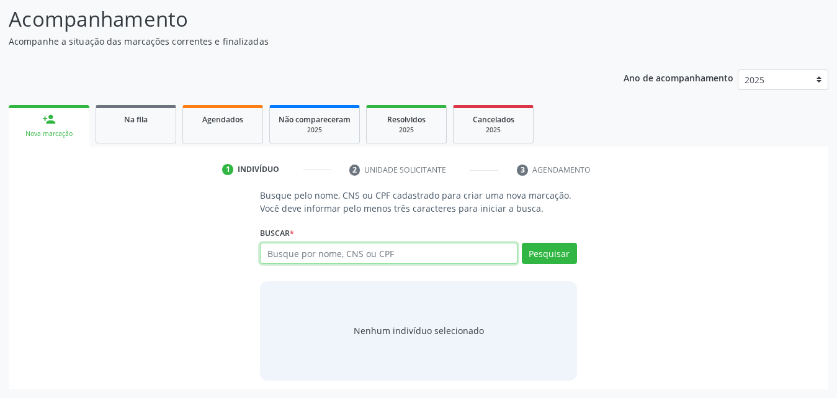
click at [438, 254] on input "text" at bounding box center [389, 253] width 258 height 21
type input "706307753854772"
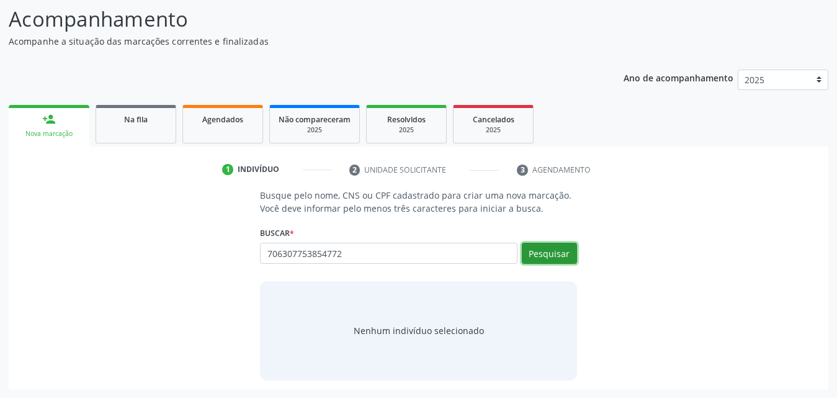
click at [547, 260] on button "Pesquisar" at bounding box center [549, 253] width 55 height 21
type input "706307753854772"
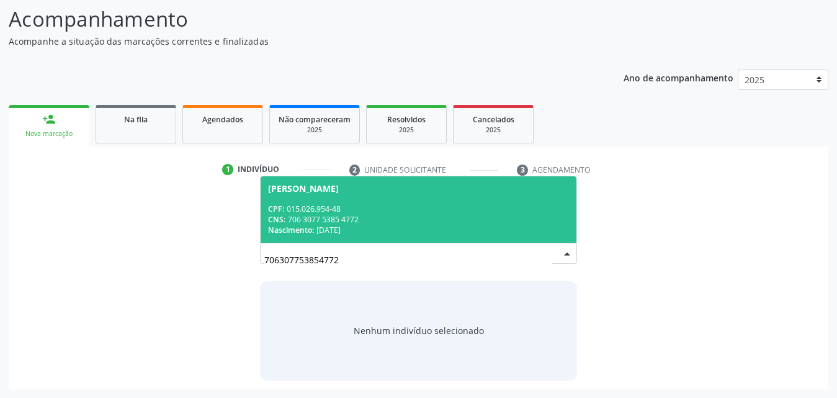
click at [334, 207] on div "CPF: 015.026.954-48" at bounding box center [418, 209] width 301 height 11
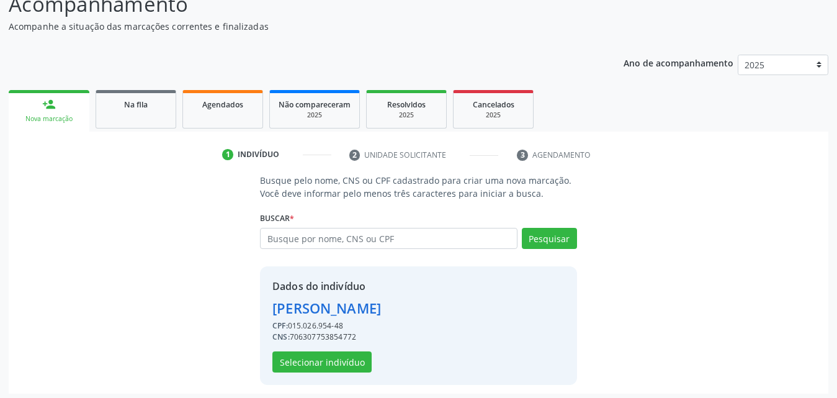
scroll to position [117, 0]
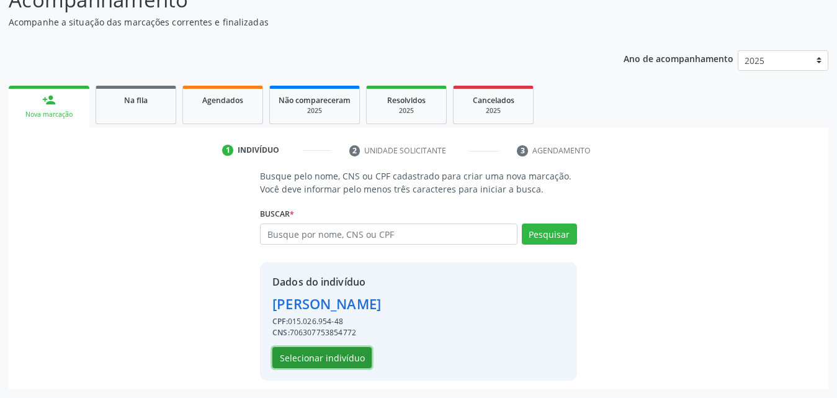
click at [305, 351] on button "Selecionar indivíduo" at bounding box center [321, 357] width 99 height 21
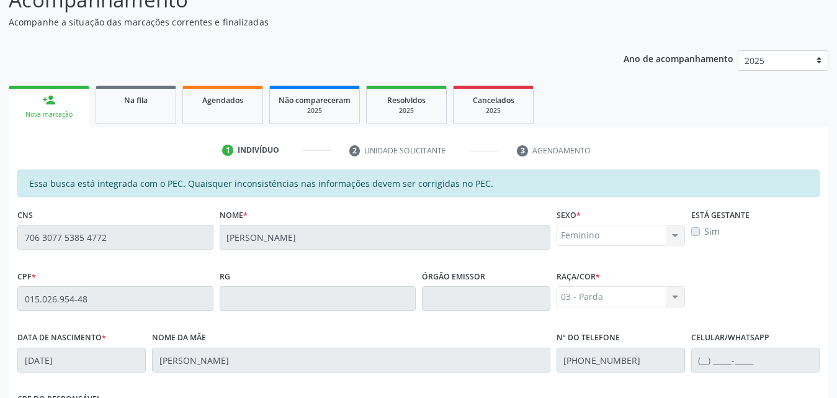
scroll to position [328, 0]
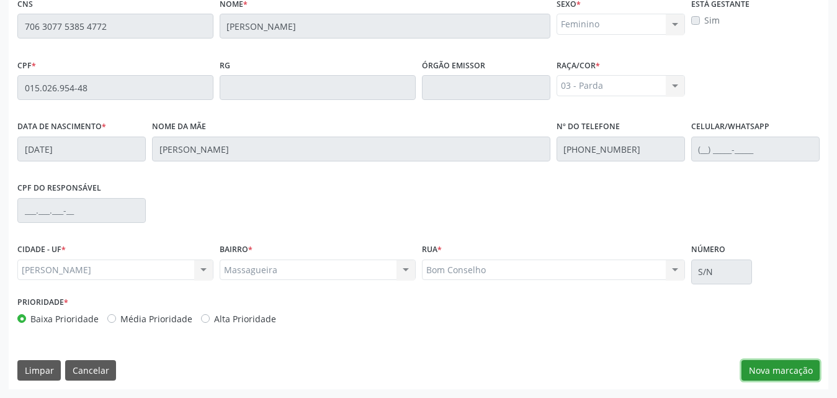
click at [786, 375] on button "Nova marcação" at bounding box center [781, 370] width 78 height 21
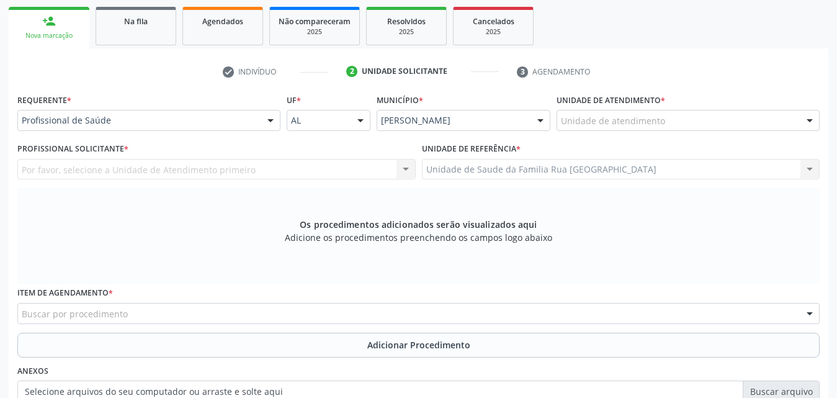
scroll to position [18, 0]
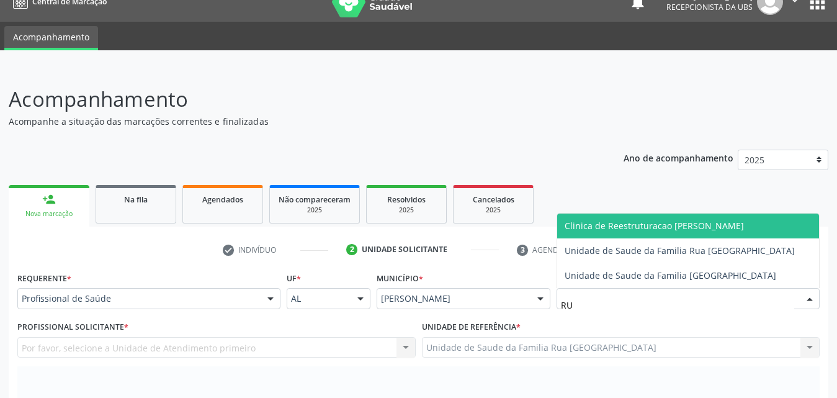
type input "RUA"
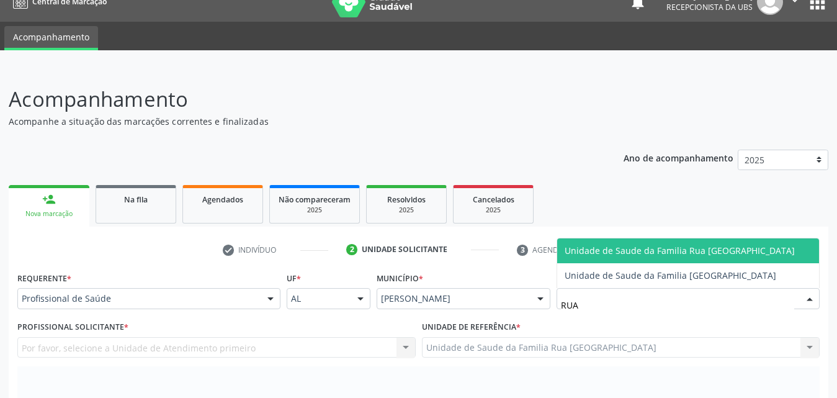
click at [667, 251] on span "Unidade de Saude da Familia Rua [GEOGRAPHIC_DATA]" at bounding box center [680, 250] width 230 height 12
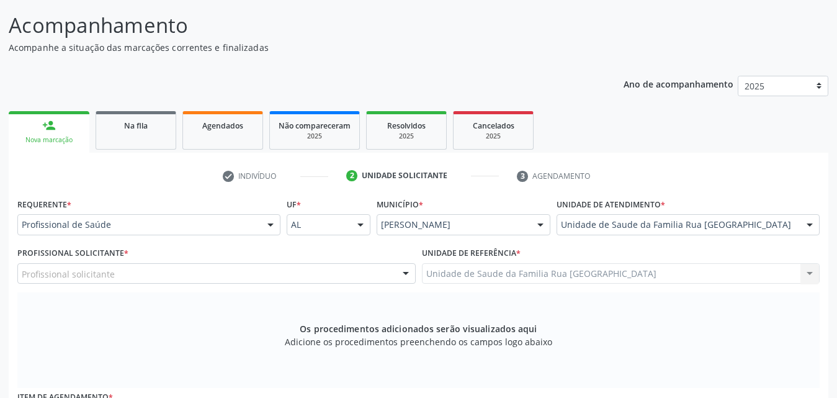
scroll to position [204, 0]
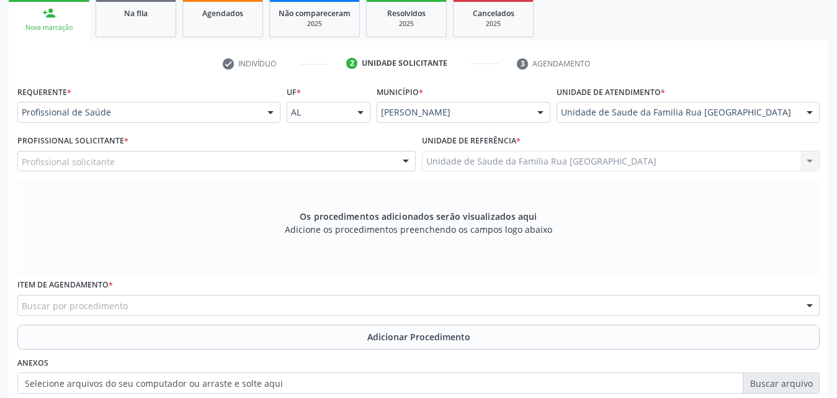
click at [255, 166] on div "Profissional solicitante" at bounding box center [216, 161] width 398 height 21
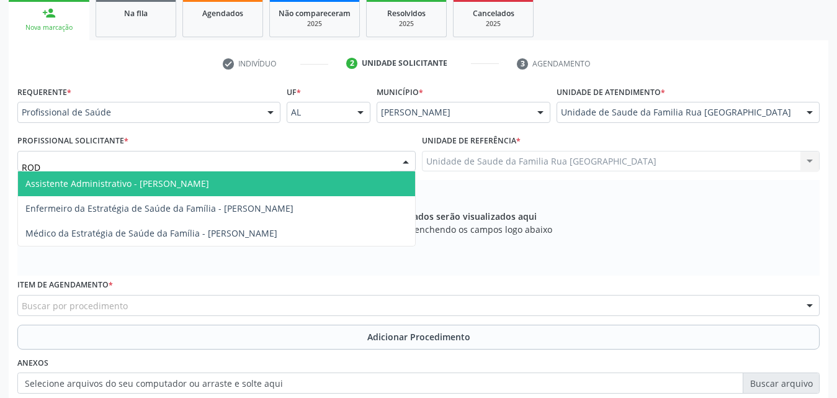
type input "RODR"
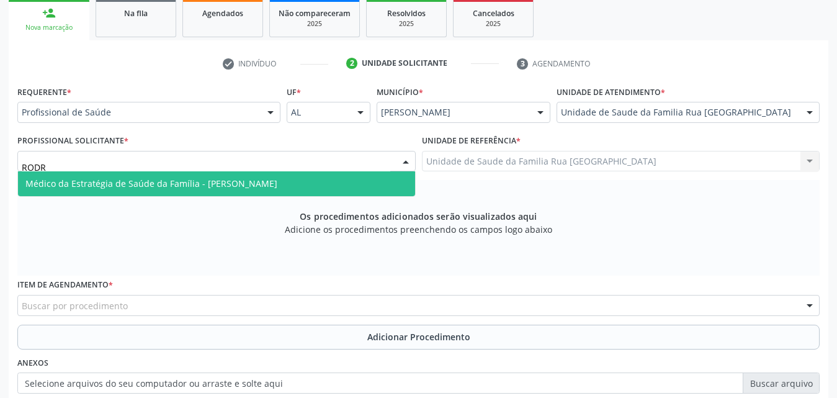
click at [238, 184] on span "Médico da Estratégia de Saúde da Família - [PERSON_NAME]" at bounding box center [151, 183] width 252 height 12
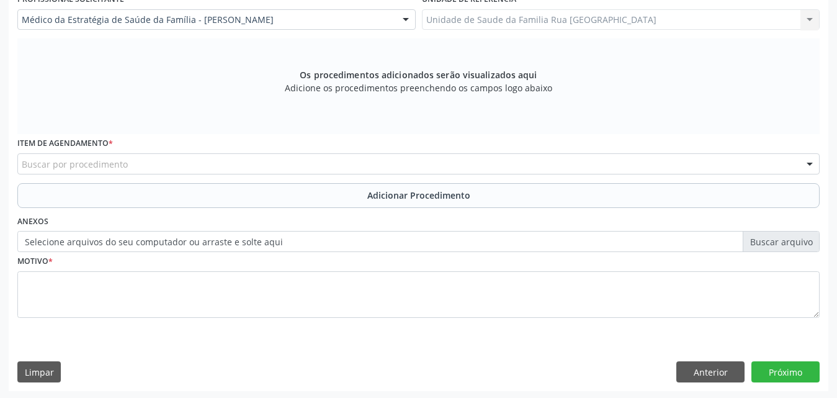
scroll to position [347, 0]
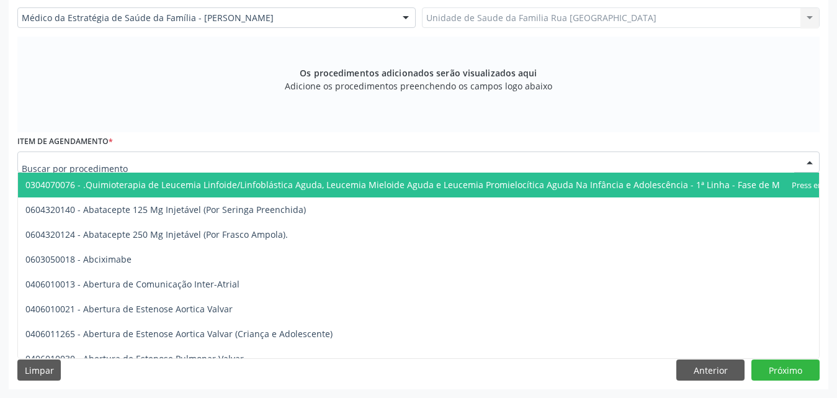
click at [292, 165] on div at bounding box center [418, 161] width 802 height 21
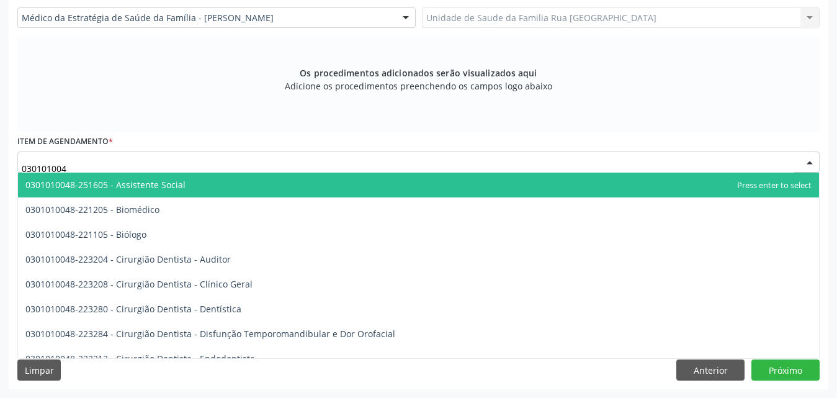
type input "0301010048"
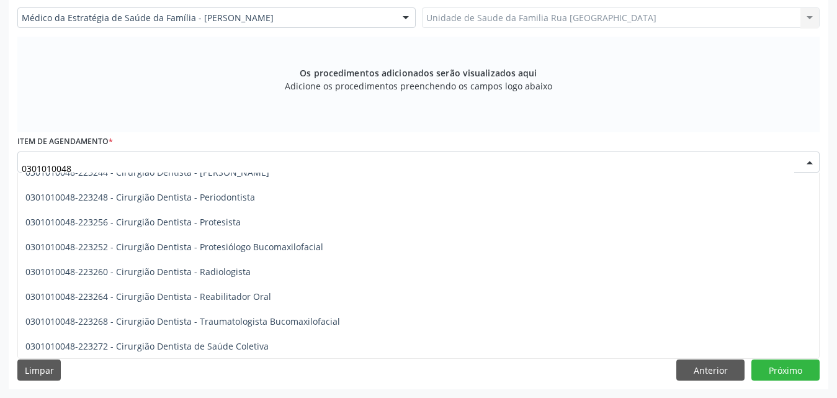
scroll to position [558, 0]
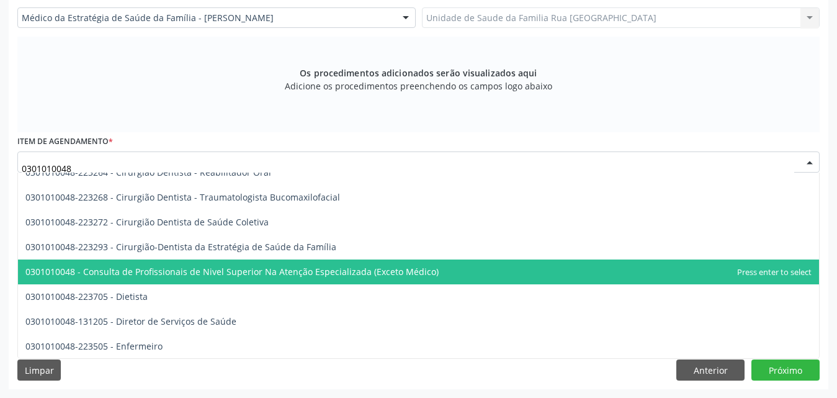
click at [325, 271] on span "0301010048 - Consulta de Profissionais de Nivel Superior Na Atenção Especializa…" at bounding box center [231, 272] width 413 height 12
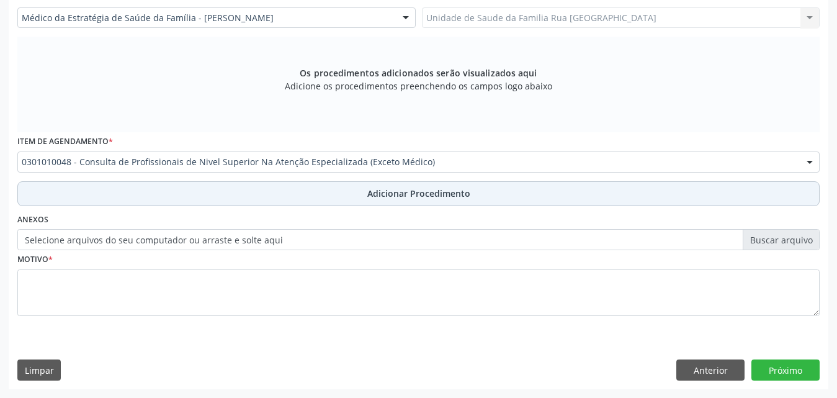
click at [452, 186] on button "Adicionar Procedimento" at bounding box center [418, 193] width 802 height 25
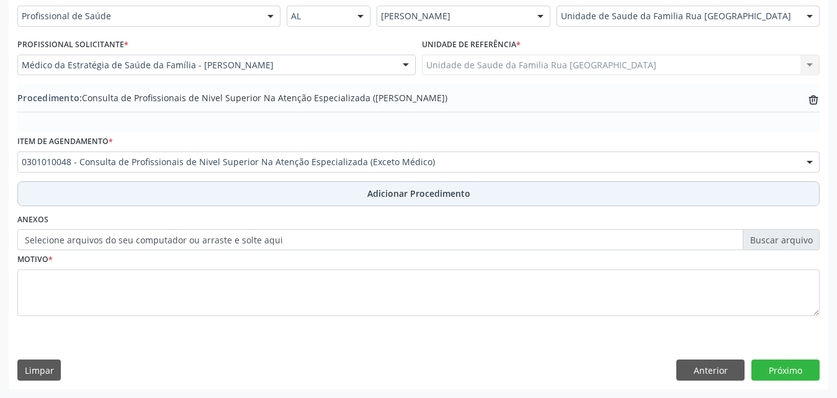
scroll to position [300, 0]
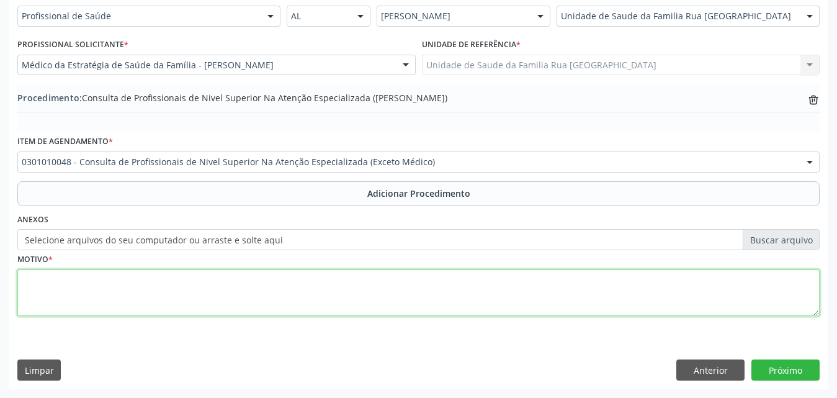
click at [220, 302] on textarea at bounding box center [418, 292] width 802 height 47
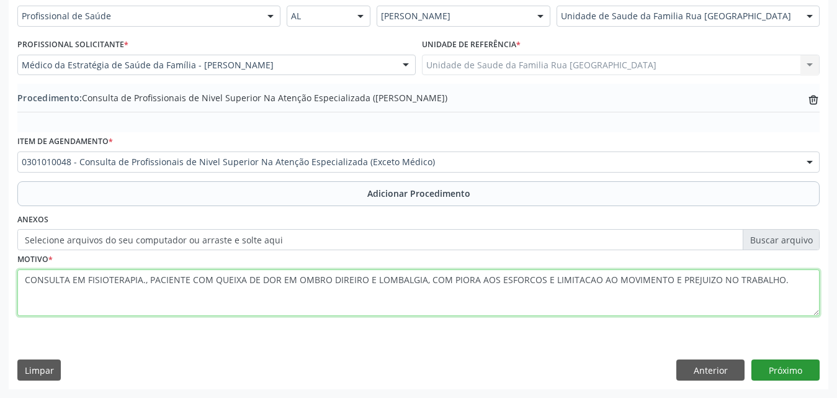
type textarea "CONSULTA EM FISIOTERAPIA., PACIENTE COM QUEIXA DE DOR EM OMBRO DIREIRO E LOMBAL…"
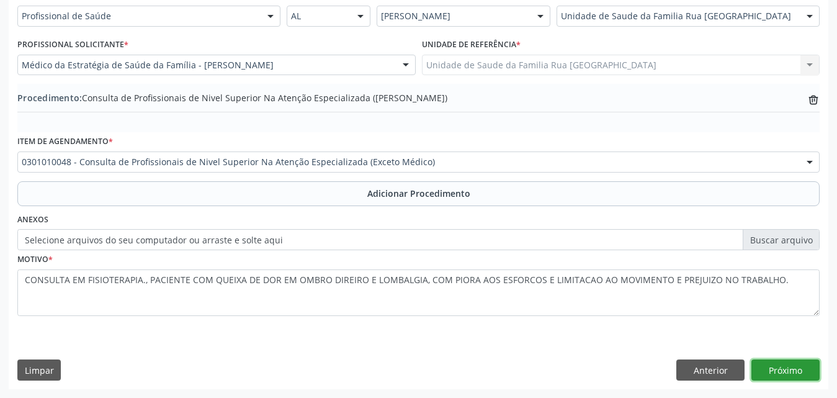
click at [800, 377] on button "Próximo" at bounding box center [785, 369] width 68 height 21
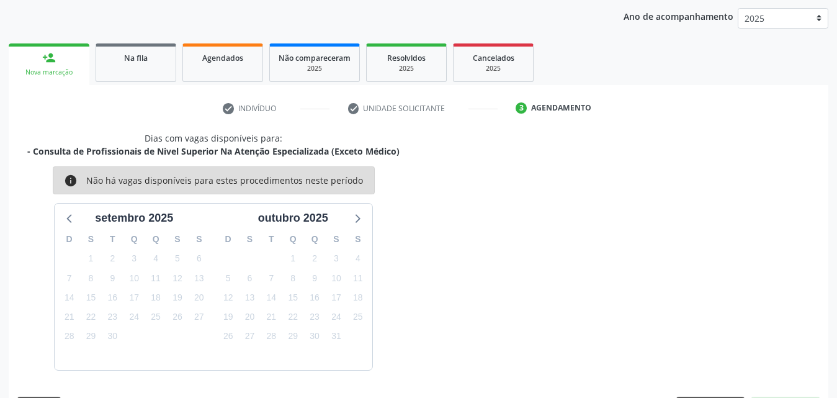
scroll to position [196, 0]
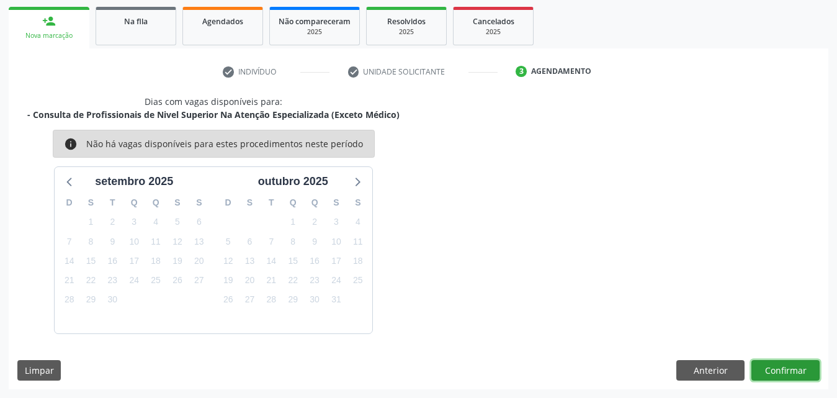
click at [787, 375] on button "Confirmar" at bounding box center [785, 370] width 68 height 21
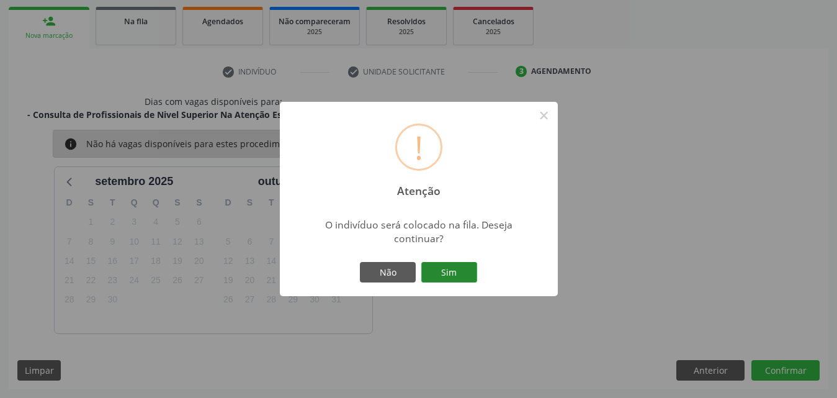
click at [457, 278] on button "Sim" at bounding box center [449, 272] width 56 height 21
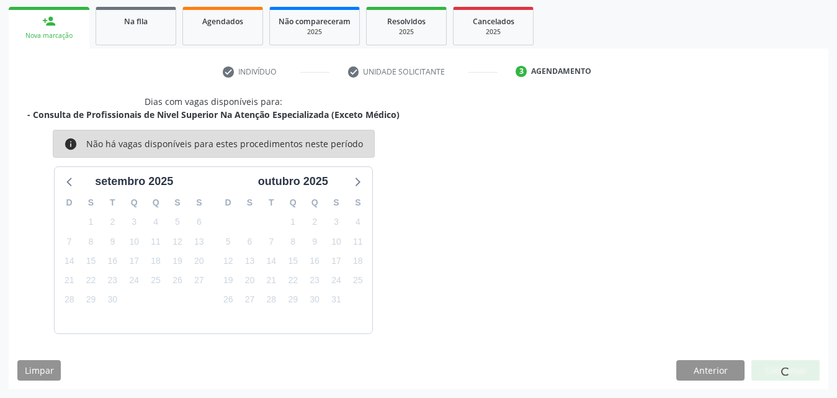
scroll to position [29, 0]
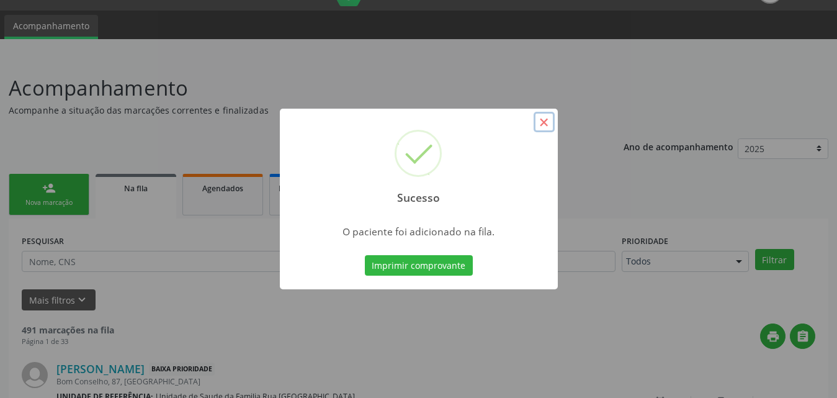
click at [549, 125] on button "×" at bounding box center [544, 122] width 21 height 21
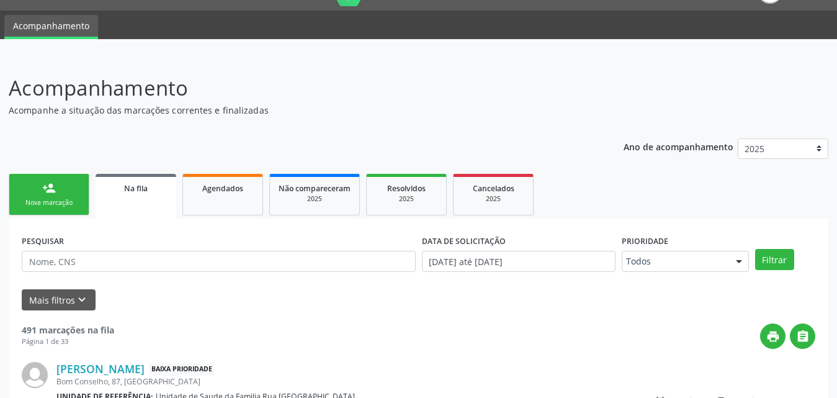
click at [55, 189] on div "person_add" at bounding box center [49, 188] width 14 height 14
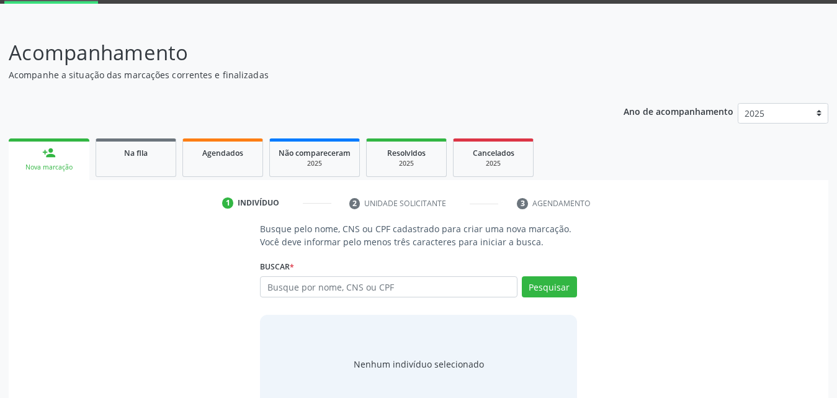
scroll to position [98, 0]
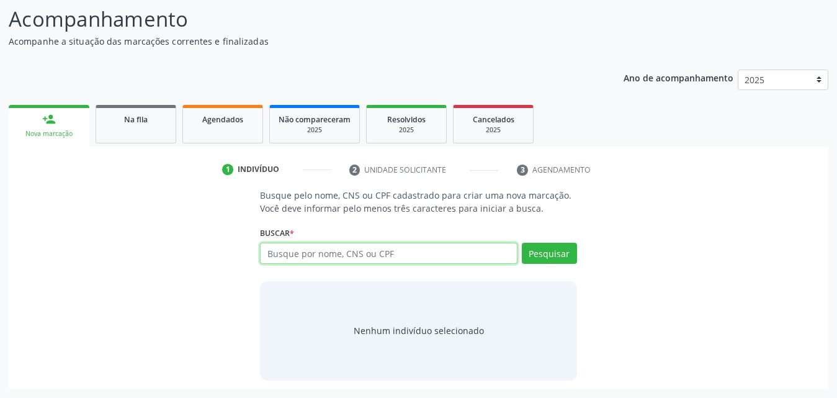
click at [483, 256] on input "text" at bounding box center [389, 253] width 258 height 21
type input "702506350516032"
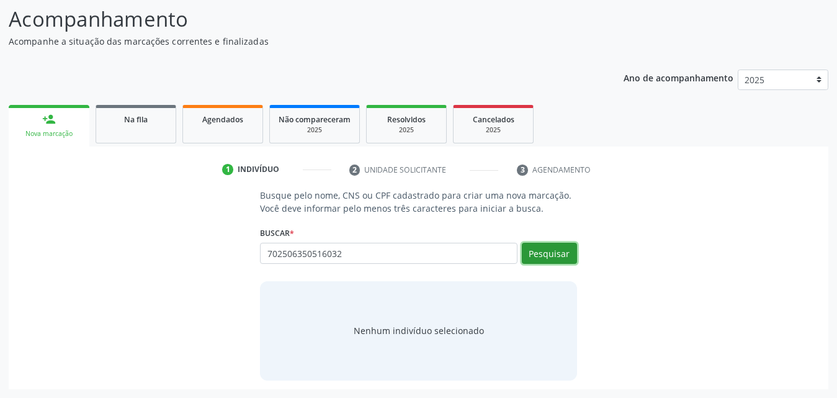
click at [564, 244] on button "Pesquisar" at bounding box center [549, 253] width 55 height 21
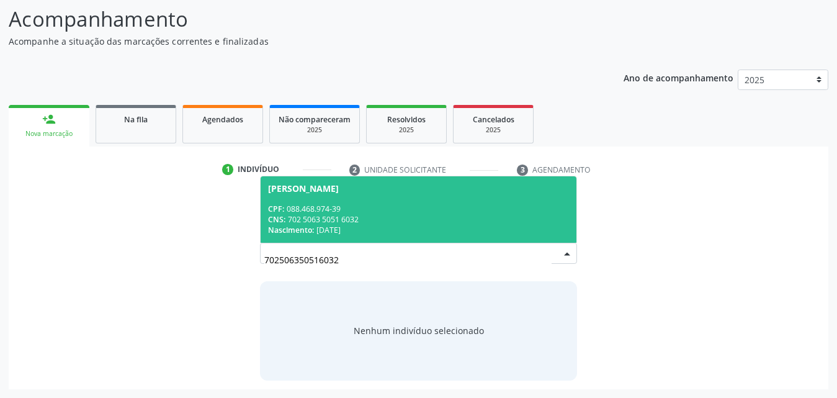
click at [323, 199] on span "Williane Oliveira dos Santos CPF: 088.468.974-39 CNS: 702 5063 5051 6032 Nascim…" at bounding box center [419, 209] width 316 height 66
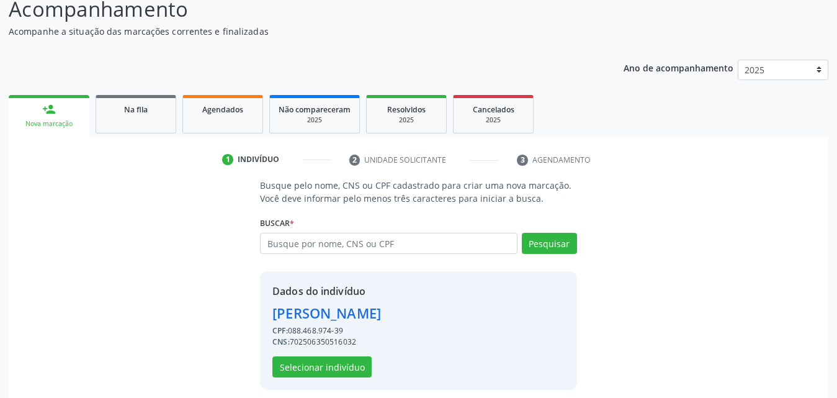
scroll to position [117, 0]
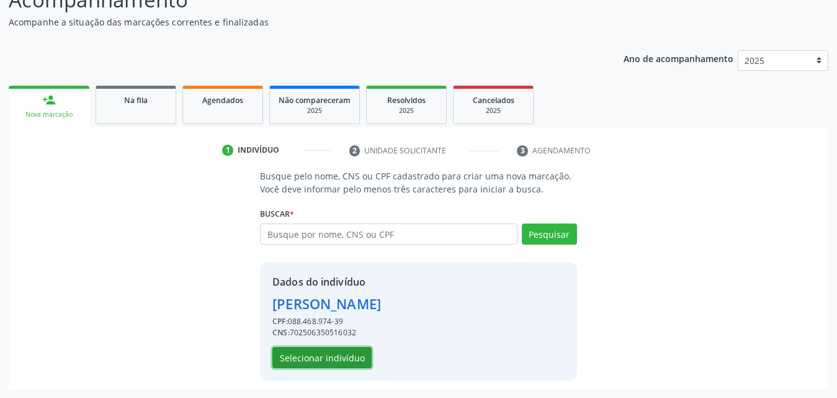
click at [310, 361] on button "Selecionar indivíduo" at bounding box center [321, 357] width 99 height 21
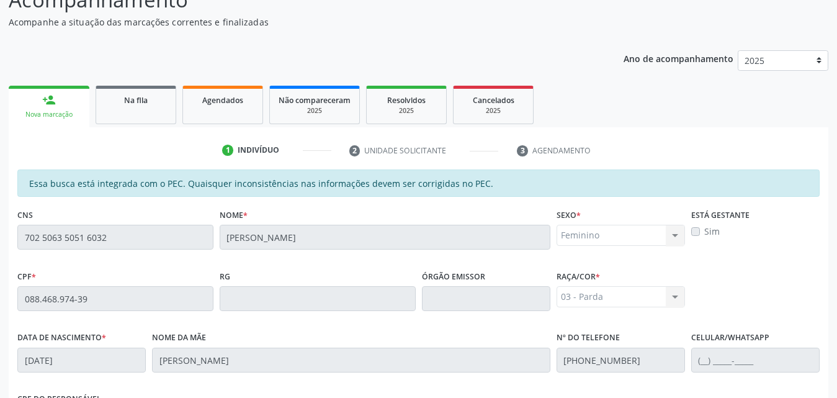
scroll to position [328, 0]
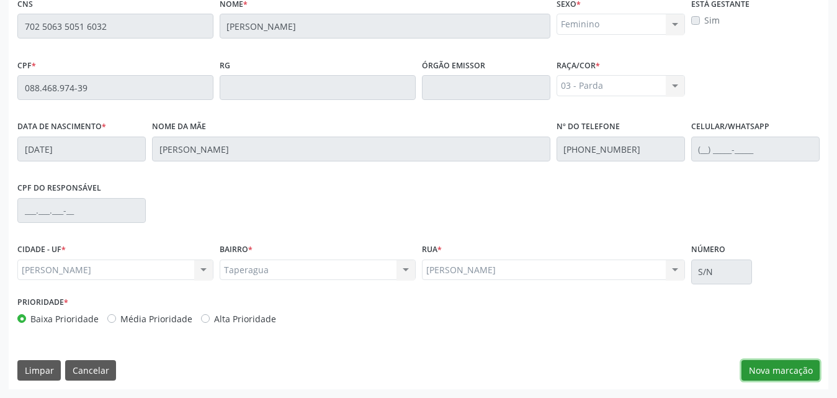
click at [789, 375] on button "Nova marcação" at bounding box center [781, 370] width 78 height 21
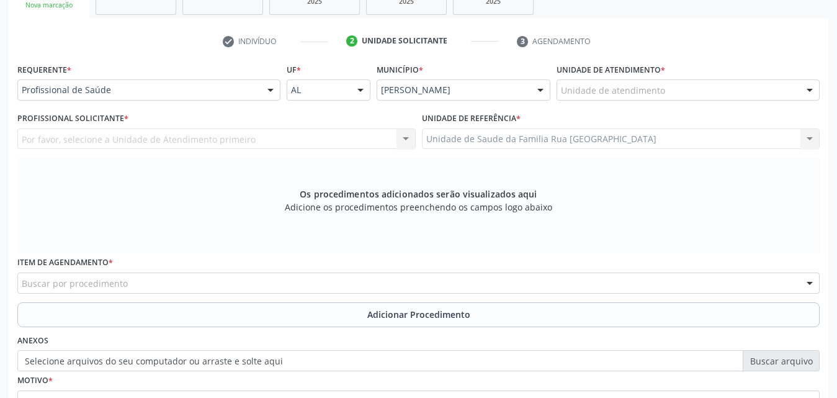
scroll to position [142, 0]
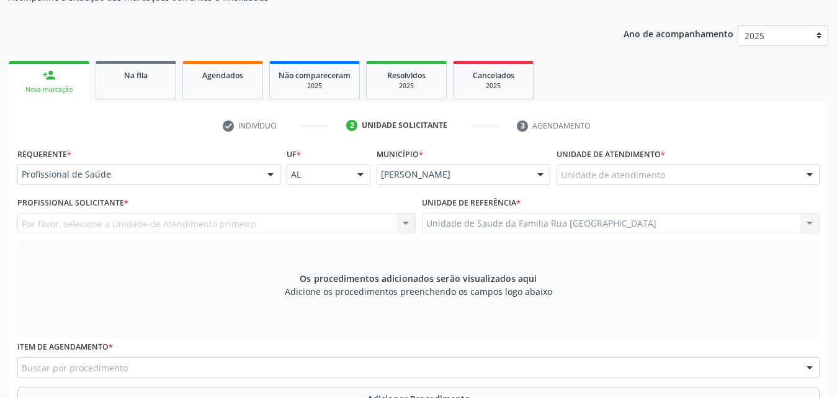
click at [670, 172] on div "Unidade de atendimento" at bounding box center [688, 174] width 263 height 21
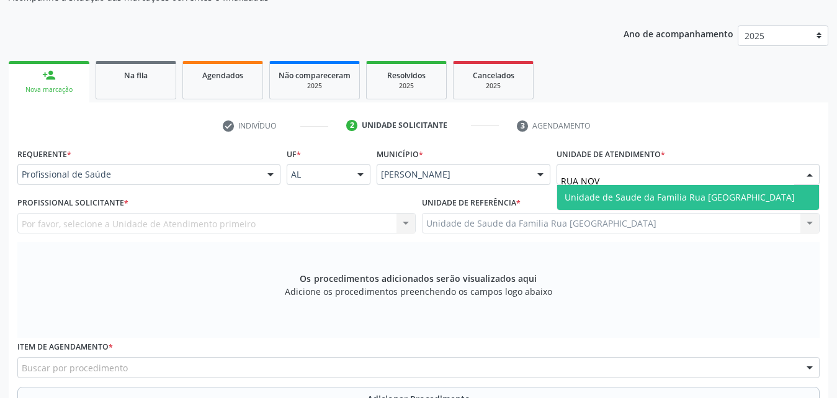
type input "RUA NOVA"
click at [675, 191] on span "Unidade de Saude da Familia Rua [GEOGRAPHIC_DATA]" at bounding box center [680, 197] width 230 height 12
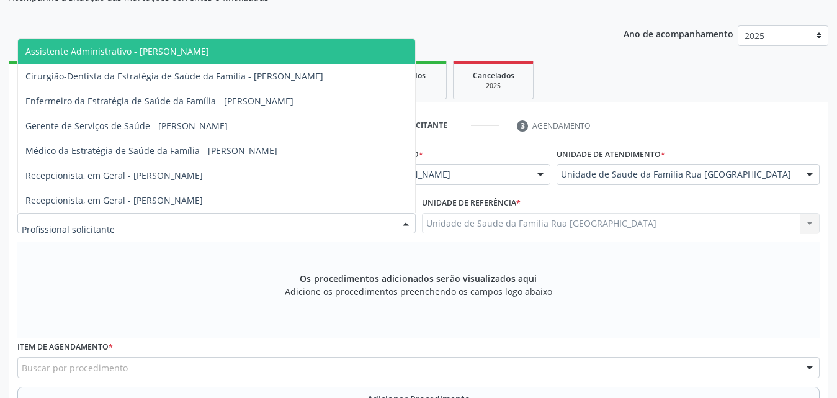
click at [172, 230] on div at bounding box center [216, 223] width 398 height 21
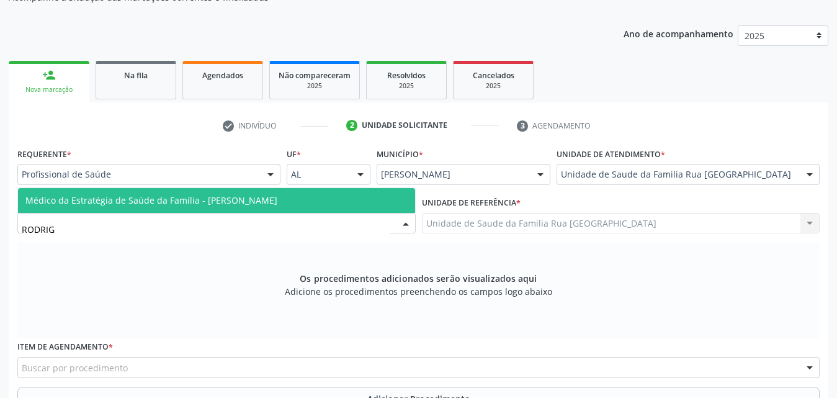
type input "RODRIGO"
click at [199, 198] on span "Médico da Estratégia de Saúde da Família - [PERSON_NAME]" at bounding box center [151, 200] width 252 height 12
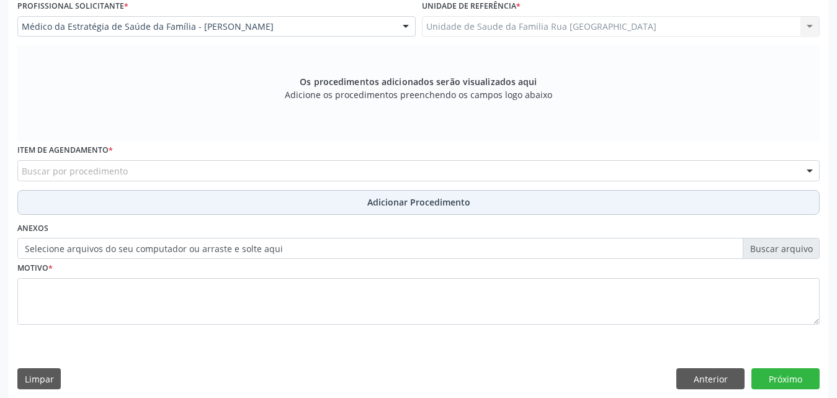
scroll to position [347, 0]
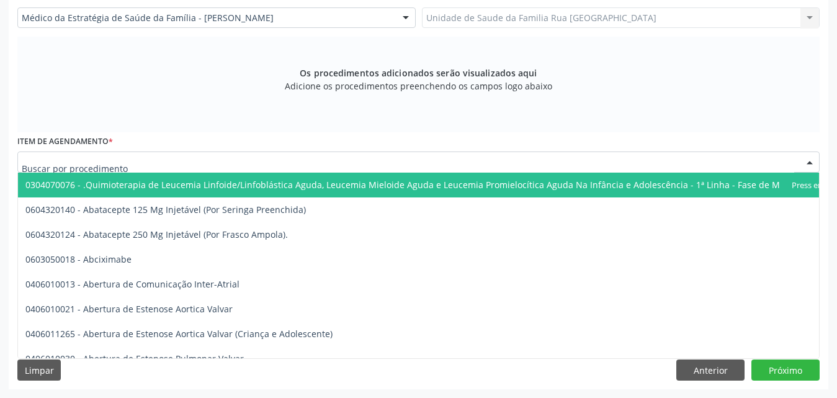
click at [205, 161] on div at bounding box center [418, 161] width 802 height 21
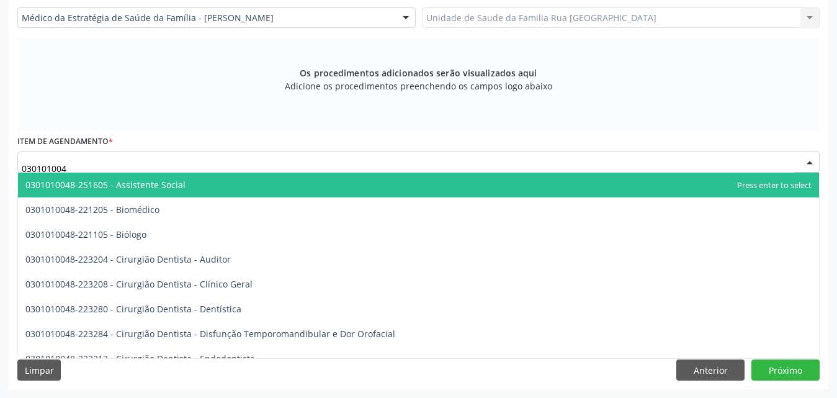
type input "0301010048"
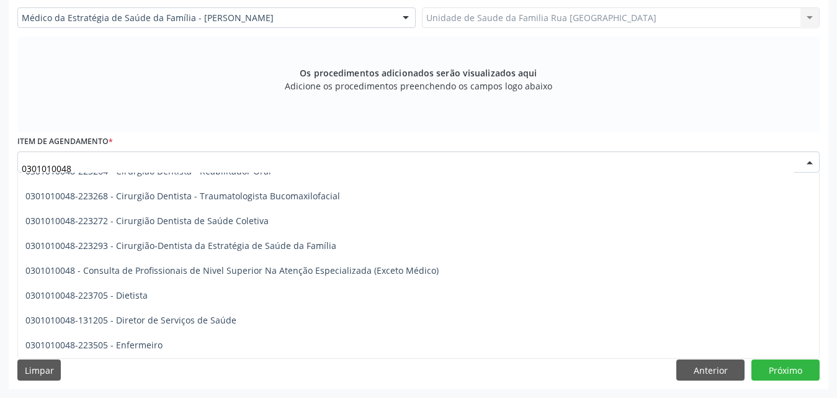
scroll to position [621, 0]
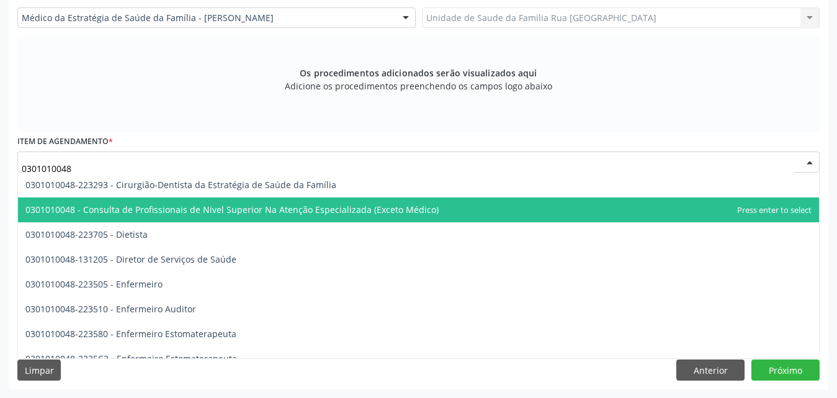
click at [359, 214] on span "0301010048 - Consulta de Profissionais de Nivel Superior Na Atenção Especializa…" at bounding box center [231, 210] width 413 height 12
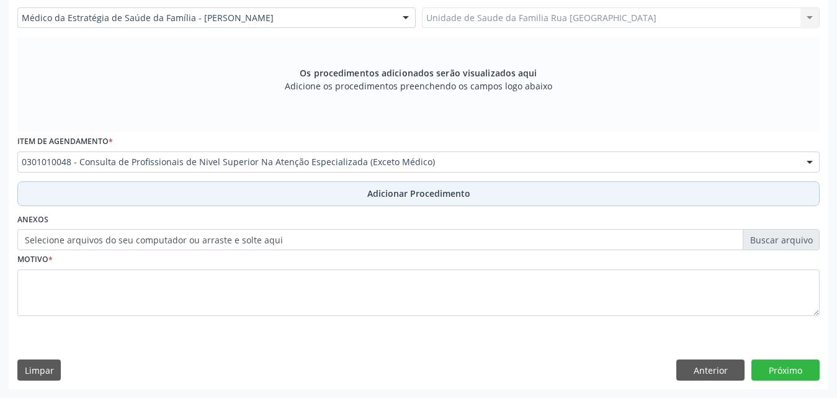
click at [410, 188] on span "Adicionar Procedimento" at bounding box center [418, 193] width 103 height 13
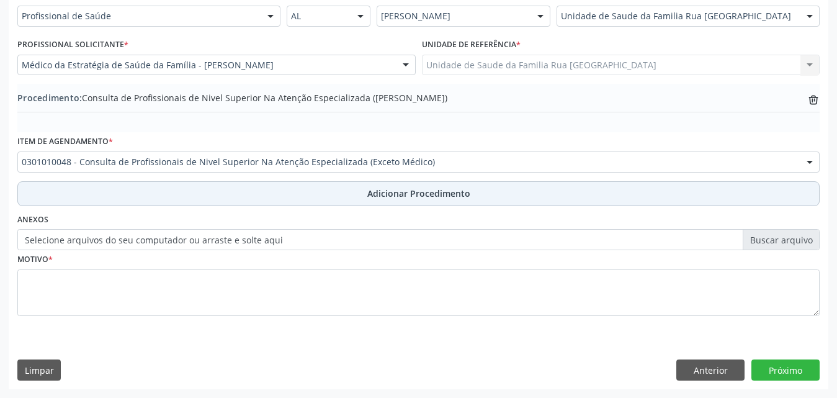
scroll to position [300, 0]
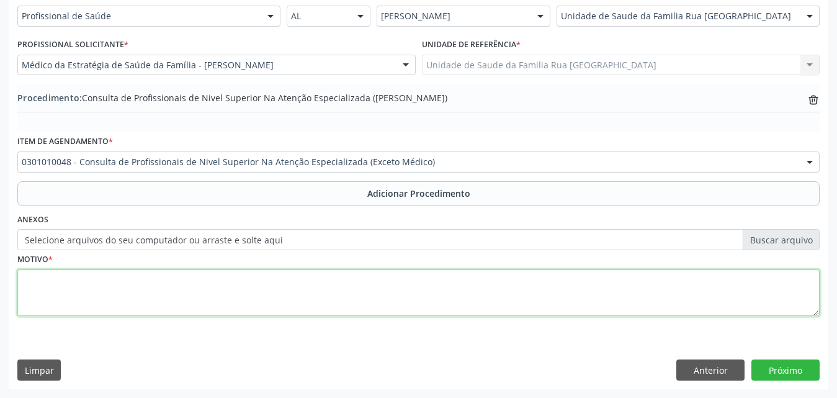
click at [177, 275] on textarea at bounding box center [418, 292] width 802 height 47
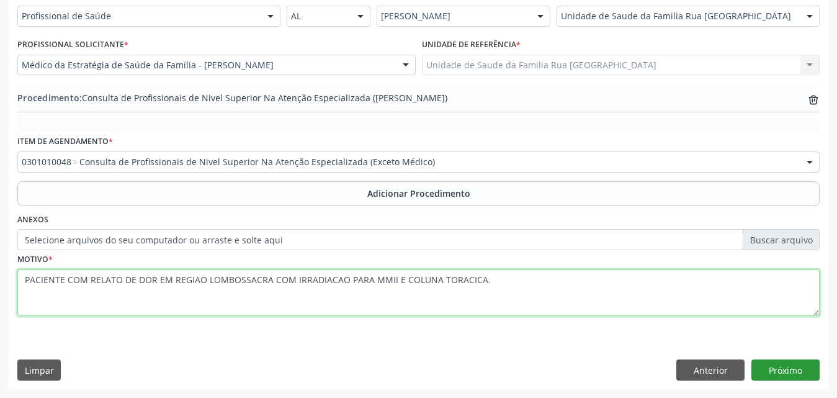
type textarea "PACIENTE COM RELATO DE DOR EM REGIAO LOMBOSSACRA COM IRRADIACAO PARA MMII E COL…"
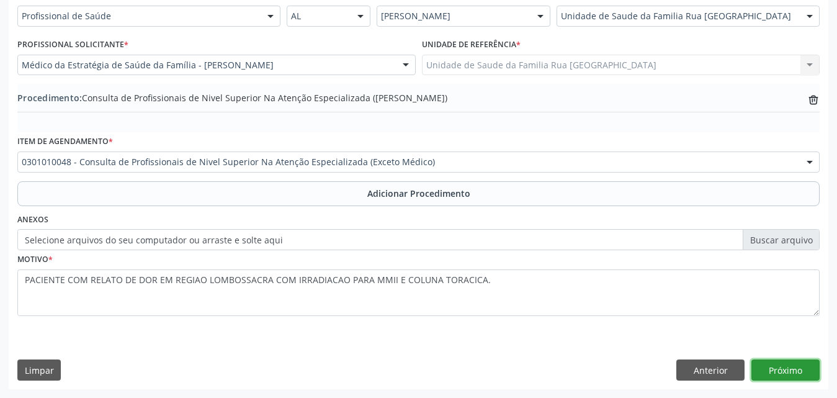
click at [779, 375] on button "Próximo" at bounding box center [785, 369] width 68 height 21
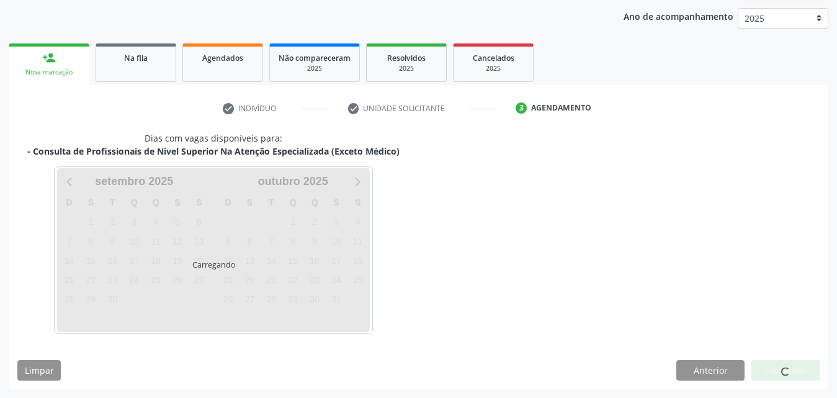
scroll to position [196, 0]
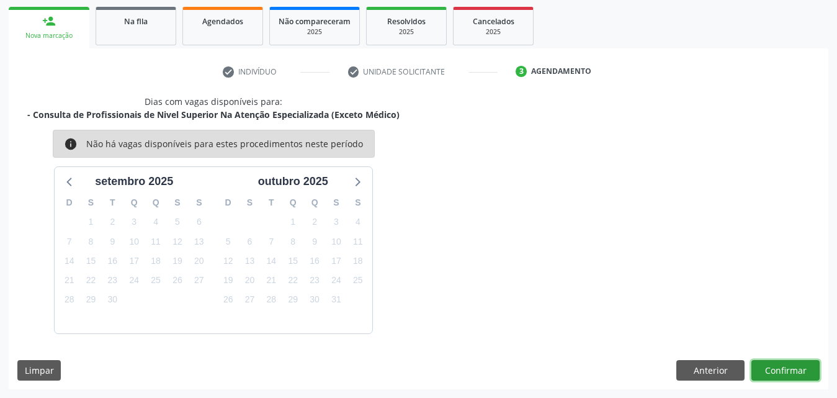
click at [783, 374] on button "Confirmar" at bounding box center [785, 370] width 68 height 21
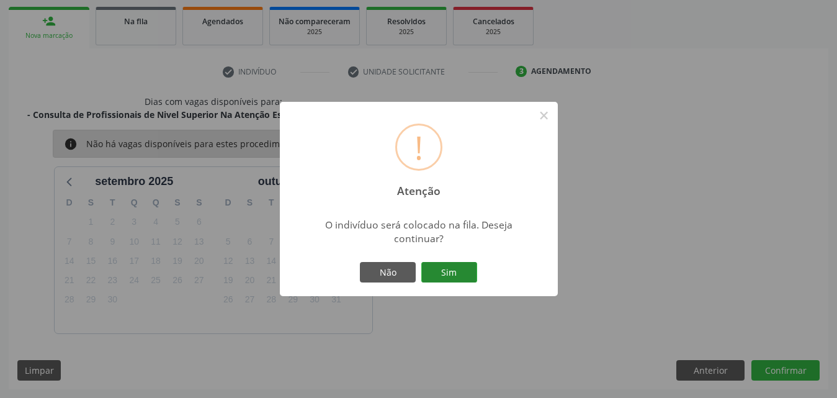
click at [465, 276] on button "Sim" at bounding box center [449, 272] width 56 height 21
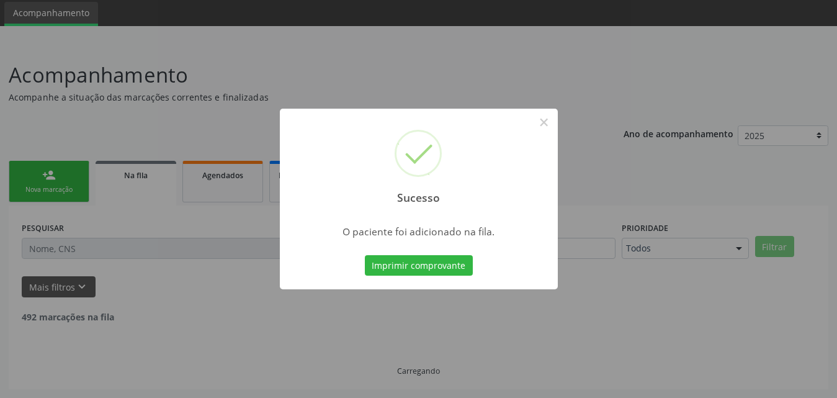
scroll to position [29, 0]
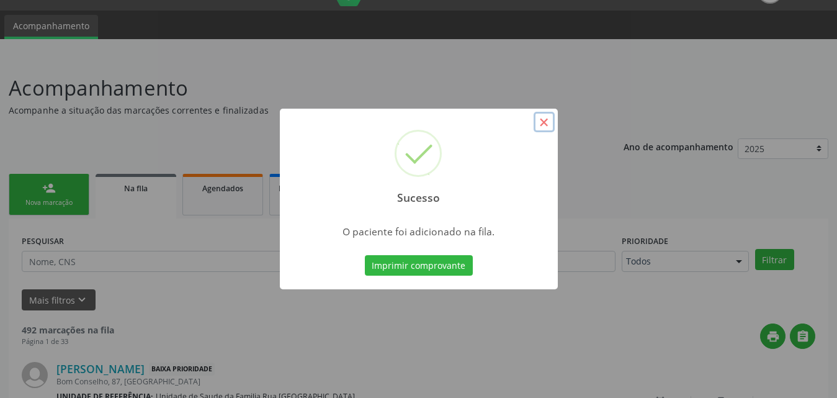
click at [547, 120] on button "×" at bounding box center [544, 122] width 21 height 21
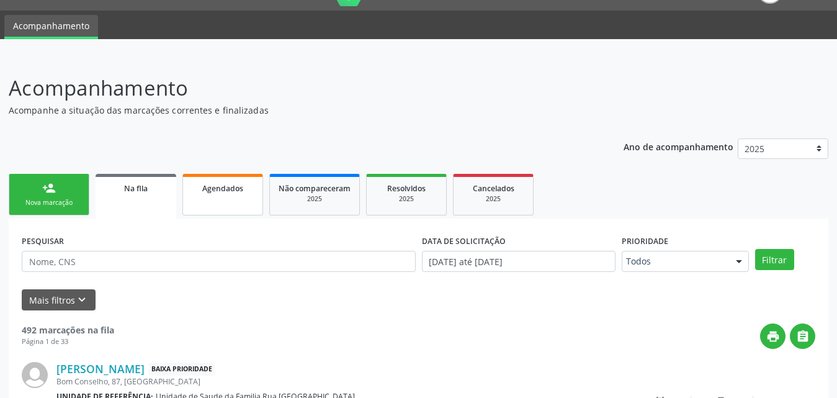
click at [202, 195] on link "Agendados" at bounding box center [222, 195] width 81 height 42
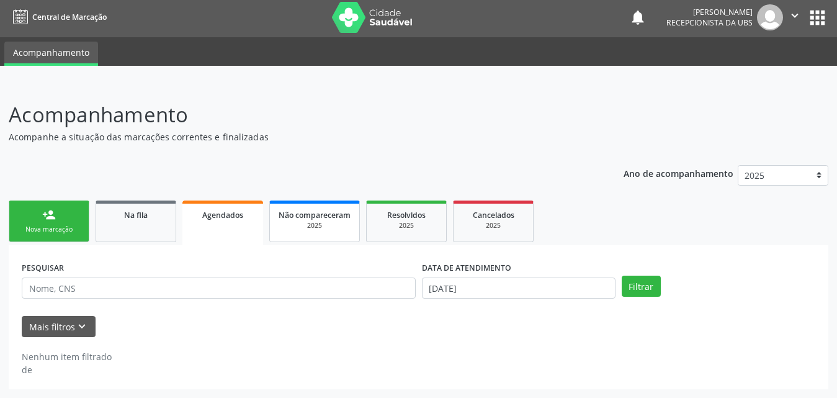
scroll to position [2, 0]
click at [648, 285] on button "Filtrar" at bounding box center [641, 286] width 39 height 21
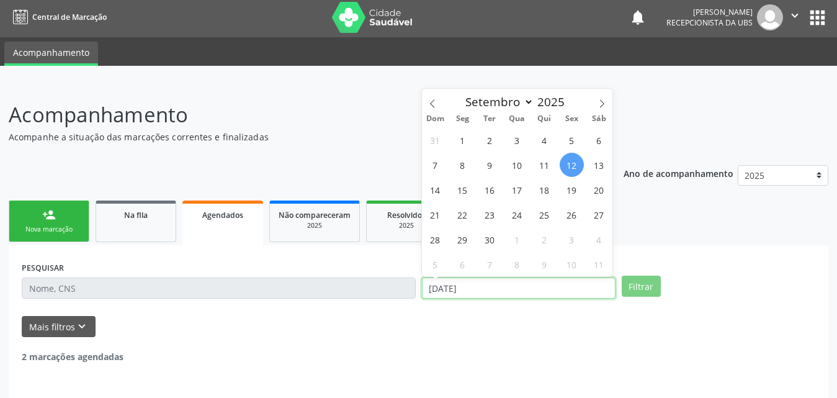
click at [579, 279] on input "12/09/2025" at bounding box center [519, 287] width 194 height 21
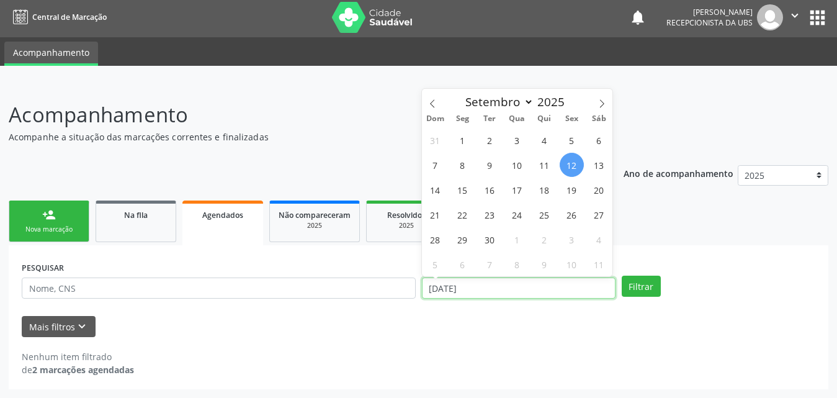
click at [513, 294] on input "12/09/2025" at bounding box center [519, 287] width 194 height 21
click at [463, 136] on span "1" at bounding box center [463, 140] width 24 height 24
type input "01/09/2025"
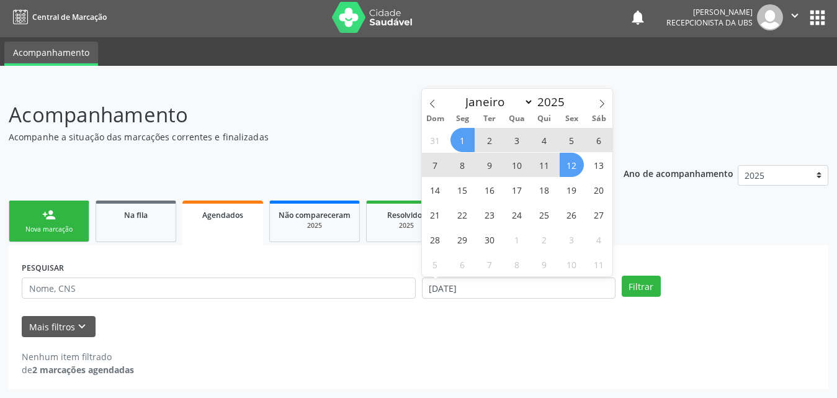
click at [572, 164] on span "12" at bounding box center [572, 165] width 24 height 24
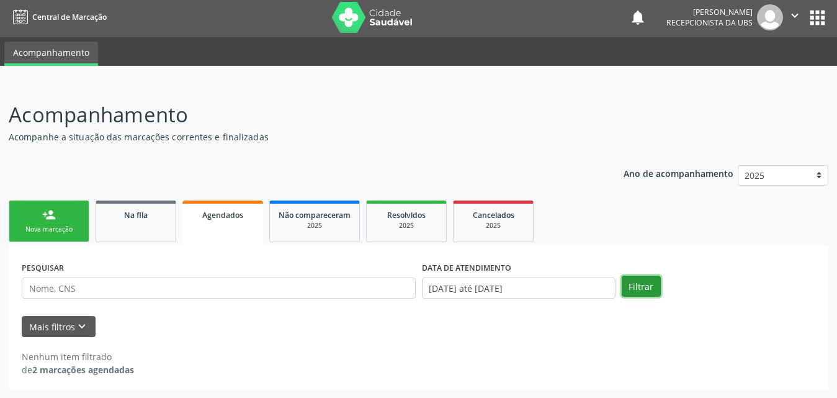
click at [631, 281] on button "Filtrar" at bounding box center [641, 286] width 39 height 21
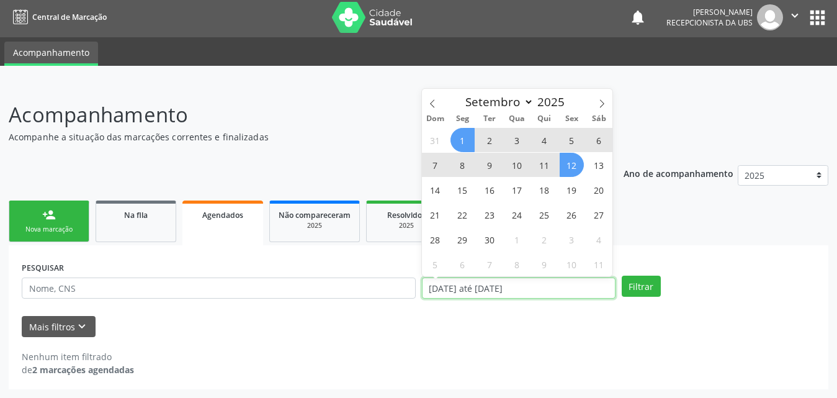
click at [569, 291] on input "01/09/2025 até 12/09/2025" at bounding box center [519, 287] width 194 height 21
click at [431, 98] on span at bounding box center [432, 99] width 21 height 21
select select "7"
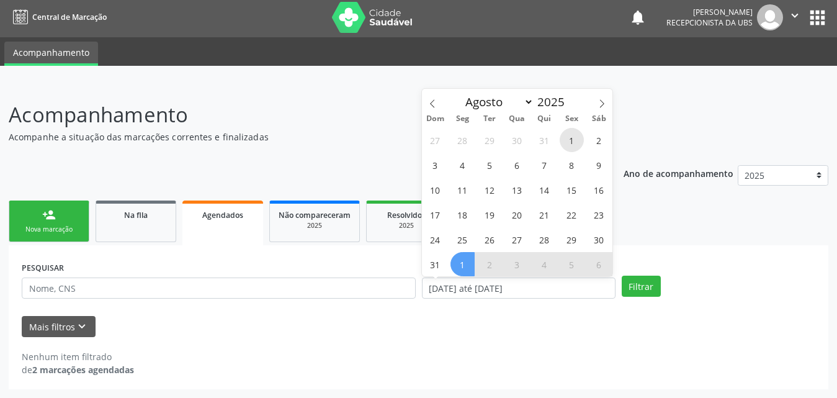
click at [565, 142] on span "1" at bounding box center [572, 140] width 24 height 24
type input "01/08/2025"
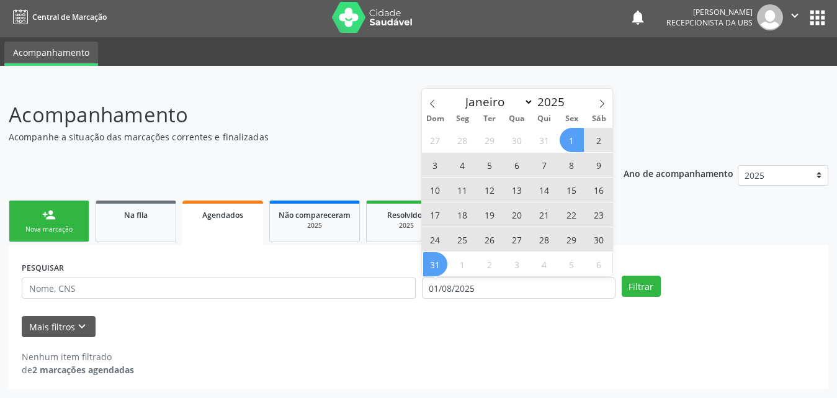
click at [431, 274] on span "31" at bounding box center [435, 264] width 24 height 24
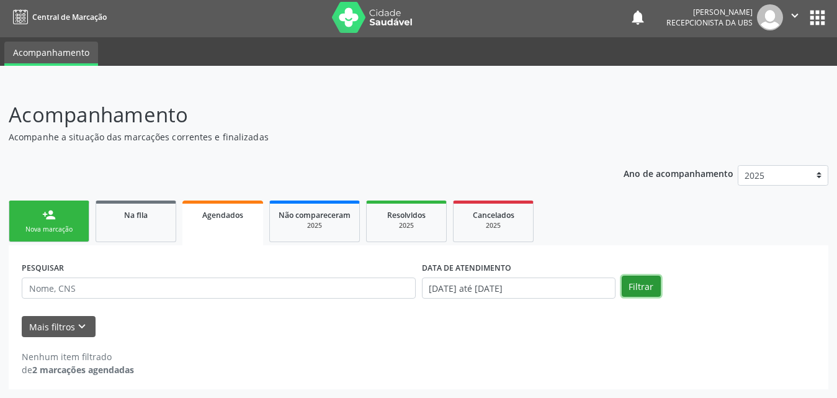
click at [637, 284] on button "Filtrar" at bounding box center [641, 286] width 39 height 21
click at [572, 281] on input "01/08/2025 até 31/08/2025" at bounding box center [519, 287] width 194 height 21
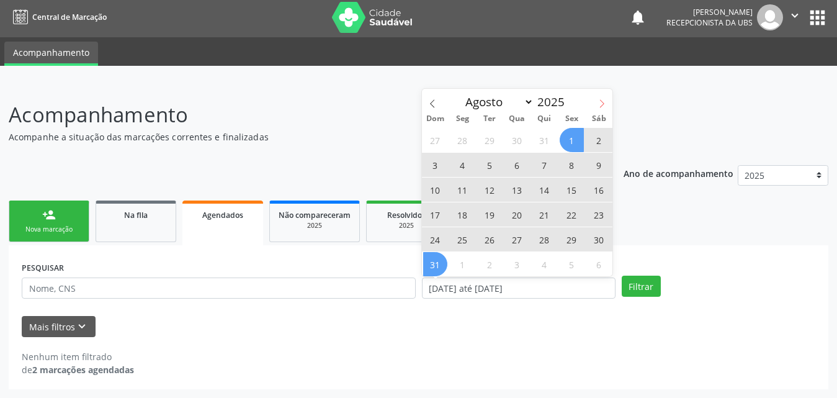
click at [599, 100] on icon at bounding box center [602, 103] width 9 height 9
select select "8"
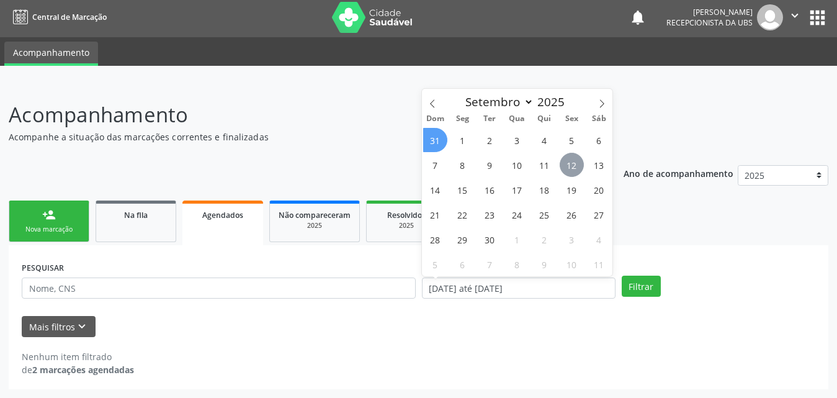
click at [568, 164] on span "12" at bounding box center [572, 165] width 24 height 24
type input "12/09/2025"
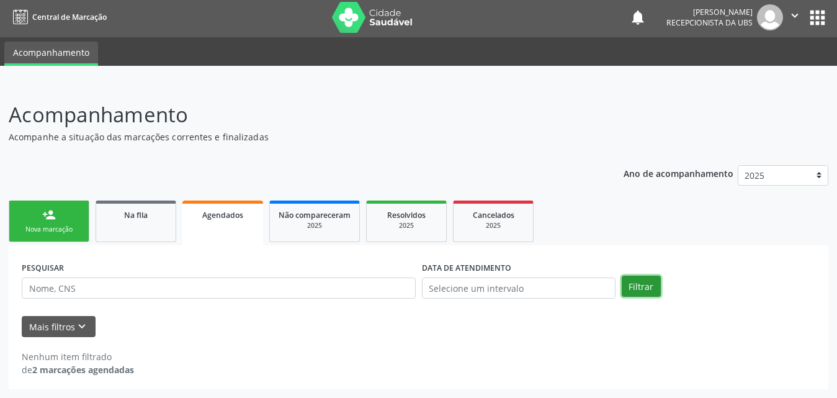
click at [638, 290] on button "Filtrar" at bounding box center [641, 286] width 39 height 21
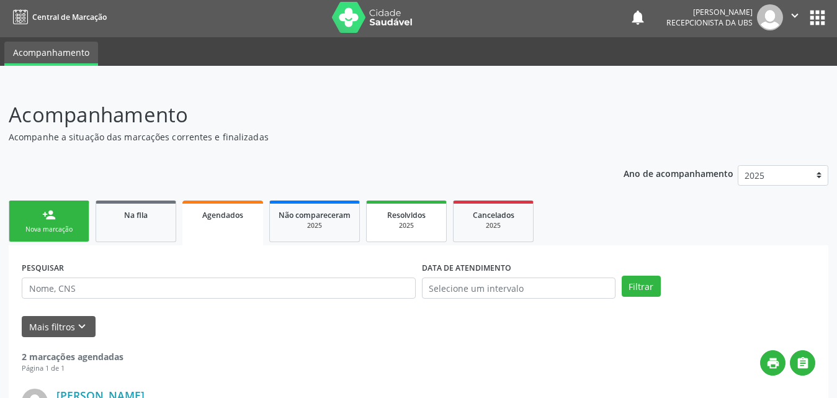
click at [426, 224] on div "2025" at bounding box center [406, 225] width 62 height 9
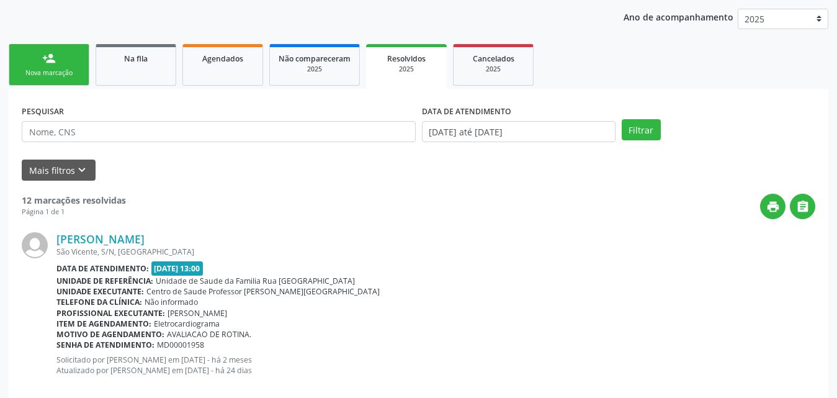
scroll to position [0, 0]
